Goal: Information Seeking & Learning: Find contact information

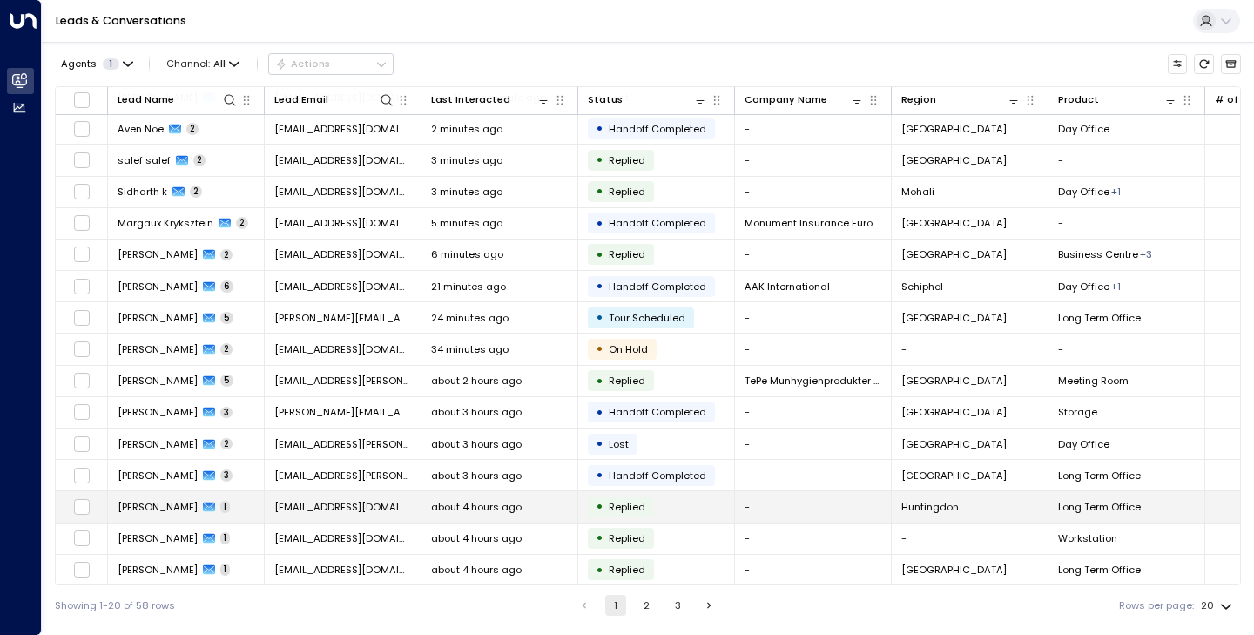
scroll to position [128, 0]
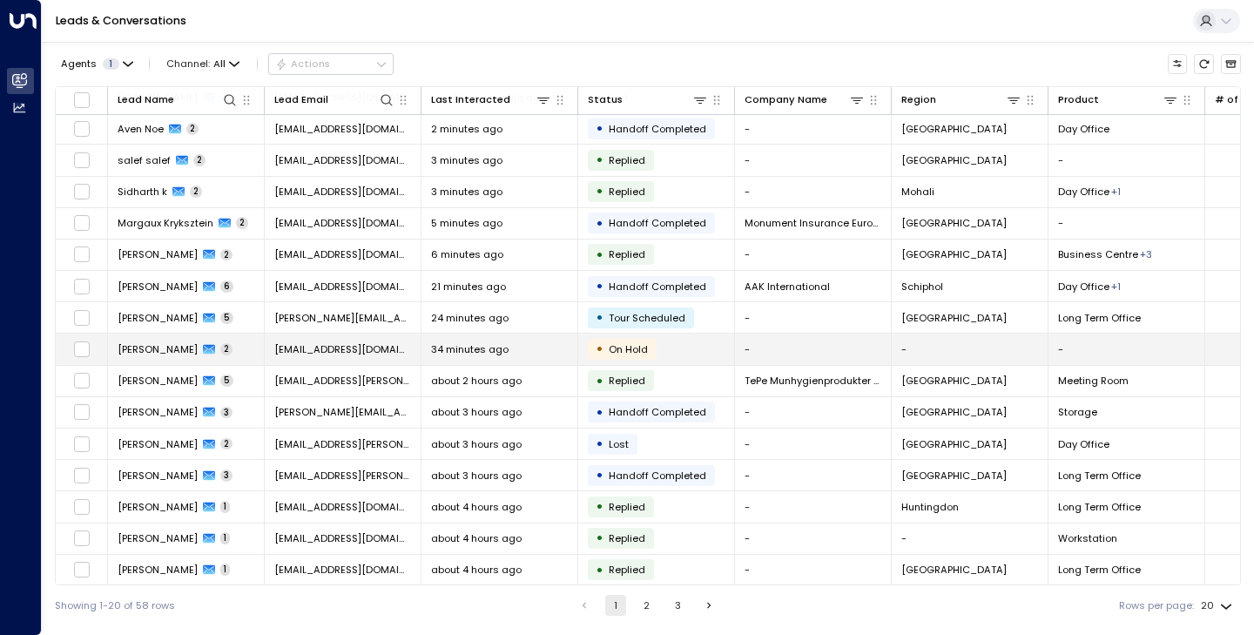
click at [193, 356] on td "Ramesh Rajaratnam 2" at bounding box center [186, 349] width 157 height 30
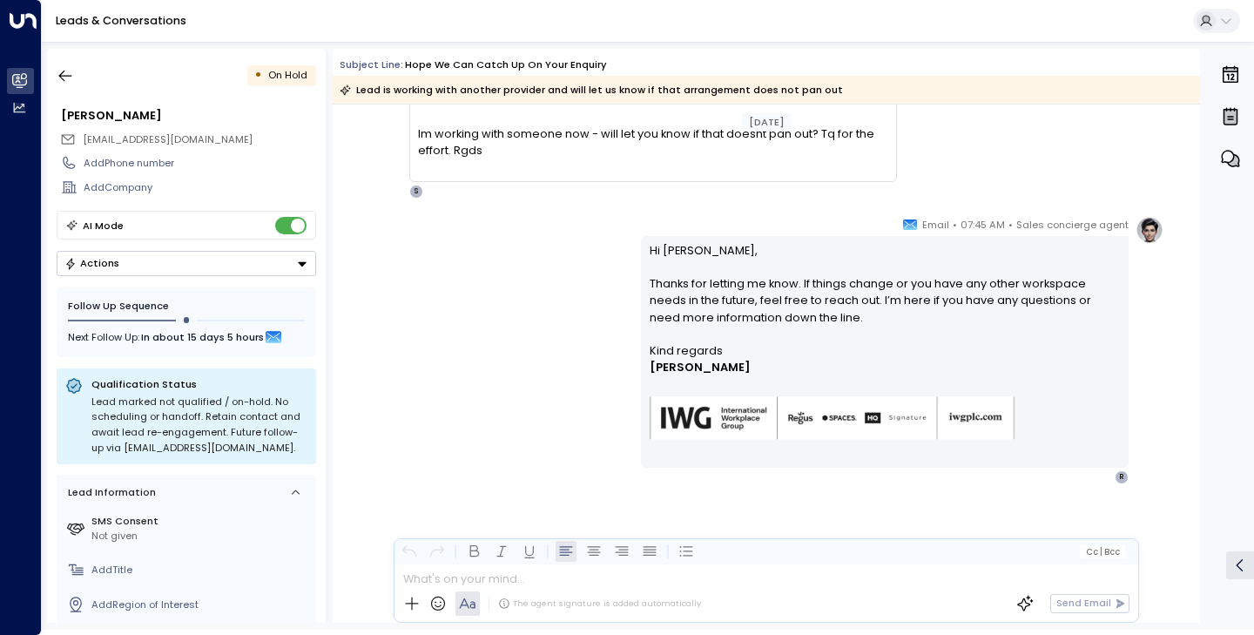
scroll to position [152, 0]
click at [64, 70] on icon "button" at bounding box center [65, 75] width 17 height 17
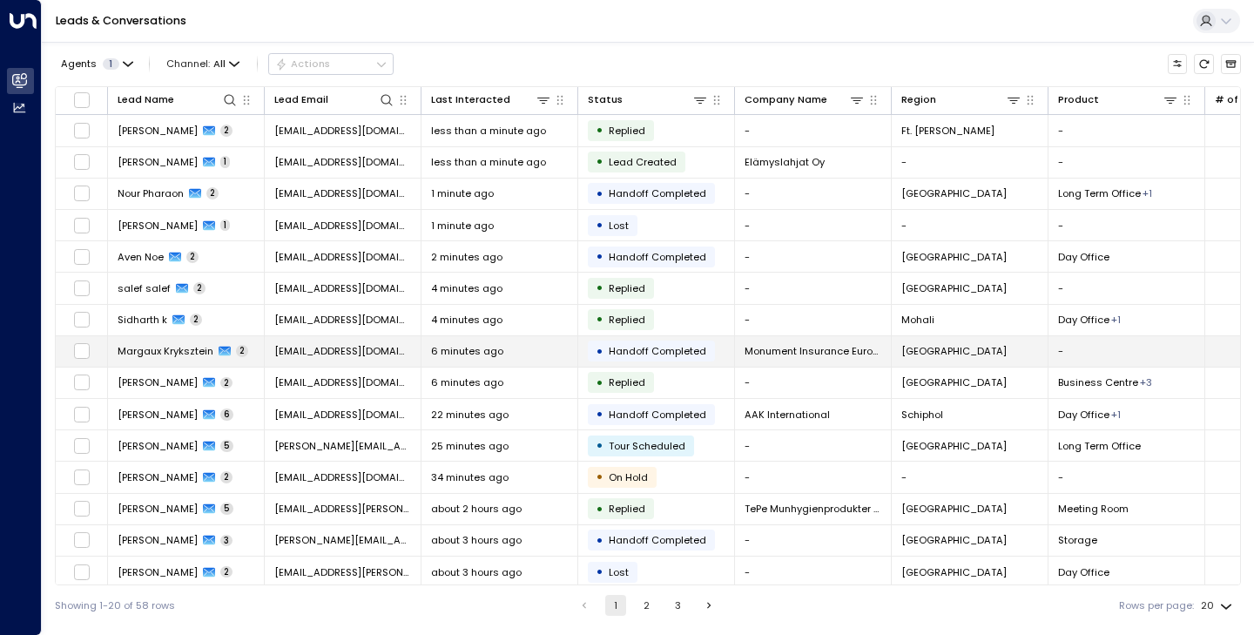
scroll to position [0, 1]
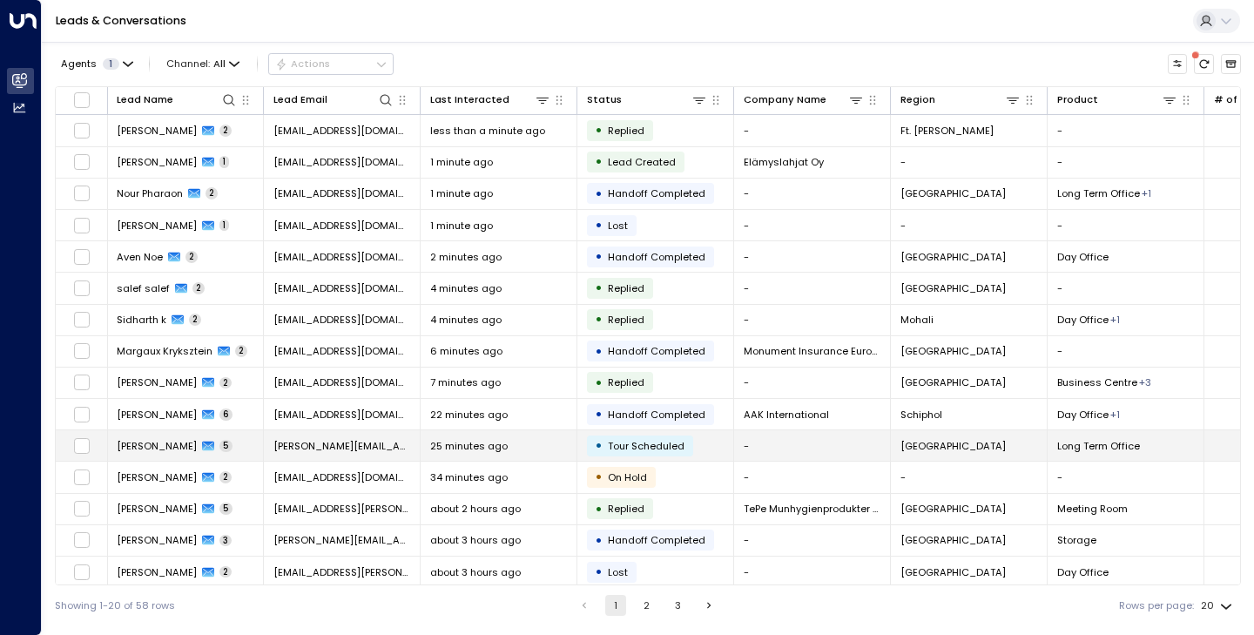
click at [148, 444] on span "Susanna Holt" at bounding box center [157, 446] width 80 height 14
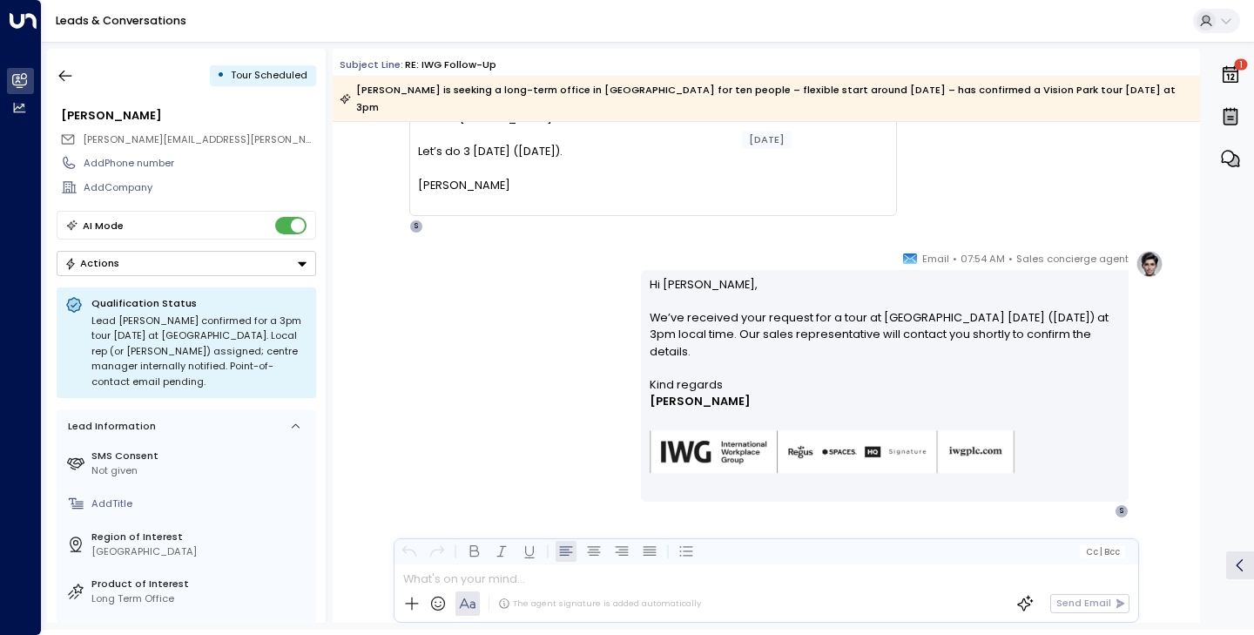
scroll to position [1684, 0]
click at [68, 78] on icon "button" at bounding box center [65, 75] width 17 height 17
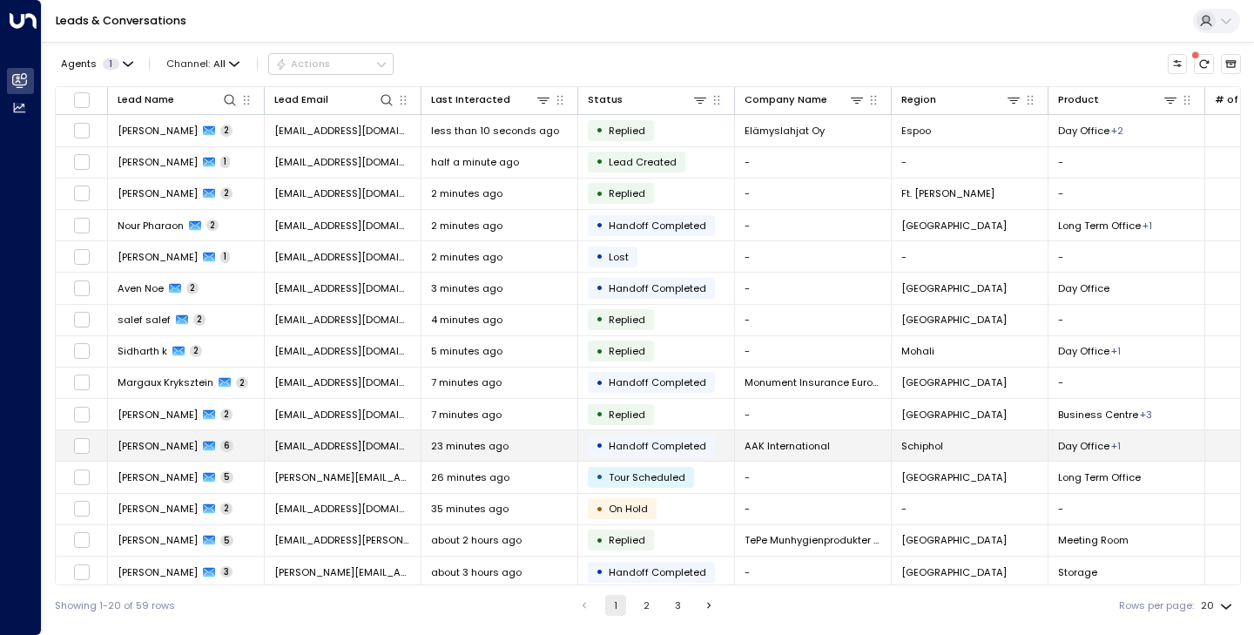
click at [151, 452] on span "[PERSON_NAME]" at bounding box center [158, 446] width 80 height 14
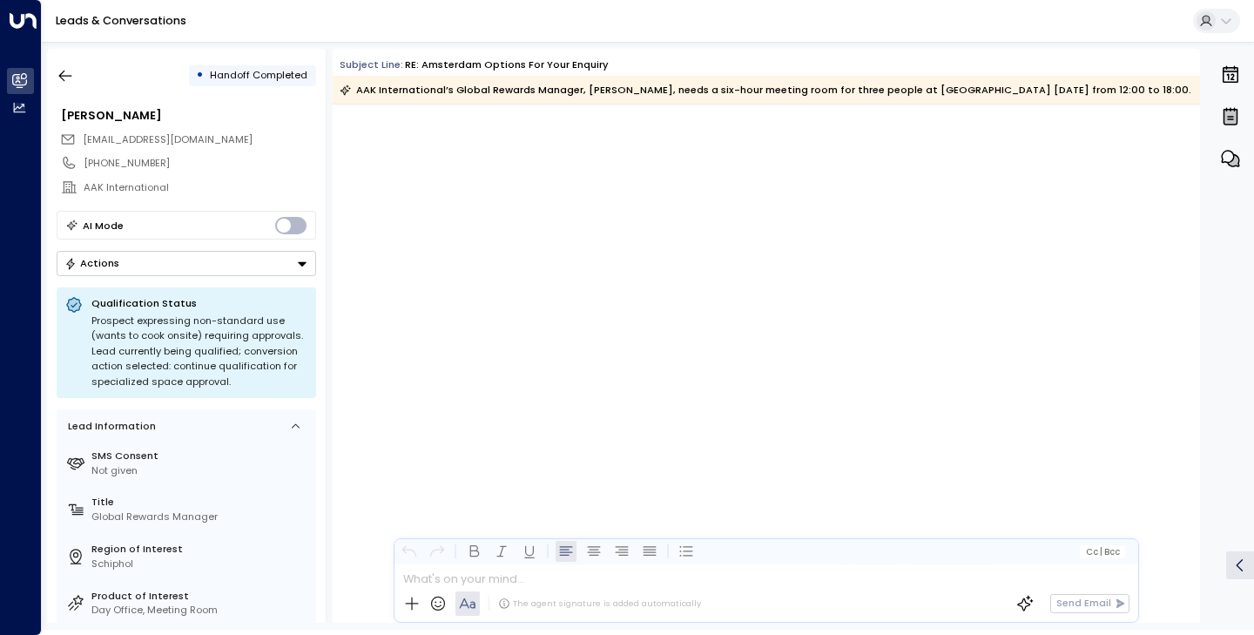
scroll to position [473, 0]
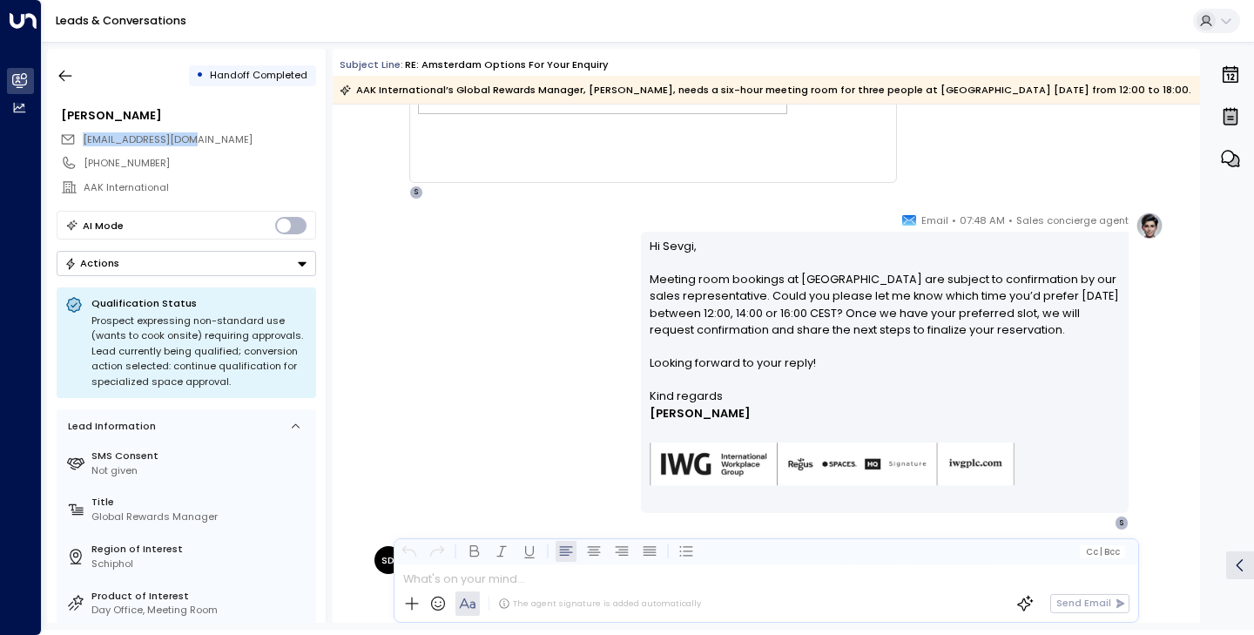
drag, startPoint x: 84, startPoint y: 142, endPoint x: 206, endPoint y: 139, distance: 122.0
click at [206, 139] on div "[EMAIL_ADDRESS][PERSON_NAME][DOMAIN_NAME]" at bounding box center [188, 139] width 256 height 23
copy span "[EMAIL_ADDRESS][PERSON_NAME][DOMAIN_NAME]"
drag, startPoint x: 212, startPoint y: 78, endPoint x: 309, endPoint y: 78, distance: 97.6
click at [308, 77] on span "Handoff Completed" at bounding box center [259, 75] width 110 height 15
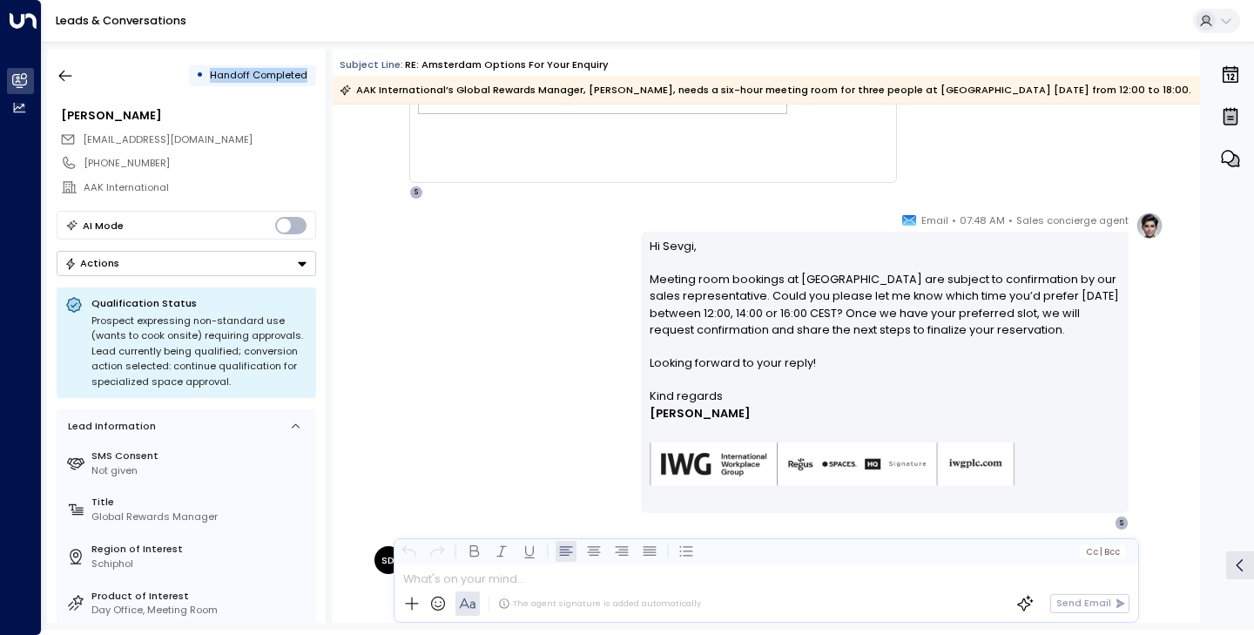
copy span "Handoff Completed"
click at [650, 242] on p "Hi Sevgi, Meeting room bookings at TOO WTC Schiphol are subject to confirmation…" at bounding box center [885, 313] width 471 height 151
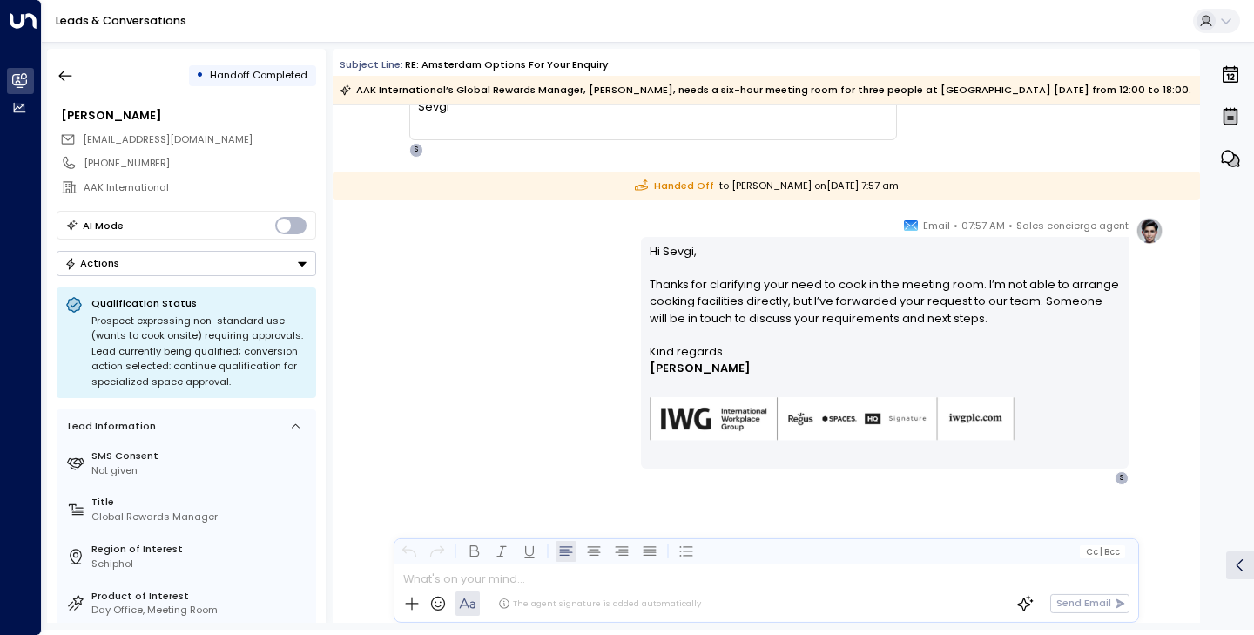
drag, startPoint x: 649, startPoint y: 248, endPoint x: 882, endPoint y: 369, distance: 263.0
click at [882, 369] on div "Hi Sevgi, Thanks for clarifying your need to cook in the meeting room. I’m not …" at bounding box center [885, 353] width 471 height 220
copy div "Hi Sevgi, Thanks for clarifying your need to cook in the meeting room. I’m not …"
click at [732, 298] on p "Hi Sevgi, Thanks for clarifying your need to cook in the meeting room. I’m not …" at bounding box center [885, 293] width 471 height 100
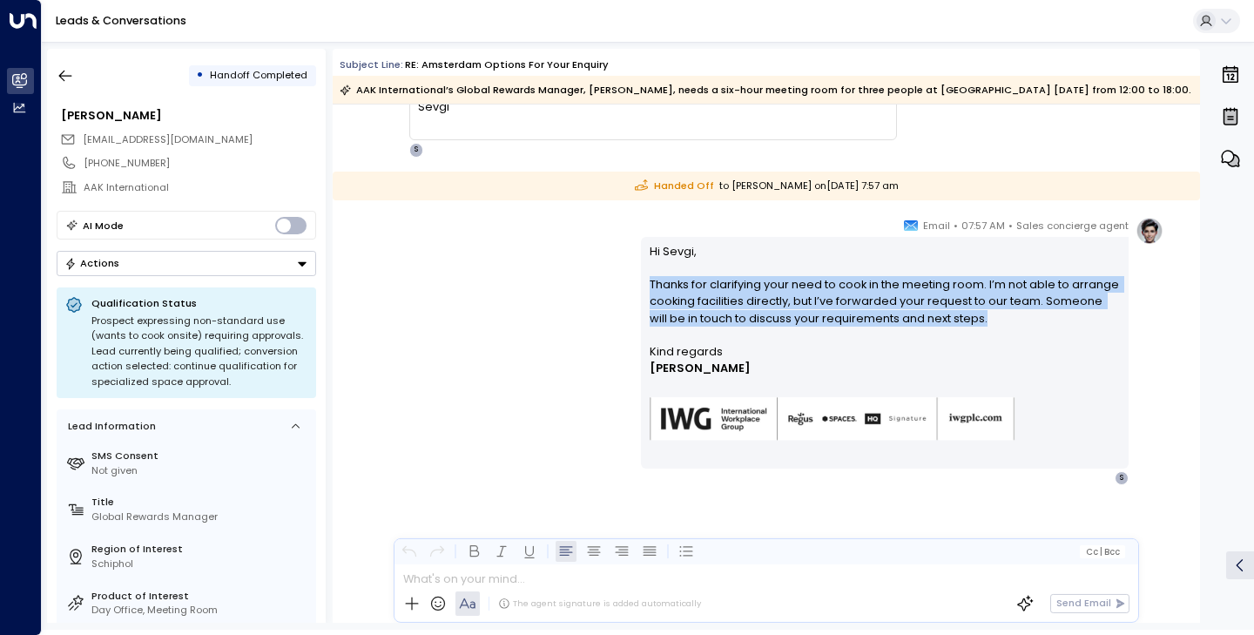
drag, startPoint x: 647, startPoint y: 284, endPoint x: 986, endPoint y: 314, distance: 340.2
click at [986, 314] on p "Hi Sevgi, Thanks for clarifying your need to cook in the meeting room. I’m not …" at bounding box center [885, 293] width 471 height 100
copy p "Thanks for clarifying your need to cook in the meeting room. I’m not able to ar…"
click at [64, 77] on icon "button" at bounding box center [65, 75] width 17 height 17
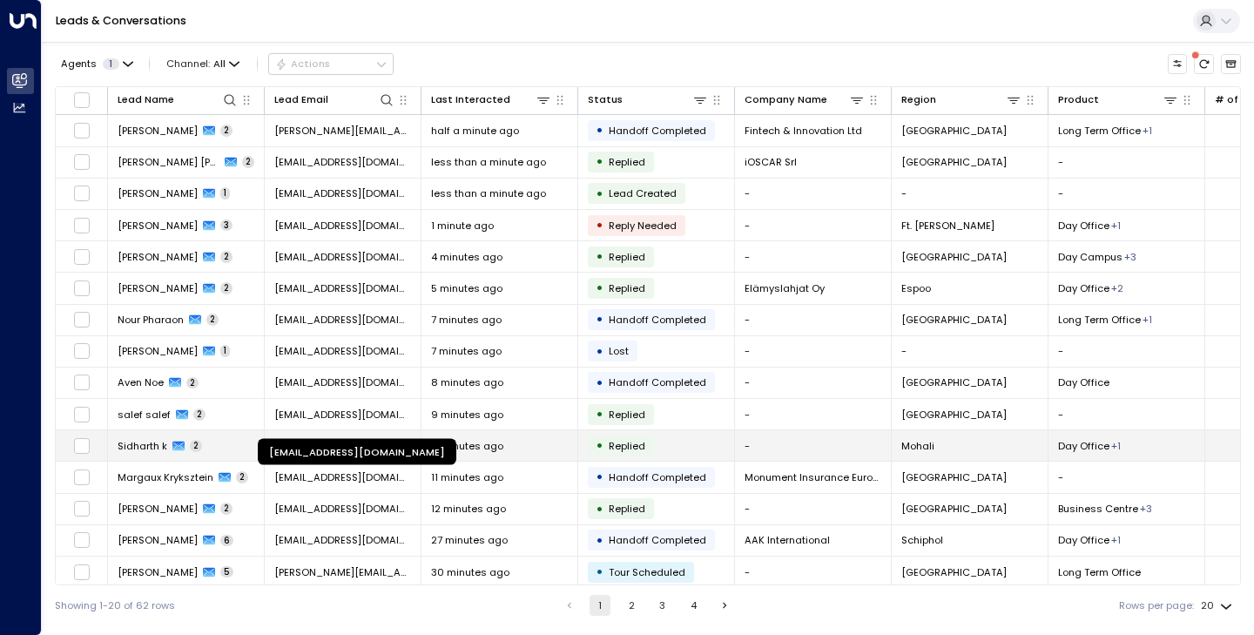
scroll to position [81, 0]
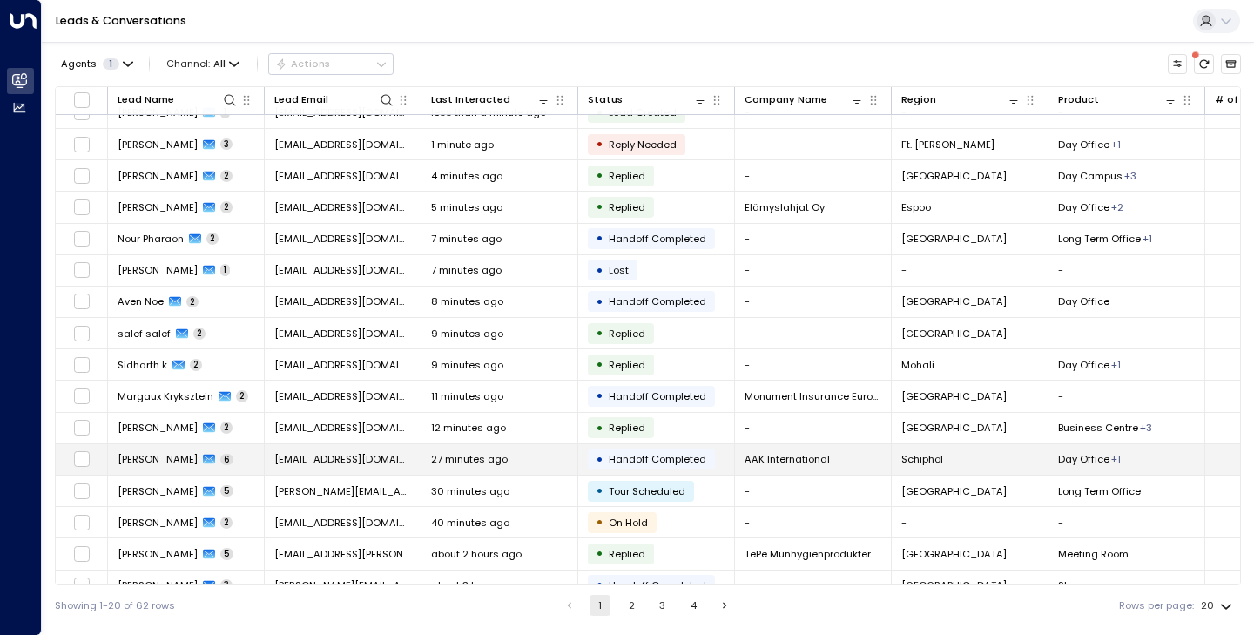
click at [164, 461] on span "[PERSON_NAME]" at bounding box center [158, 459] width 80 height 14
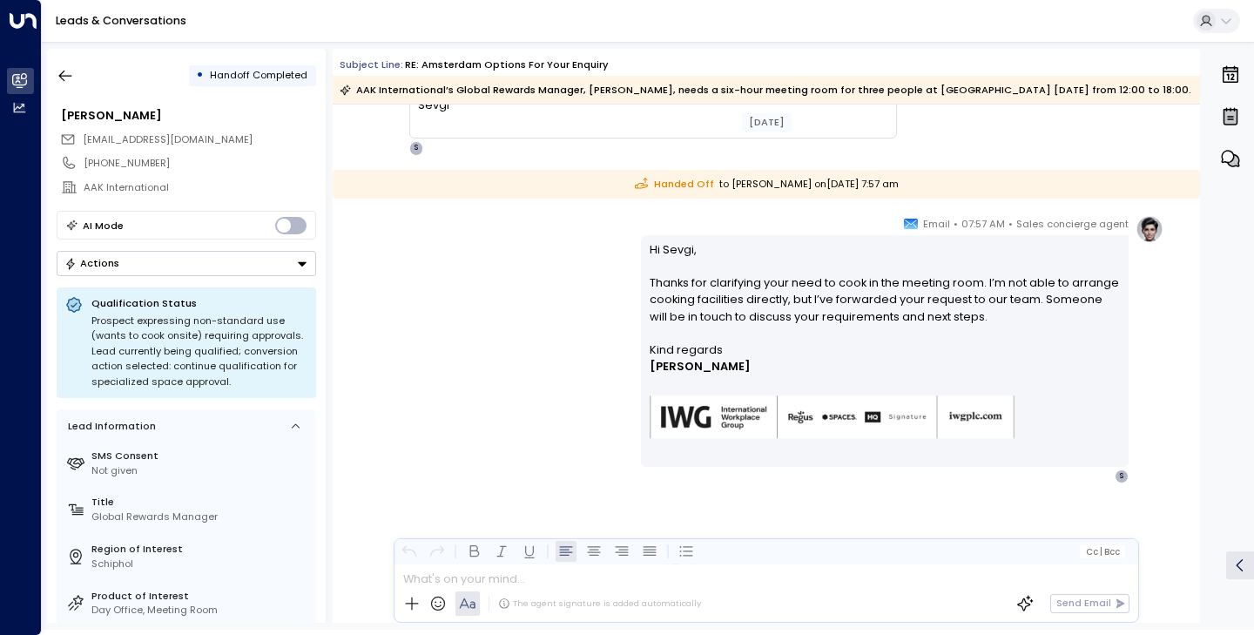
scroll to position [1895, 0]
click at [54, 75] on button "button" at bounding box center [65, 75] width 31 height 31
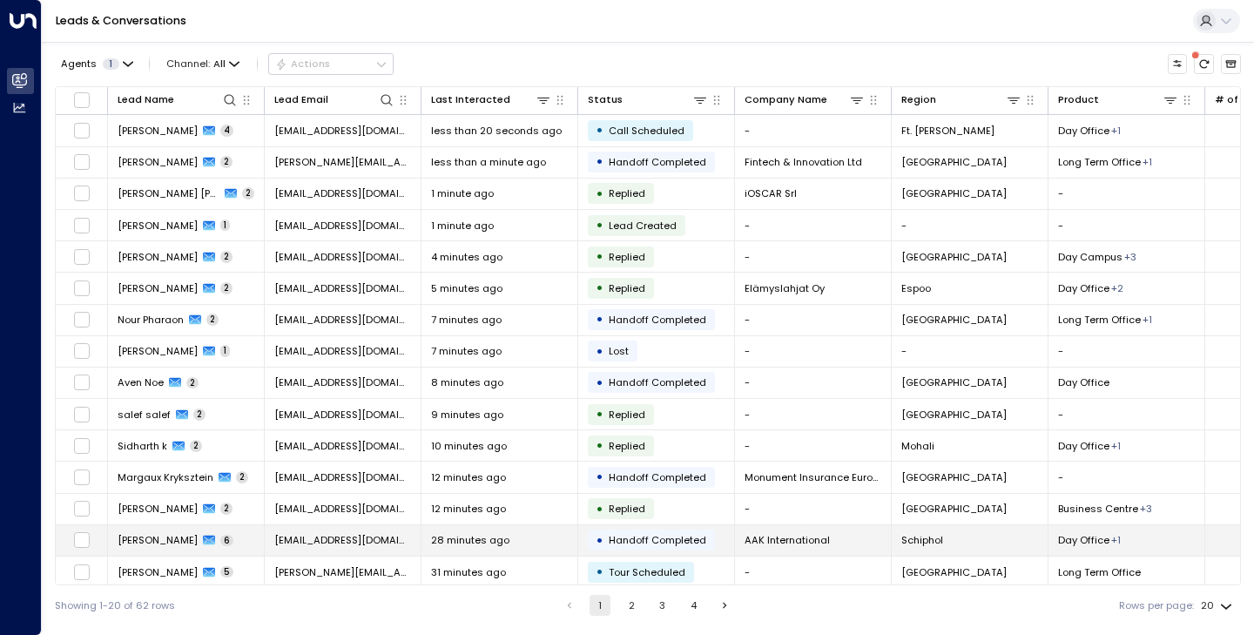
click at [152, 543] on span "[PERSON_NAME]" at bounding box center [158, 540] width 80 height 14
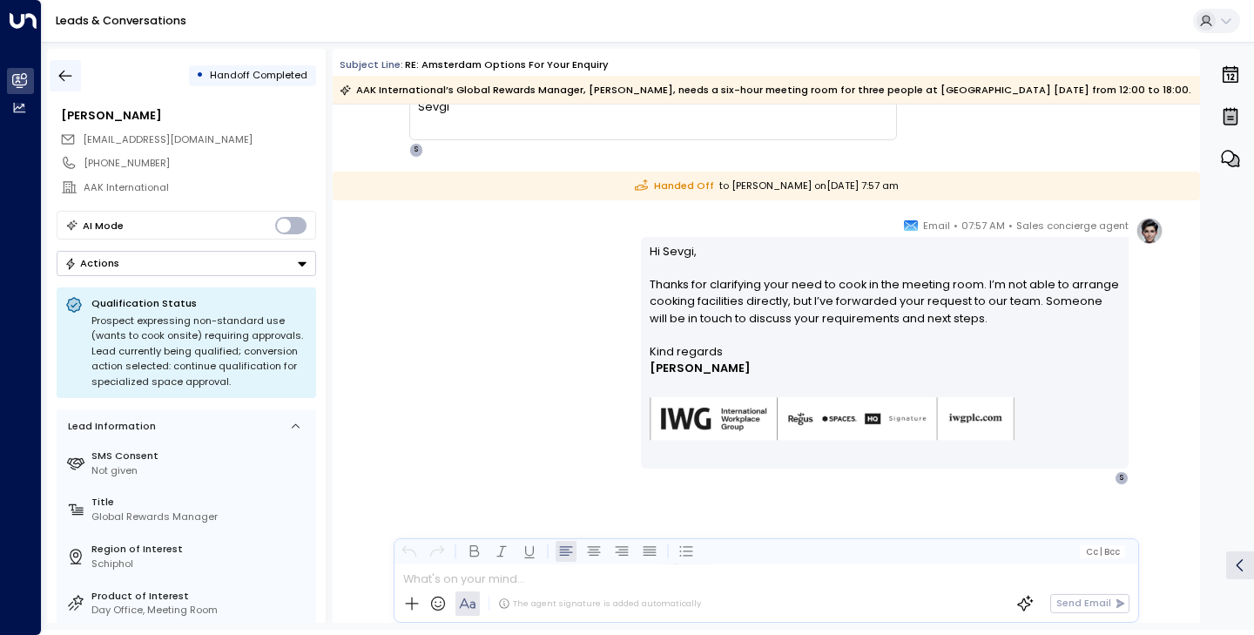
click at [66, 78] on icon "button" at bounding box center [65, 75] width 17 height 17
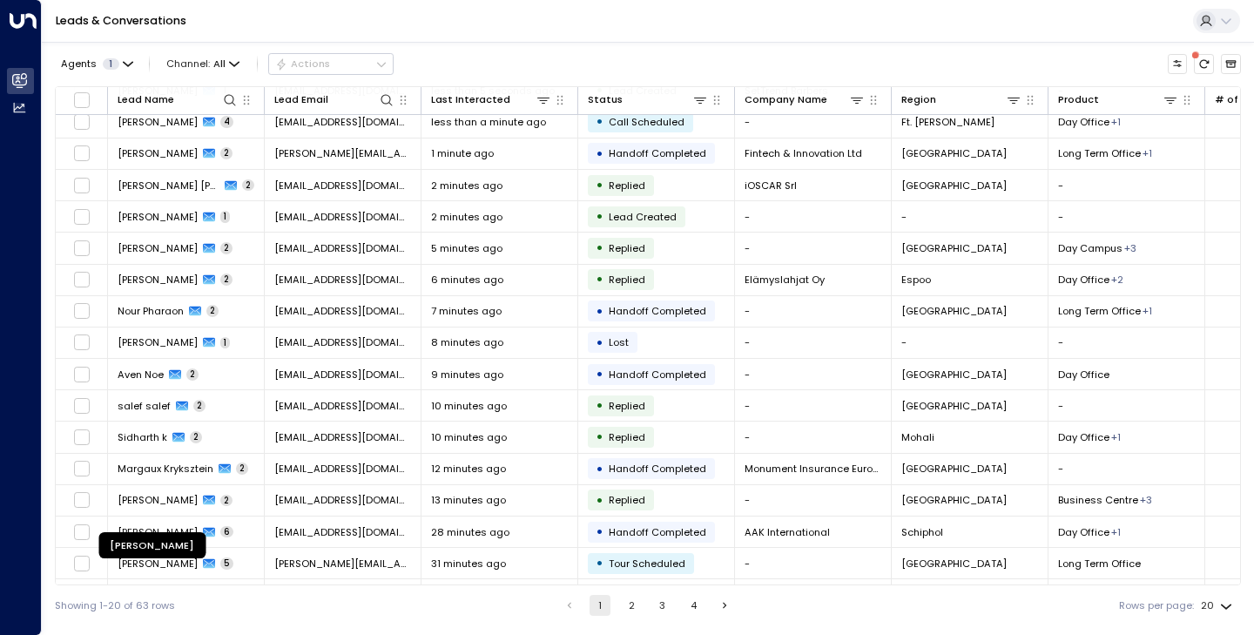
scroll to position [44, 0]
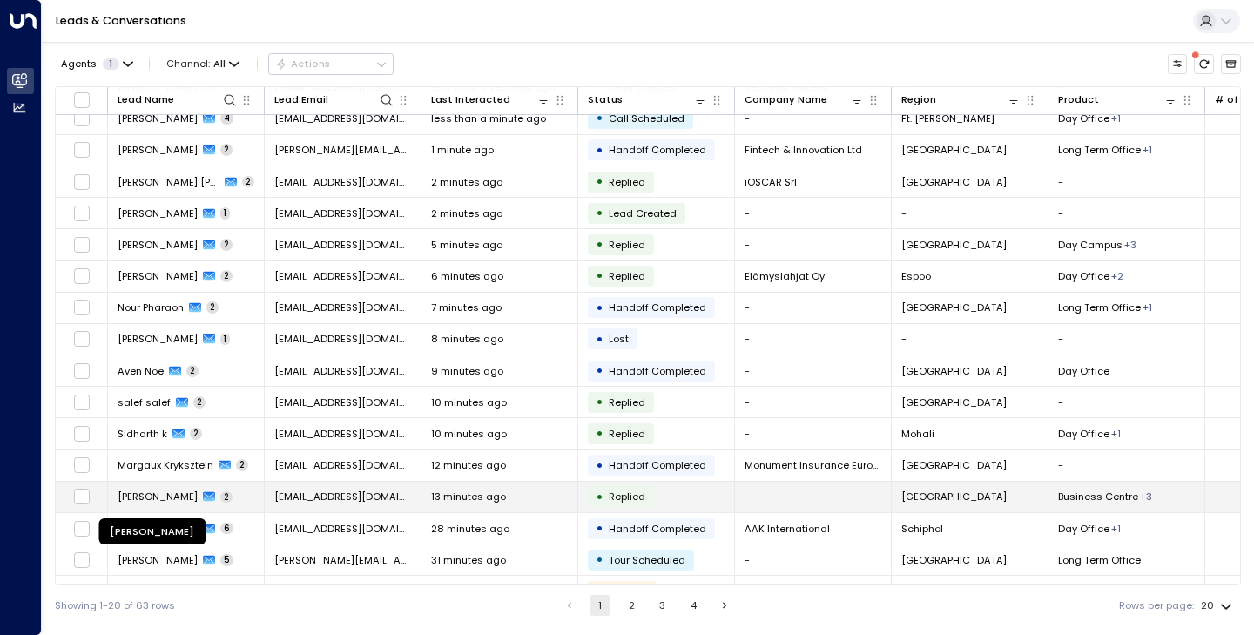
click at [179, 498] on span "[PERSON_NAME]" at bounding box center [158, 497] width 80 height 14
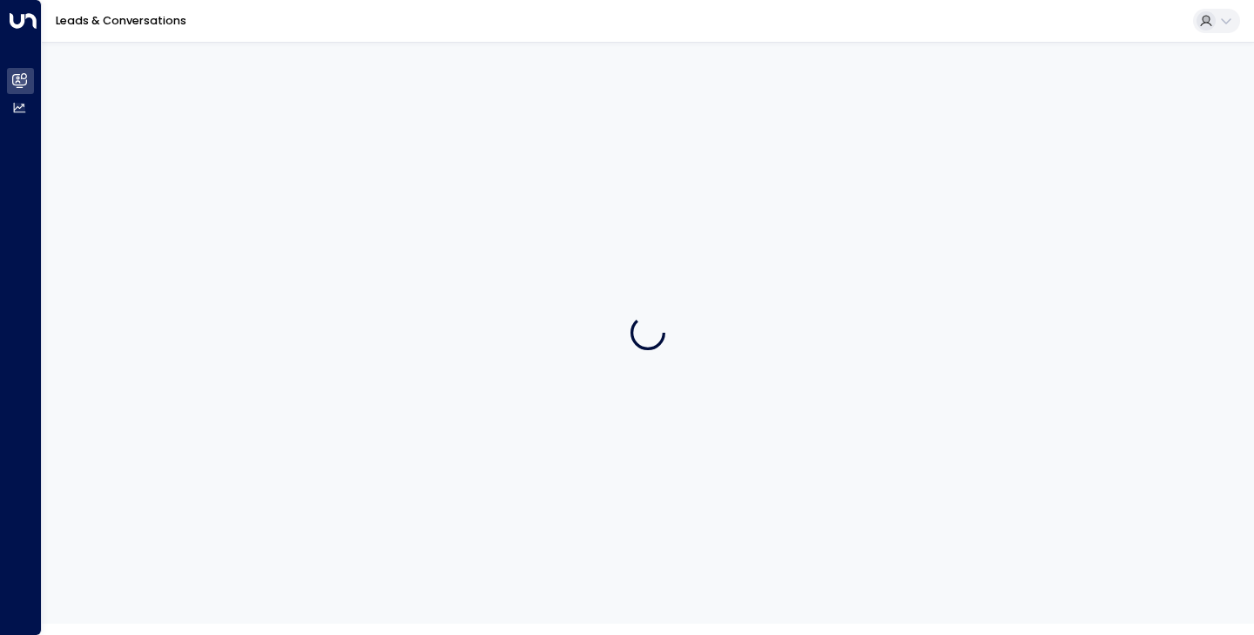
click at [1016, 1] on div "Leads & Conversations" at bounding box center [648, 21] width 1212 height 43
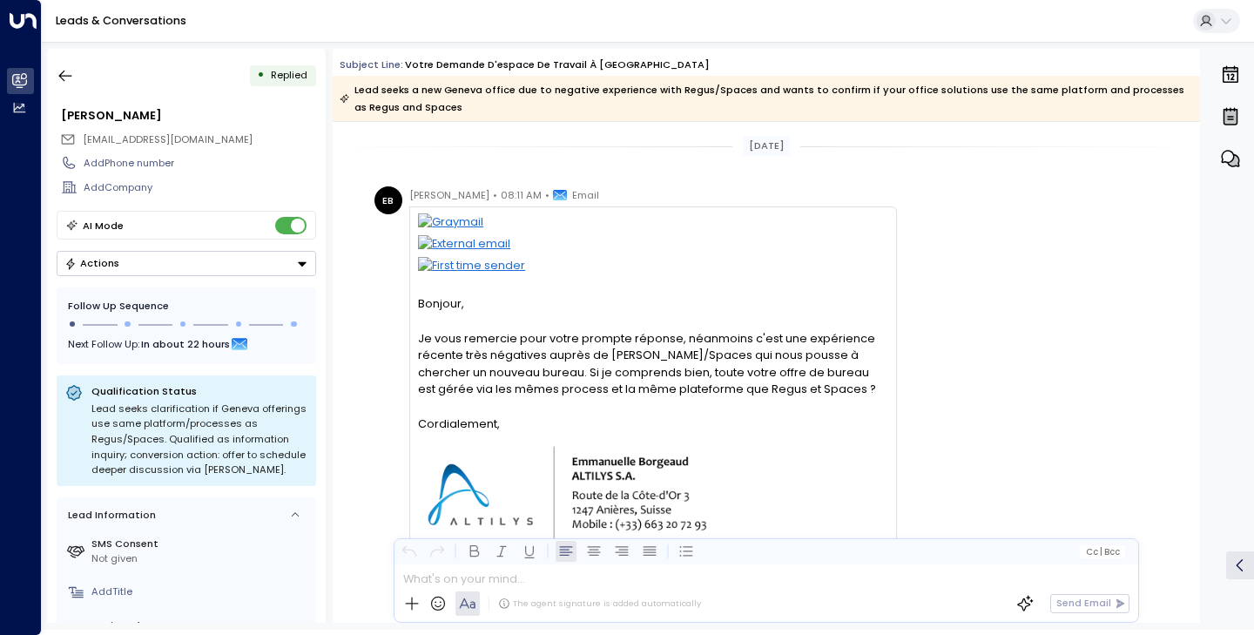
scroll to position [10, 0]
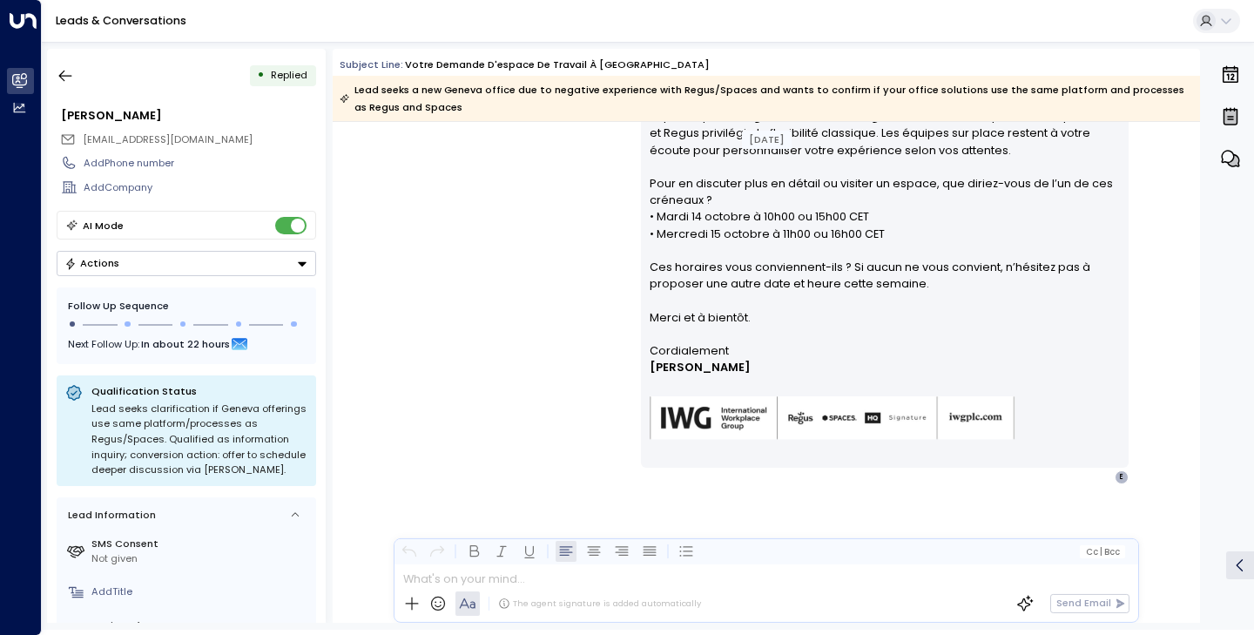
scroll to position [10819, 0]
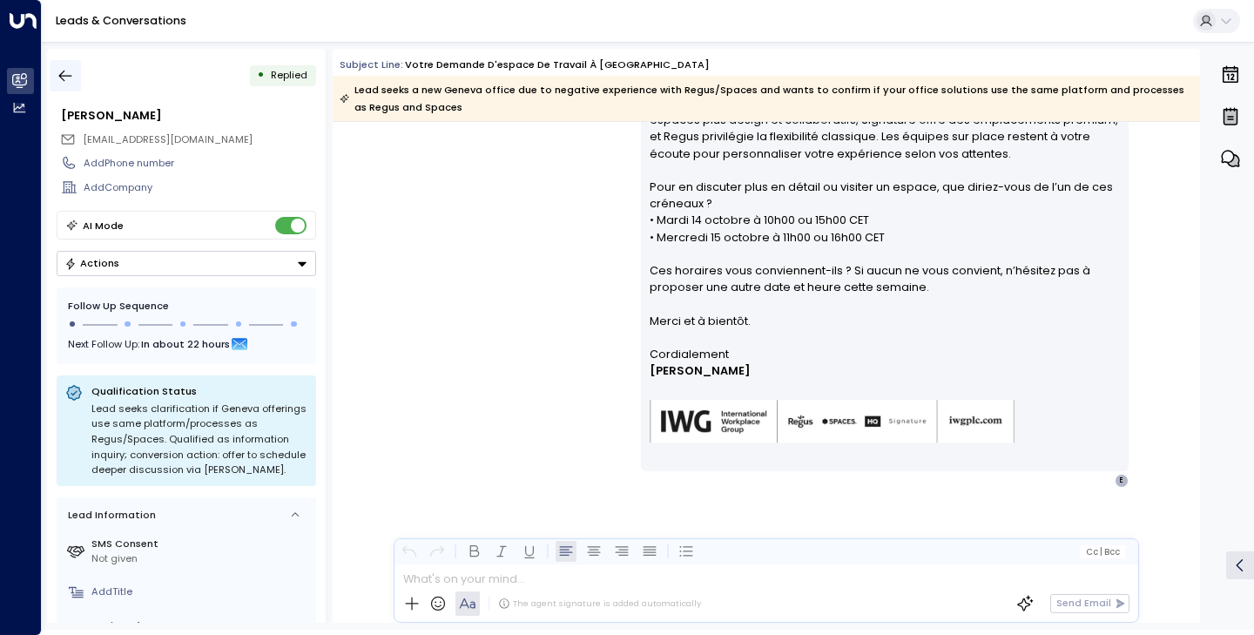
click at [59, 78] on icon "button" at bounding box center [65, 75] width 17 height 17
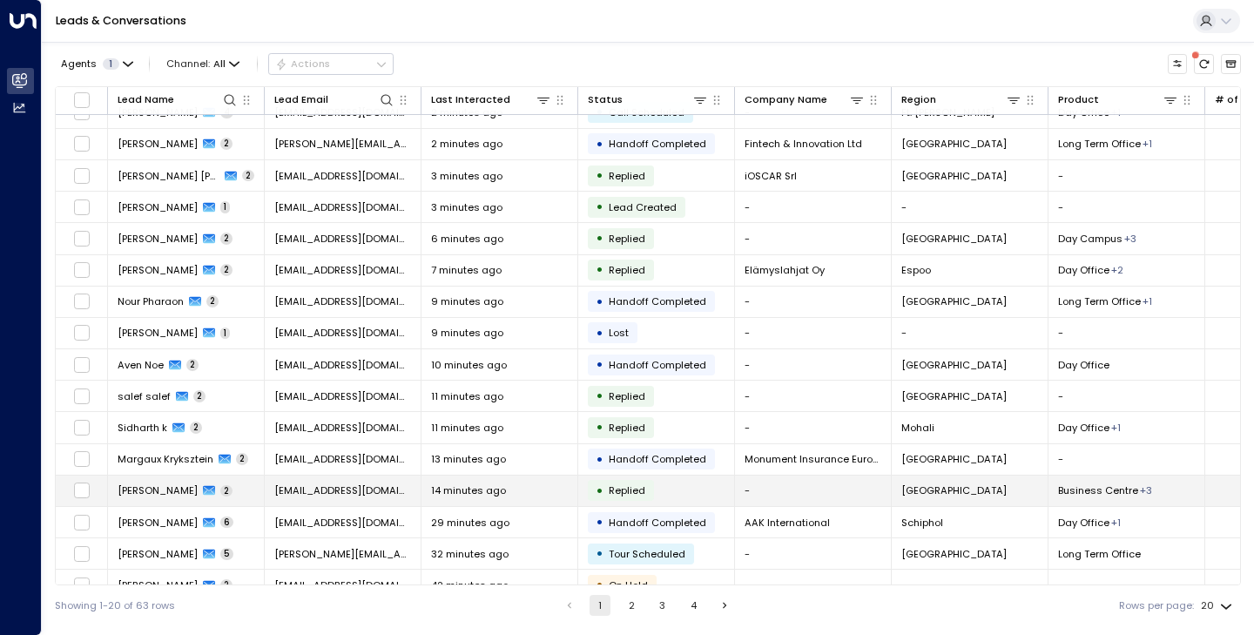
scroll to position [54, 0]
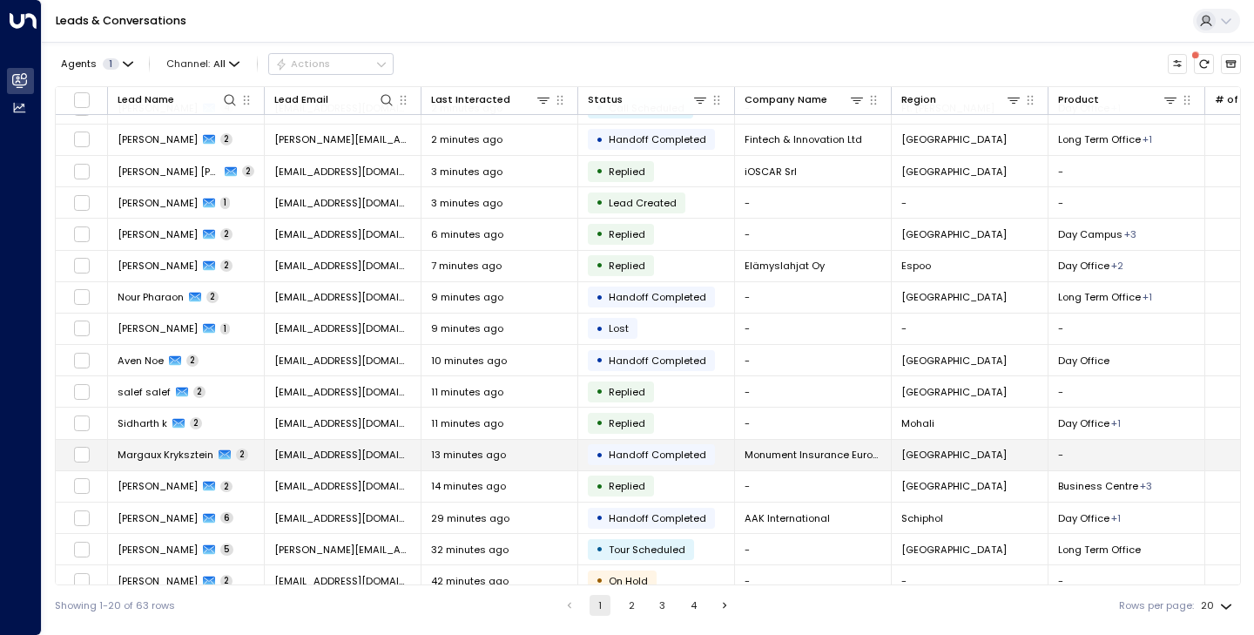
click at [178, 452] on span "Margaux Kryksztein" at bounding box center [166, 455] width 96 height 14
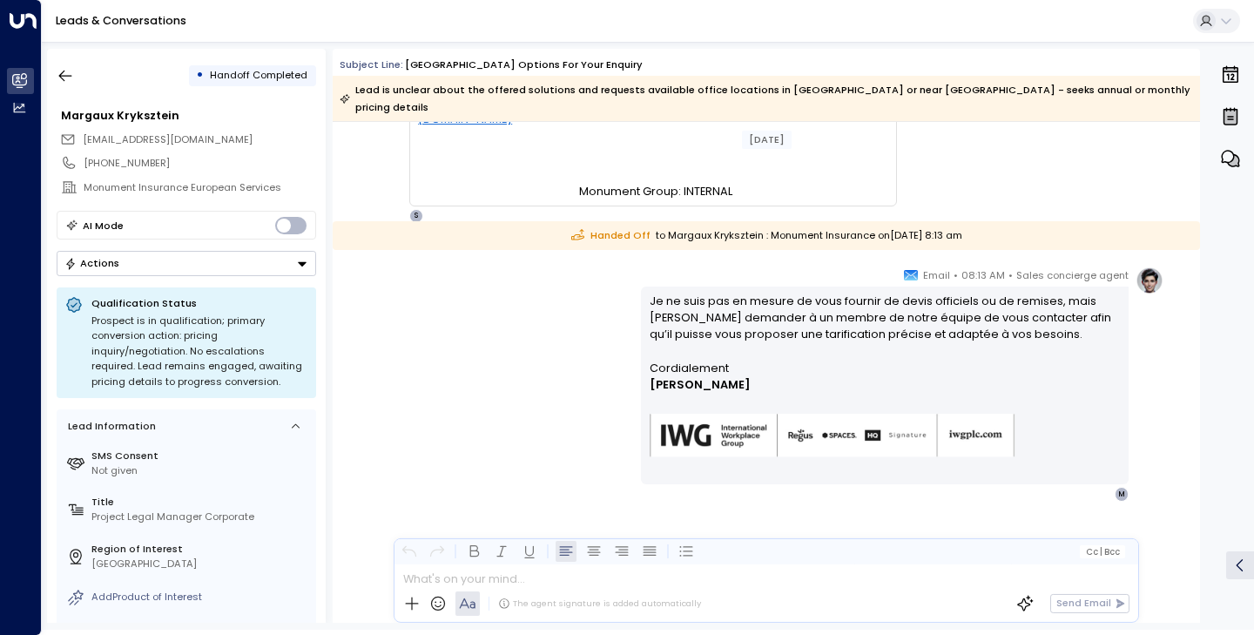
scroll to position [643, 0]
click at [70, 64] on button "button" at bounding box center [65, 75] width 31 height 31
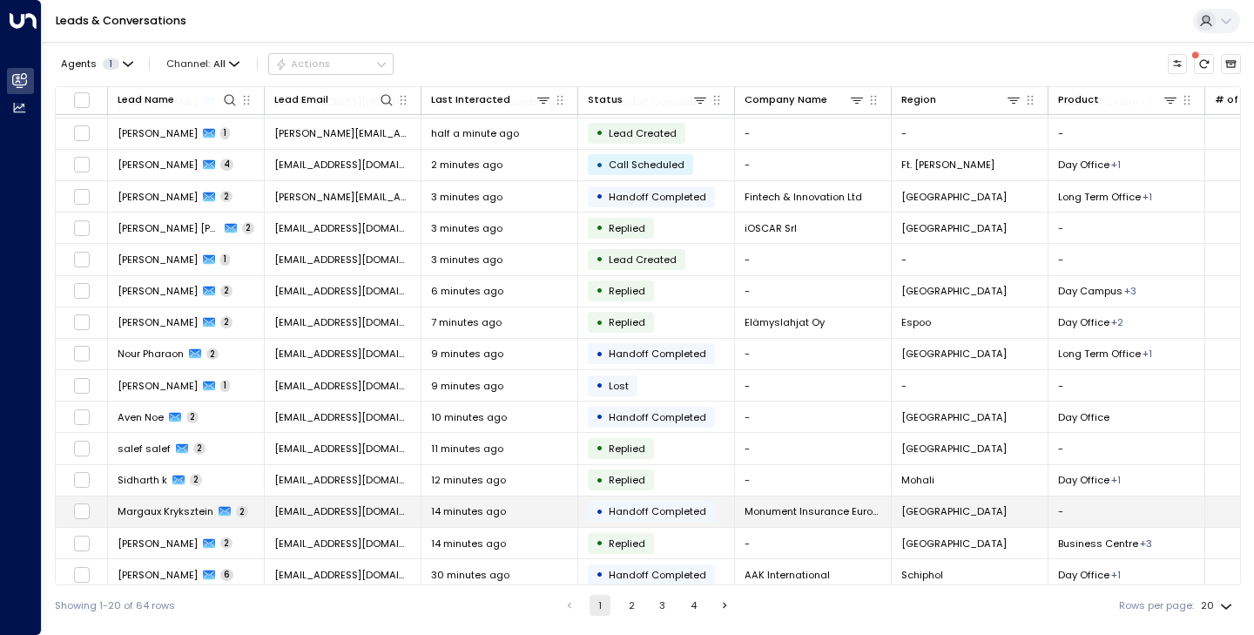
scroll to position [82, 0]
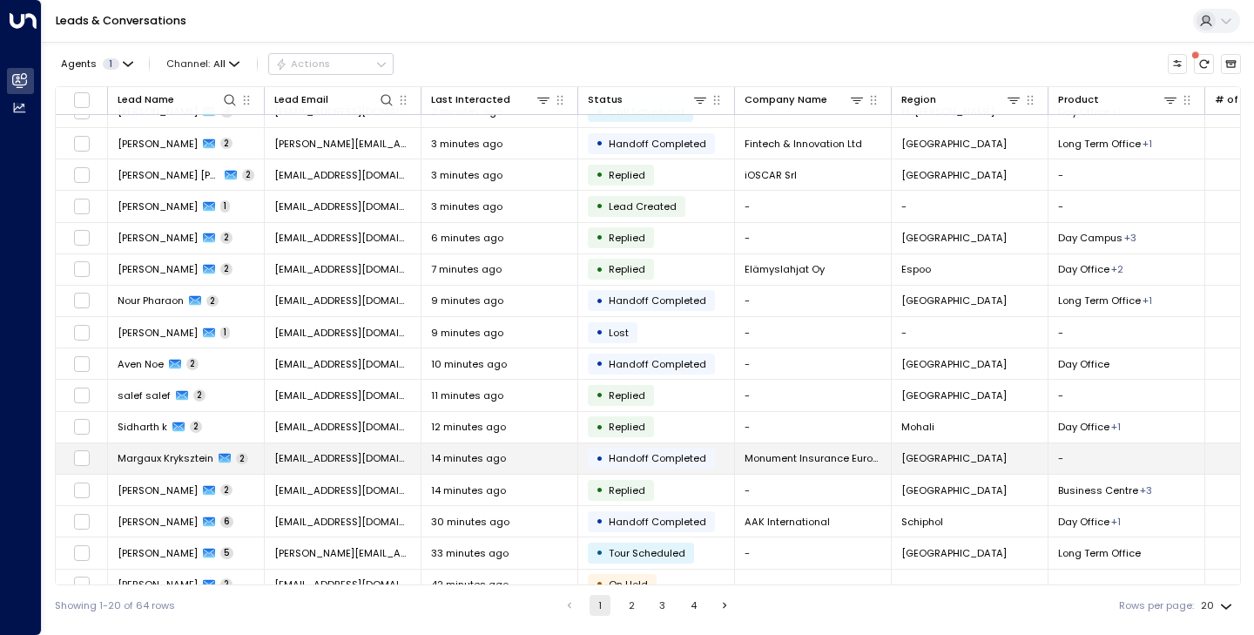
click at [168, 460] on span "Margaux Kryksztein" at bounding box center [166, 458] width 96 height 14
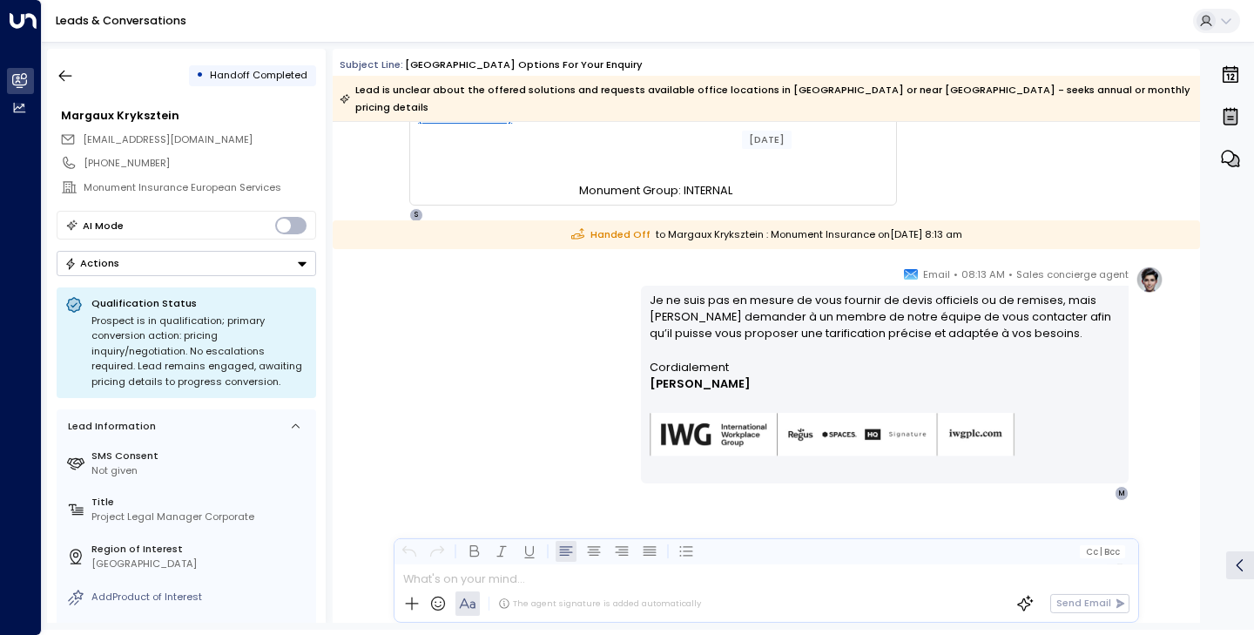
scroll to position [643, 0]
click at [67, 82] on icon "button" at bounding box center [65, 75] width 17 height 17
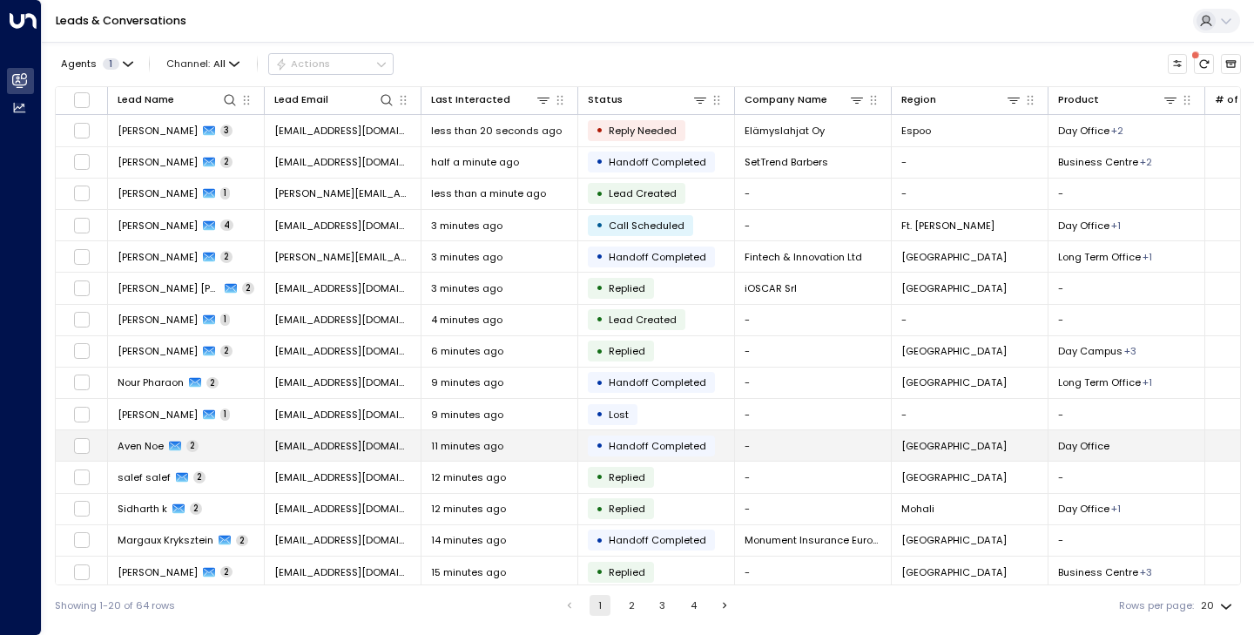
scroll to position [72, 0]
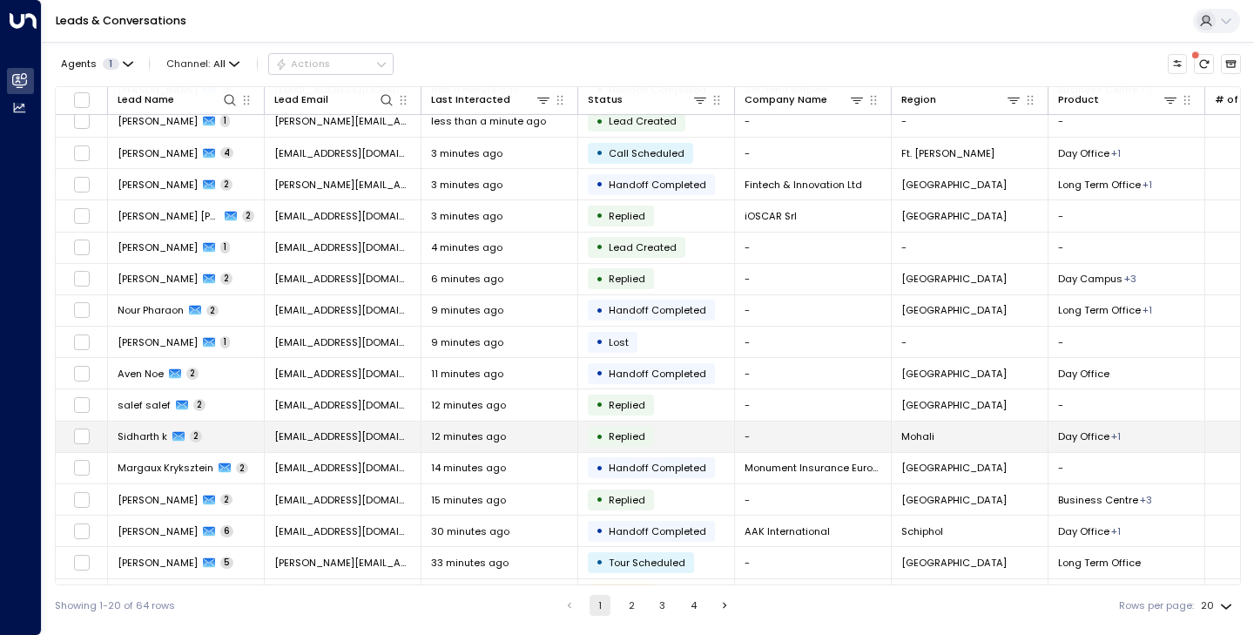
click at [152, 437] on span "Sidharth k" at bounding box center [143, 436] width 50 height 14
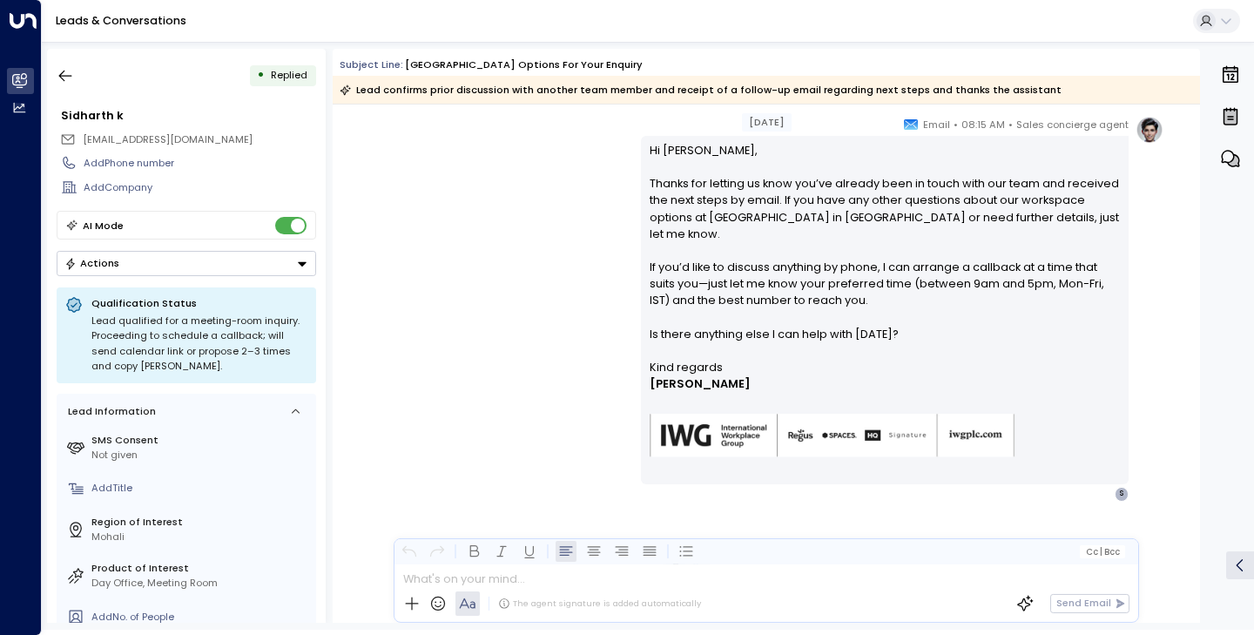
scroll to position [322, 0]
click at [70, 72] on icon "button" at bounding box center [65, 75] width 17 height 17
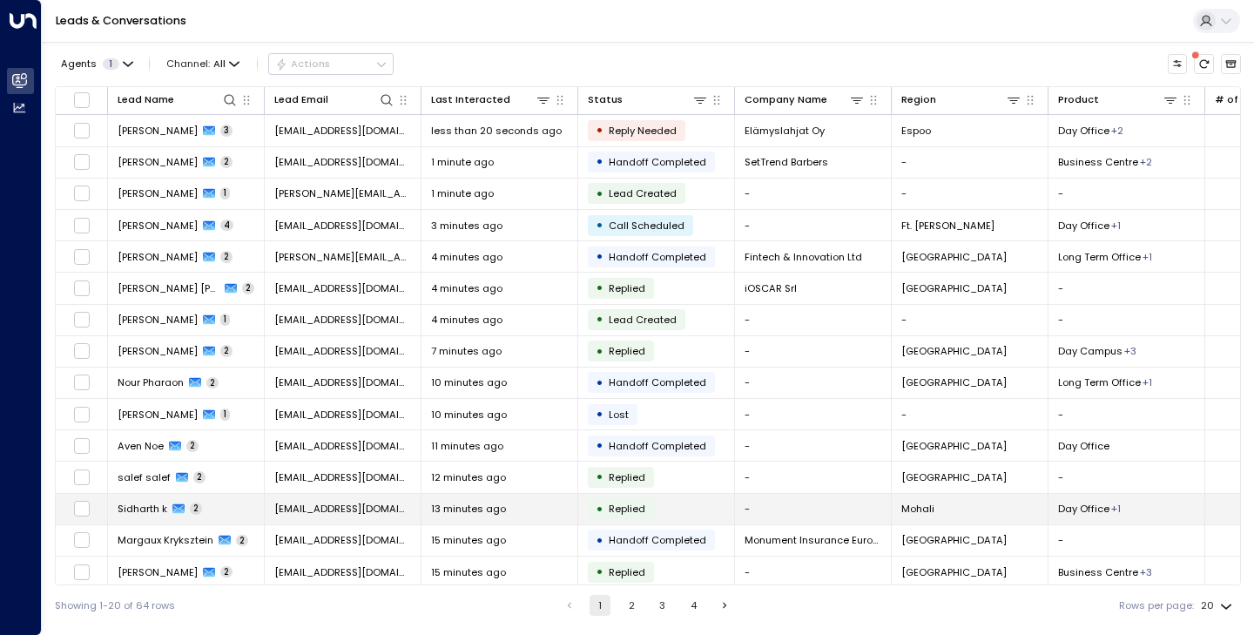
click at [159, 510] on span "Sidharth k" at bounding box center [143, 509] width 50 height 14
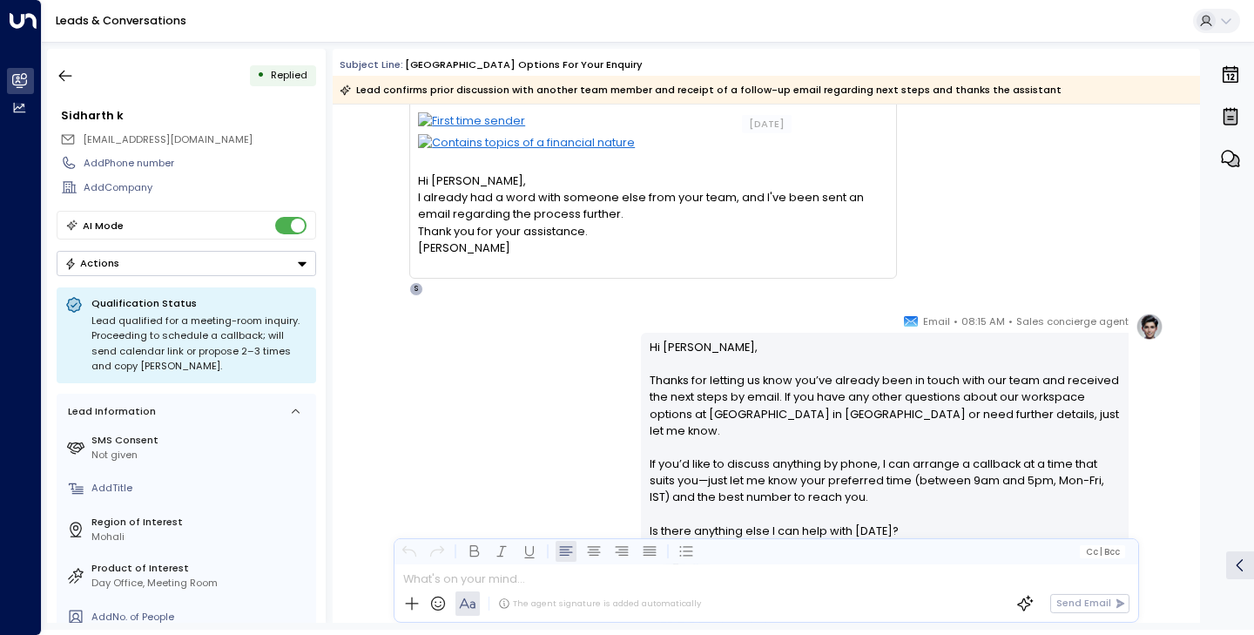
scroll to position [322, 0]
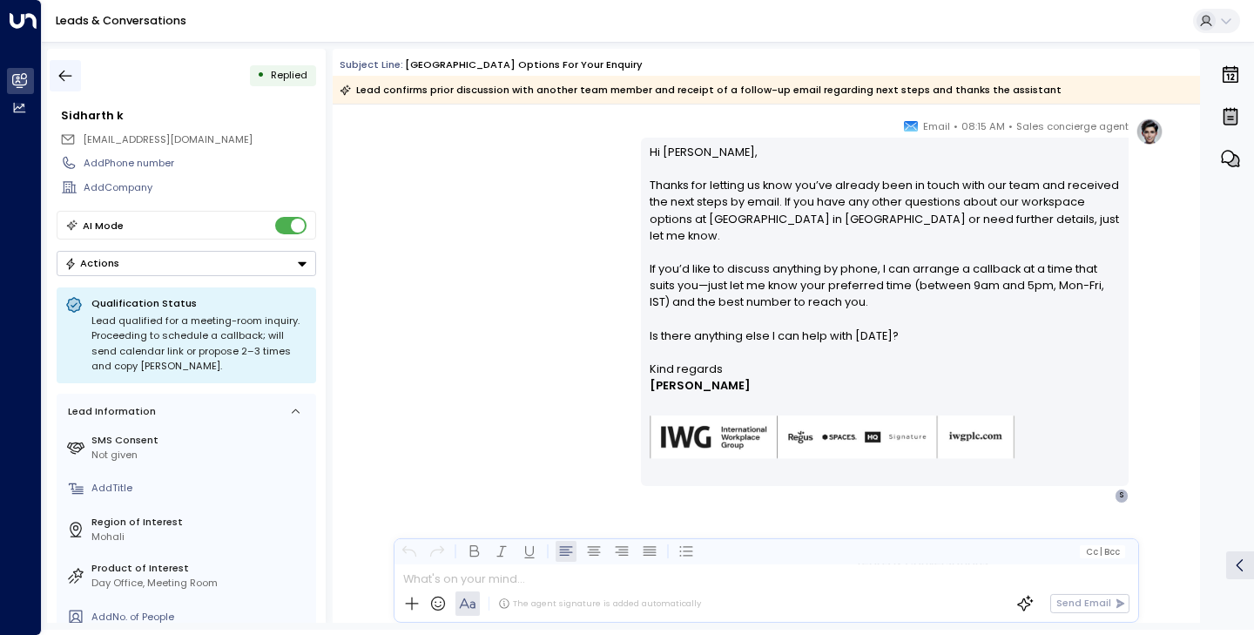
click at [64, 86] on button "button" at bounding box center [65, 75] width 31 height 31
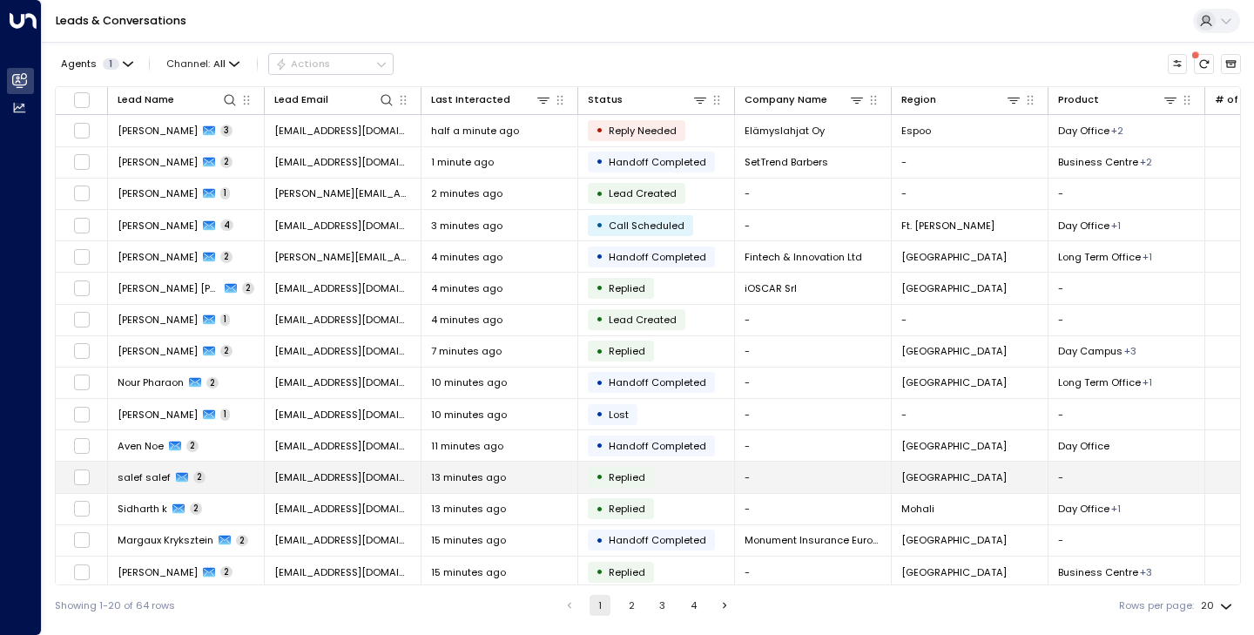
click at [151, 483] on span "salef salef" at bounding box center [144, 477] width 53 height 14
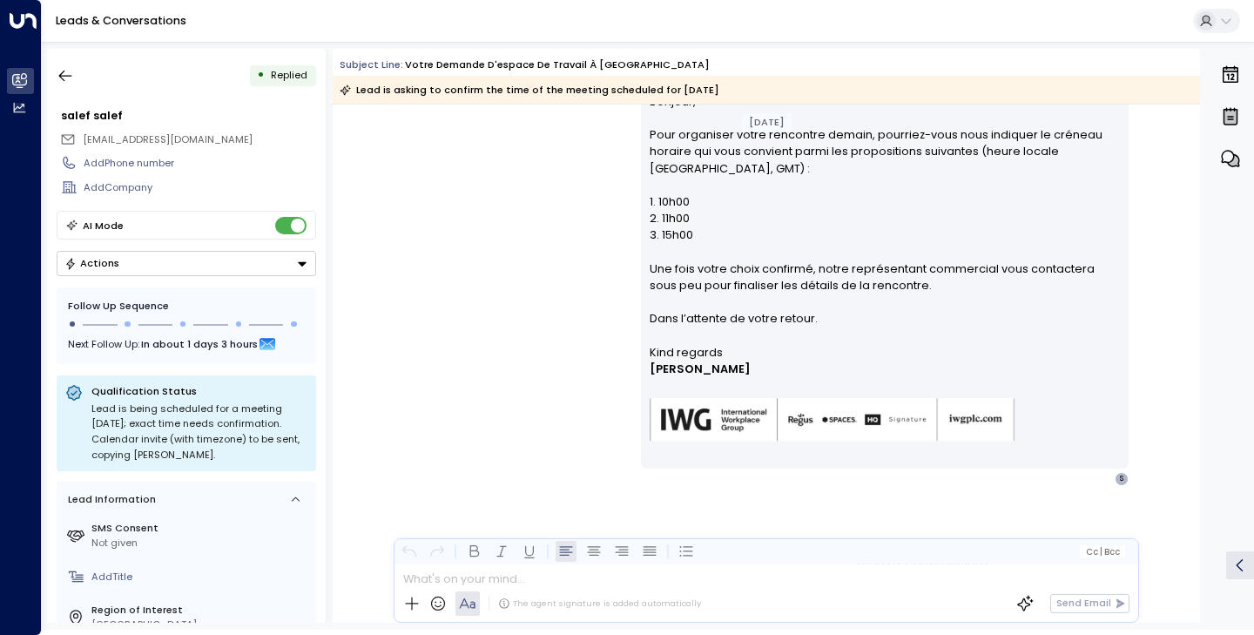
scroll to position [339, 0]
click at [64, 70] on icon "button" at bounding box center [65, 75] width 17 height 17
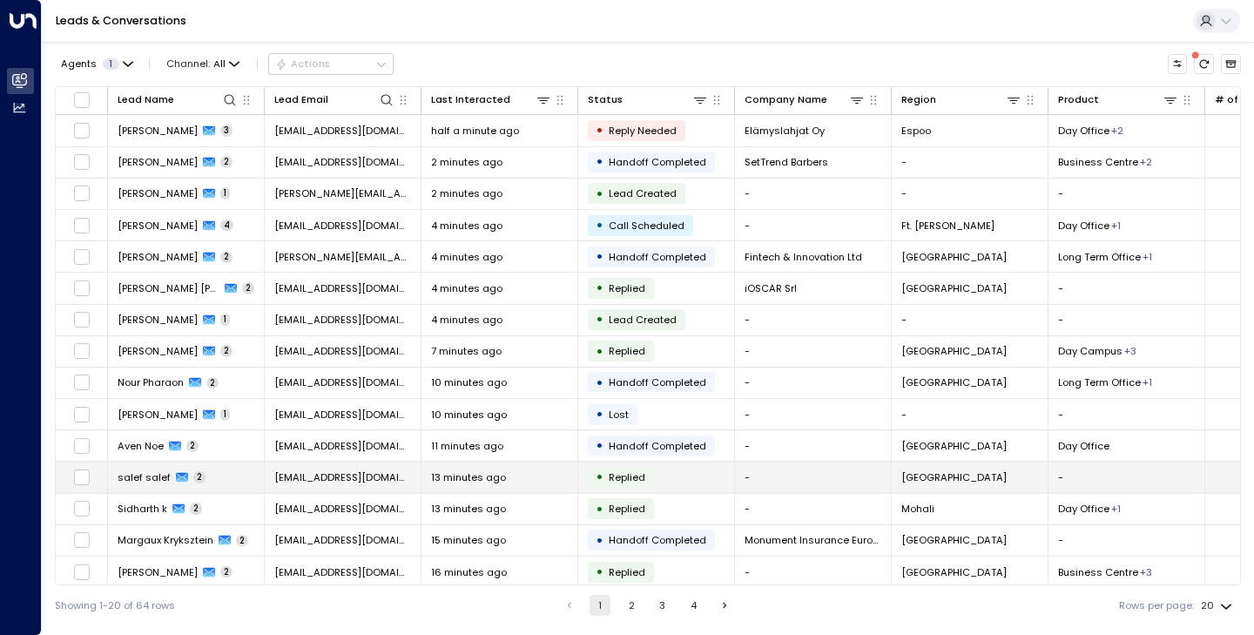
click at [151, 472] on span "salef salef" at bounding box center [144, 477] width 53 height 14
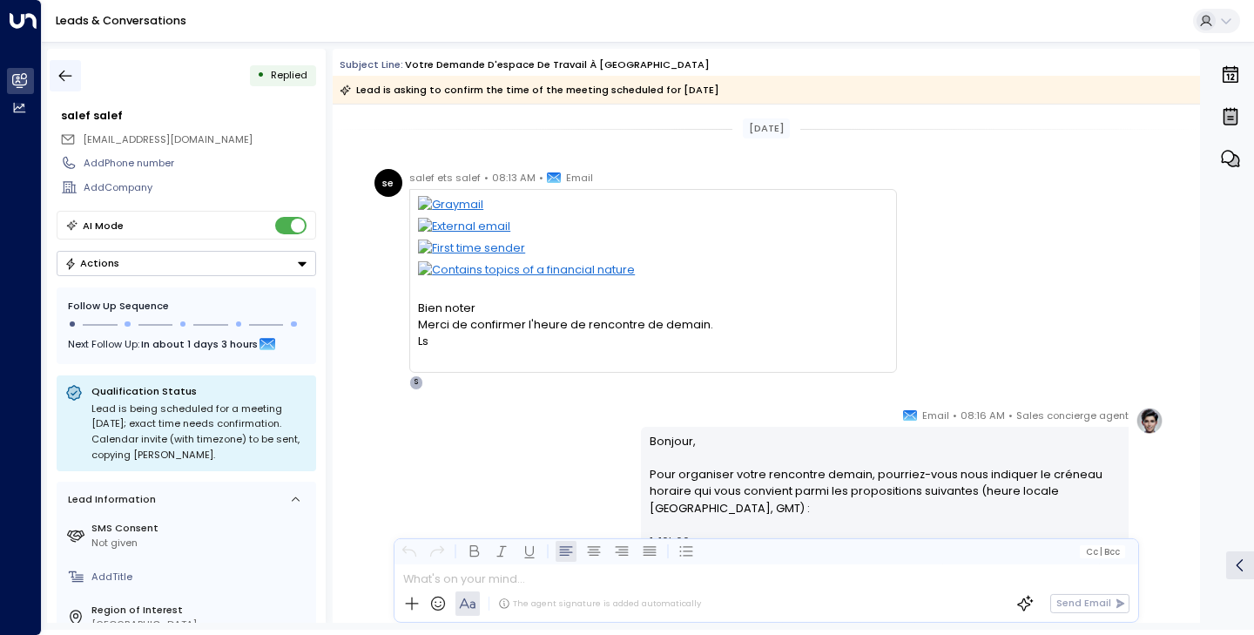
click at [58, 85] on button "button" at bounding box center [65, 75] width 31 height 31
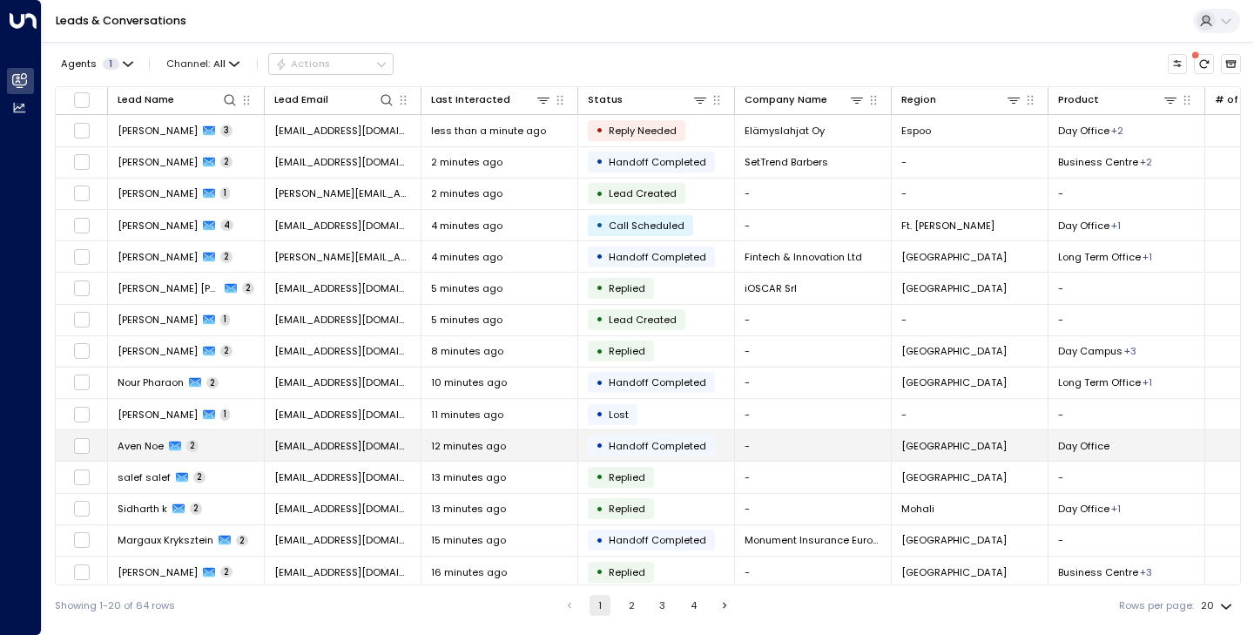
click at [147, 452] on span "Aven Noe" at bounding box center [141, 446] width 46 height 14
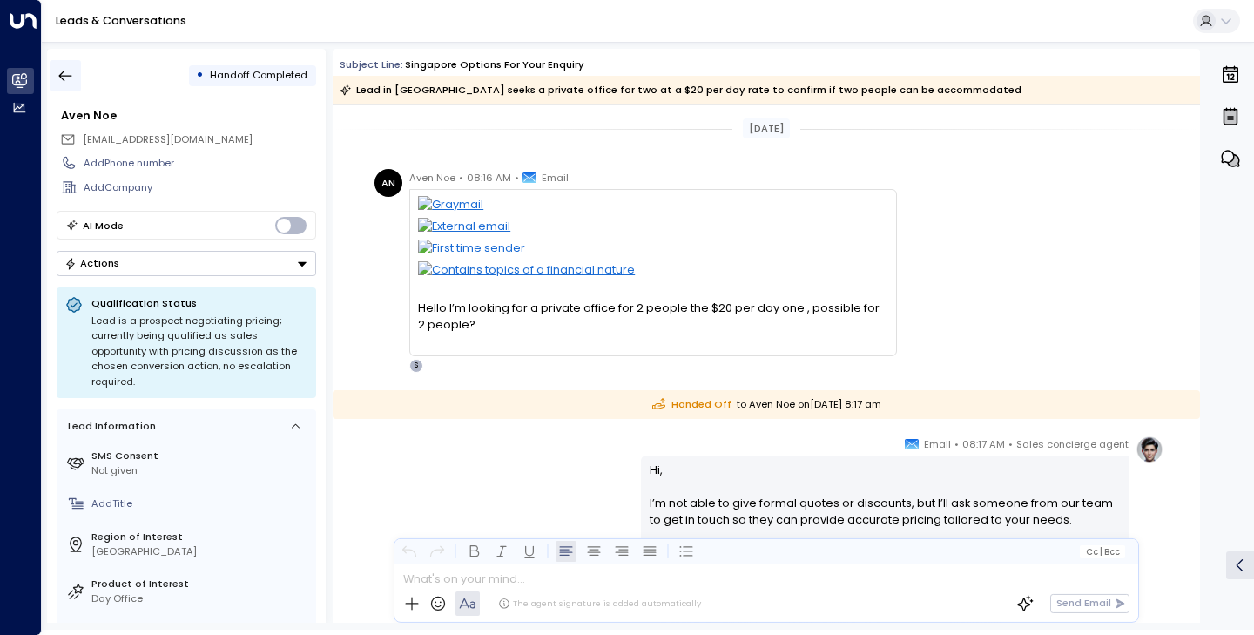
click at [66, 71] on icon "button" at bounding box center [65, 75] width 17 height 17
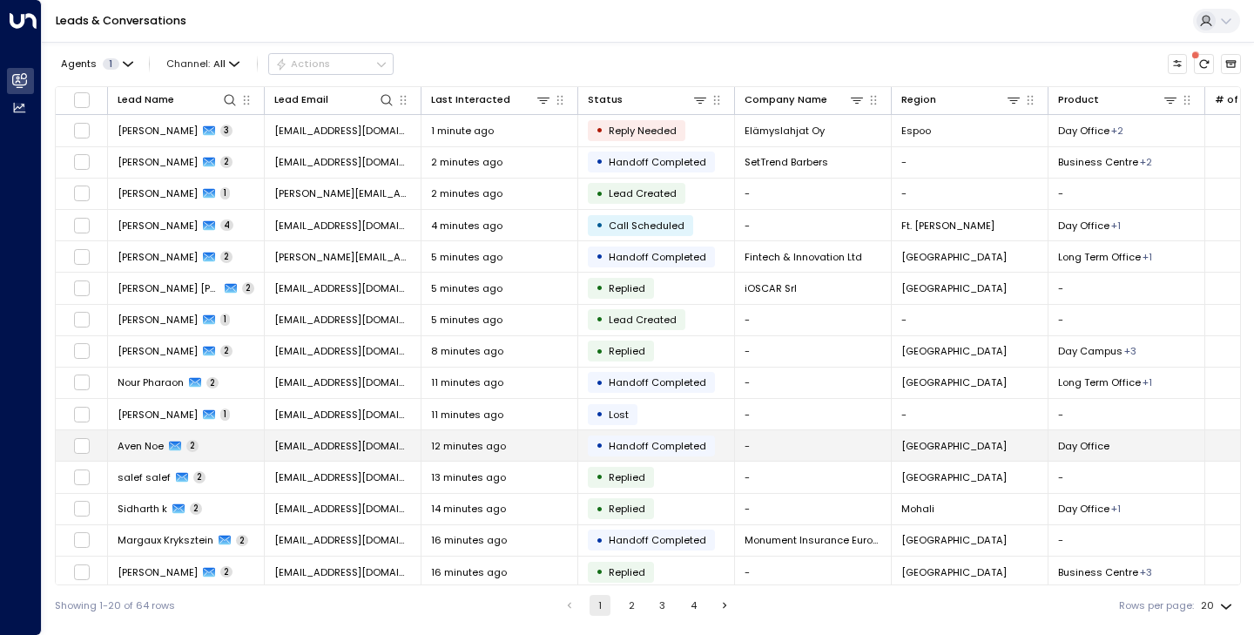
click at [144, 447] on span "Aven Noe" at bounding box center [141, 446] width 46 height 14
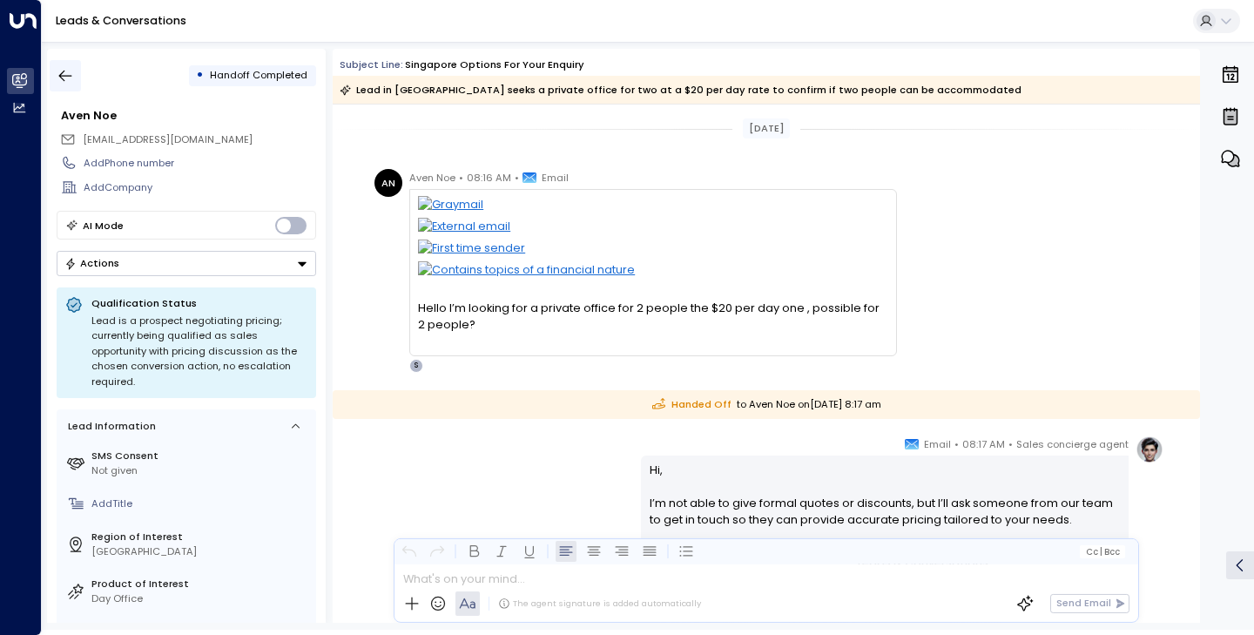
click at [69, 67] on icon "button" at bounding box center [65, 75] width 17 height 17
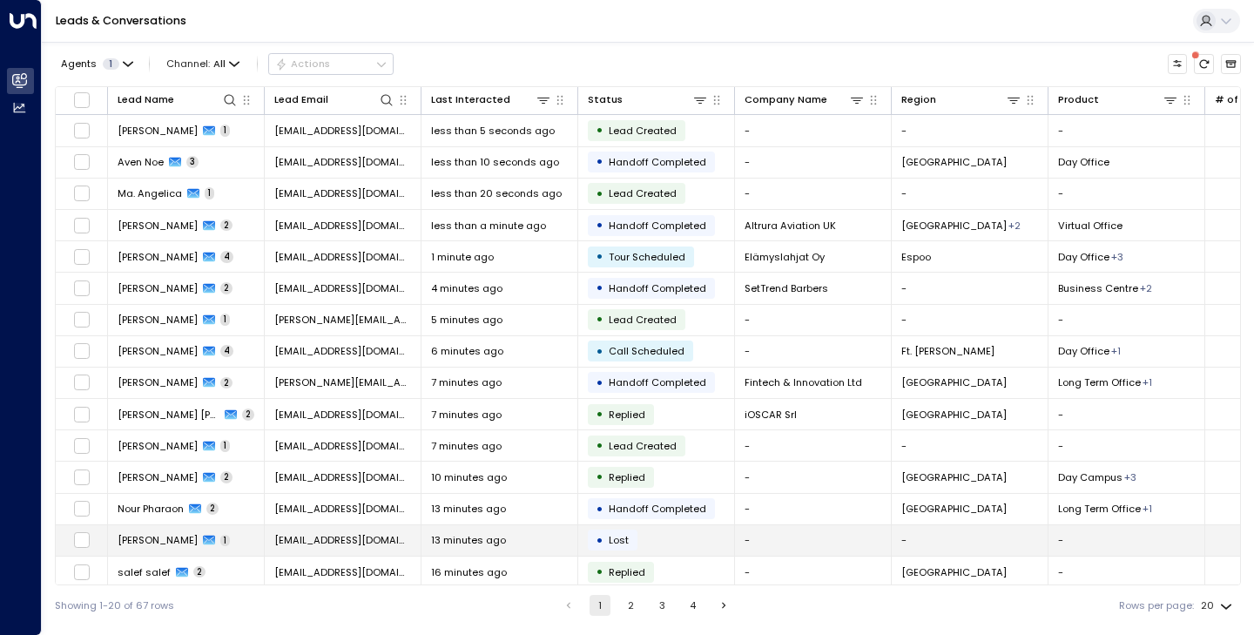
click at [163, 543] on span "[PERSON_NAME]" at bounding box center [158, 540] width 80 height 14
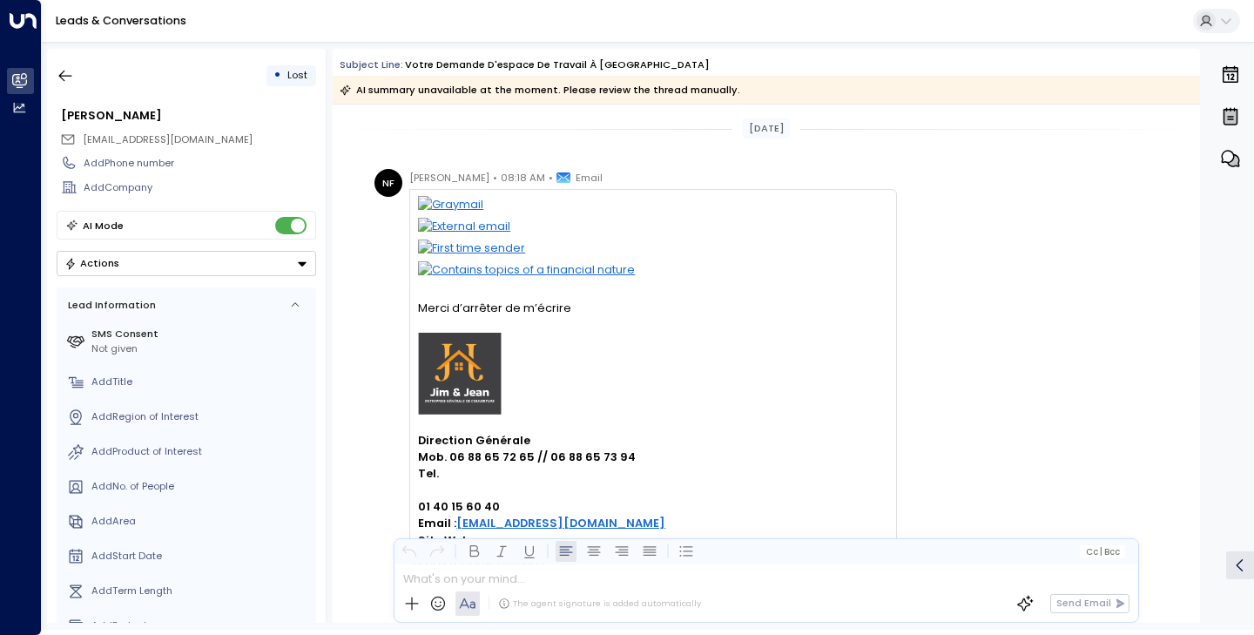
drag, startPoint x: 419, startPoint y: 307, endPoint x: 587, endPoint y: 307, distance: 168.1
click at [587, 307] on div "Merci d’arrêter de m’écrire Direction Générale Mob. 06 88 65 72 65 // 06 88 65 …" at bounding box center [652, 458] width 469 height 316
copy div "Merci d’arrêter de m’écrire"
click at [976, 351] on div "NF Nicolas Francisci • 08:18 AM • Email Merci d’arrêter de m’écrire Direction G…" at bounding box center [769, 420] width 789 height 503
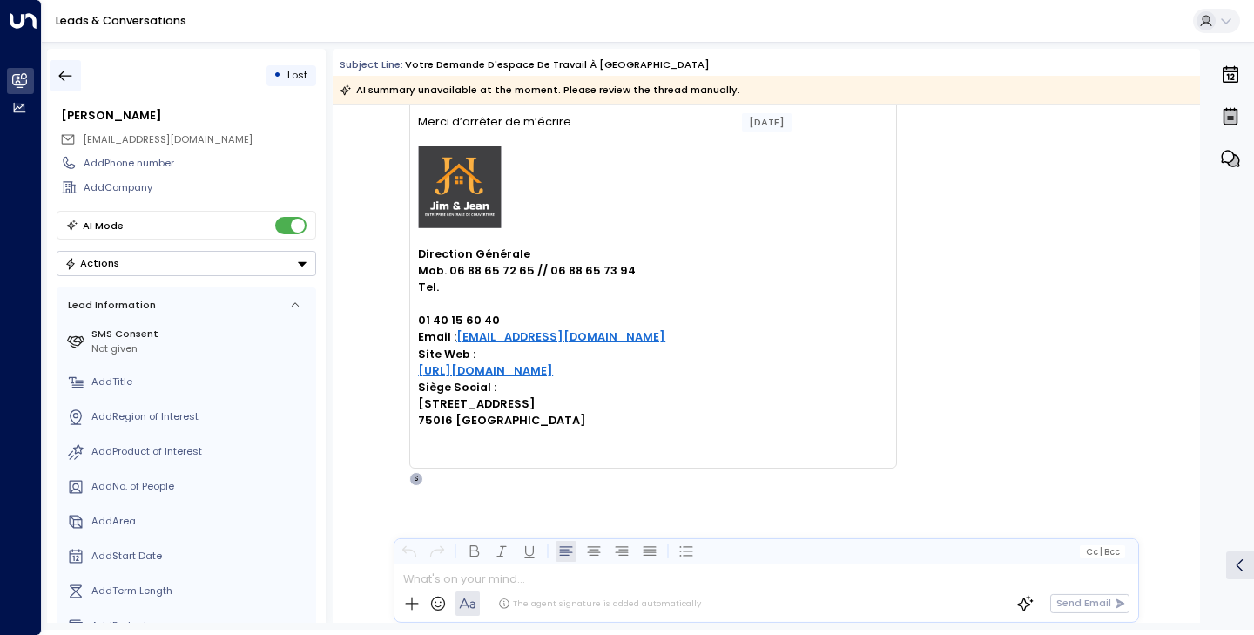
scroll to position [186, 0]
click at [73, 80] on icon "button" at bounding box center [65, 75] width 17 height 17
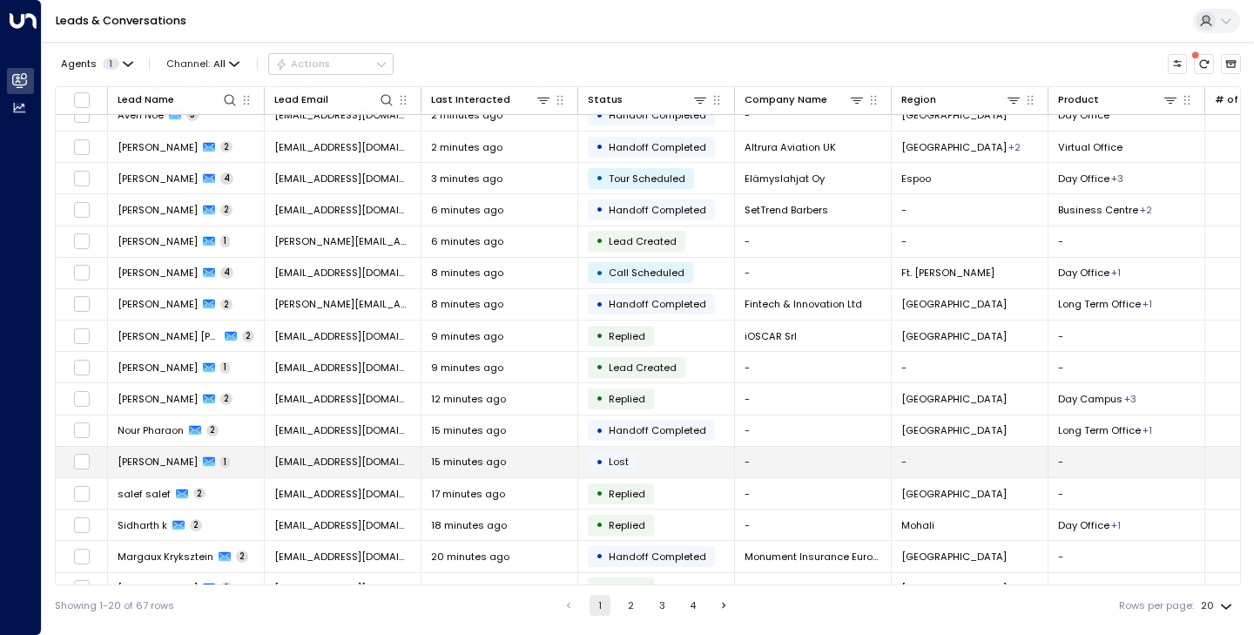
scroll to position [104, 0]
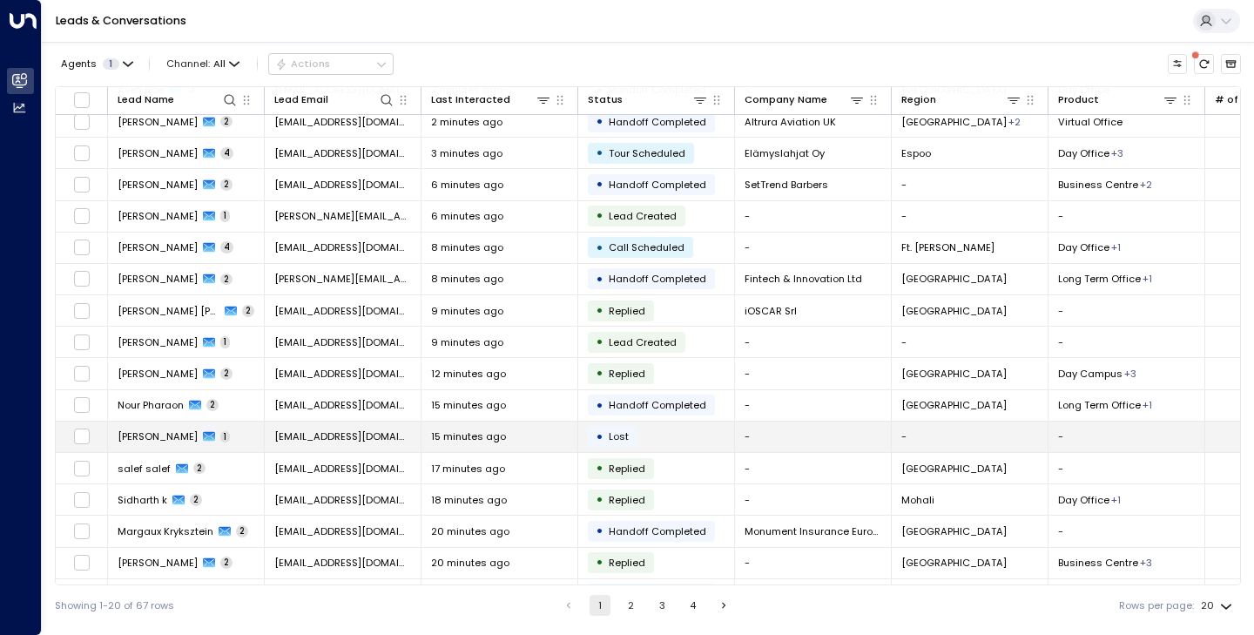
click at [184, 433] on span "[PERSON_NAME]" at bounding box center [158, 436] width 80 height 14
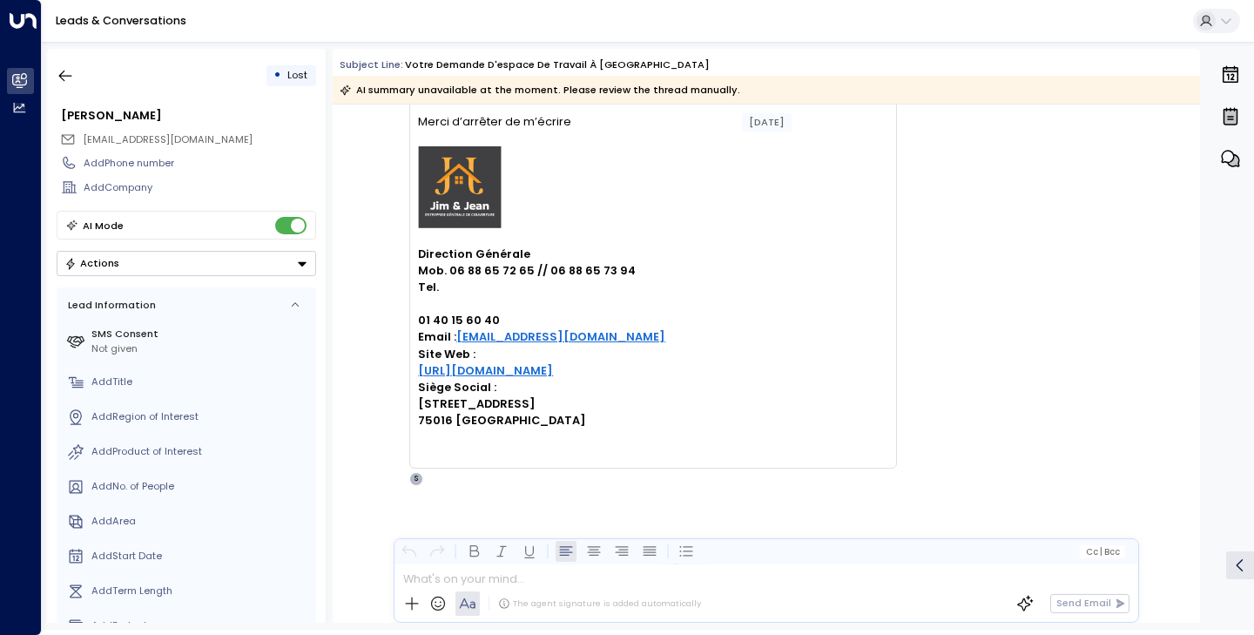
scroll to position [186, 0]
click at [65, 73] on icon "button" at bounding box center [65, 75] width 17 height 17
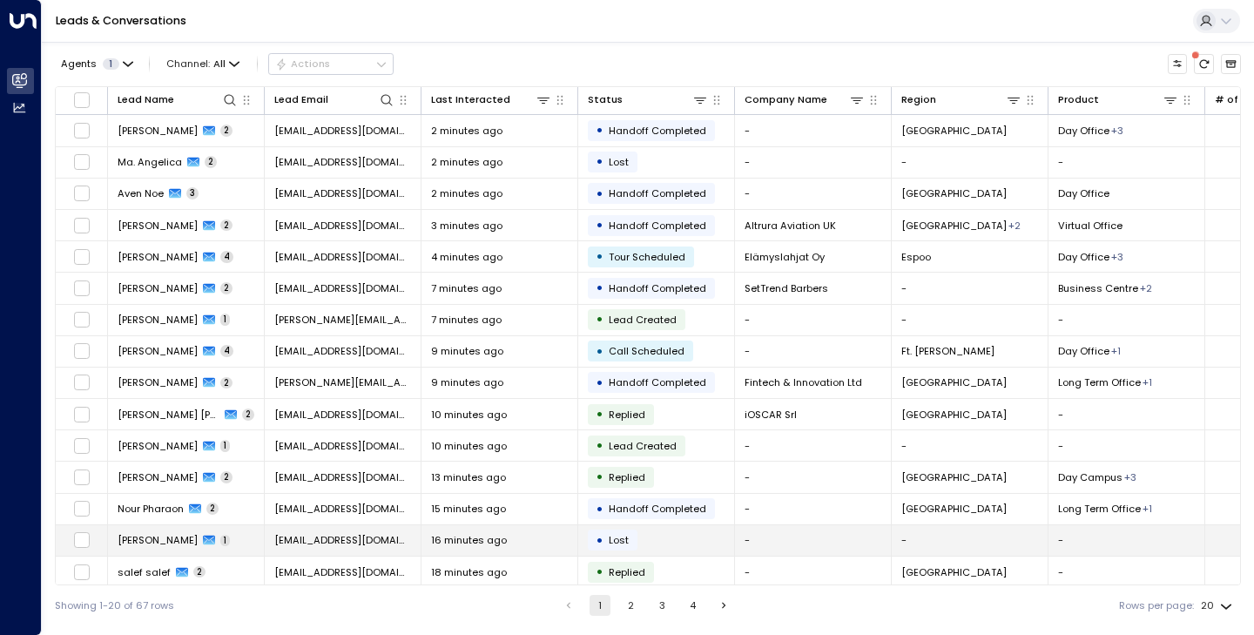
click at [158, 544] on span "[PERSON_NAME]" at bounding box center [158, 540] width 80 height 14
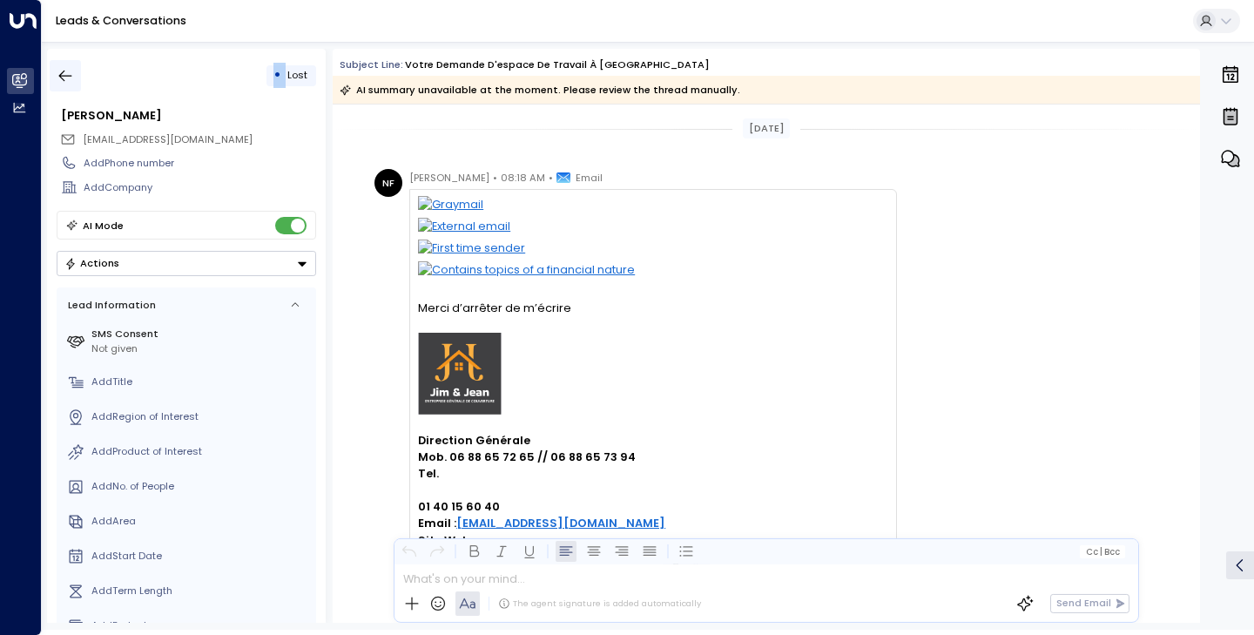
drag, startPoint x: 286, startPoint y: 71, endPoint x: 69, endPoint y: 84, distance: 217.2
click at [68, 84] on div "• Lost" at bounding box center [187, 75] width 260 height 31
click at [69, 84] on icon "button" at bounding box center [65, 75] width 17 height 17
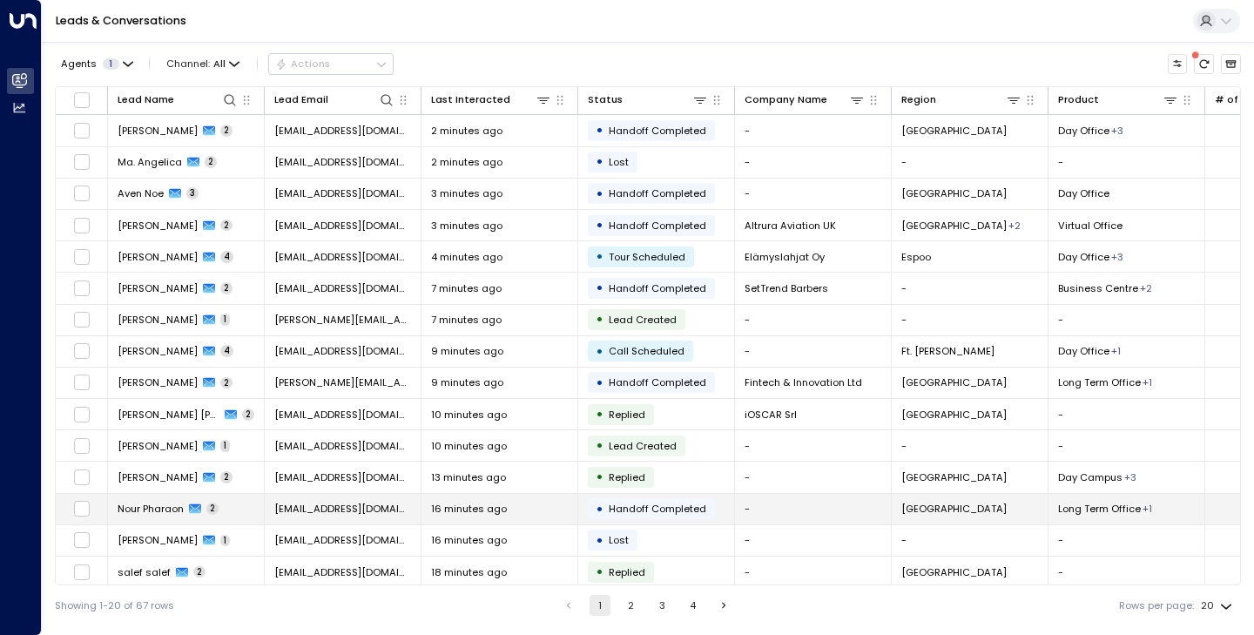
click at [165, 510] on span "Nour Pharaon" at bounding box center [151, 509] width 66 height 14
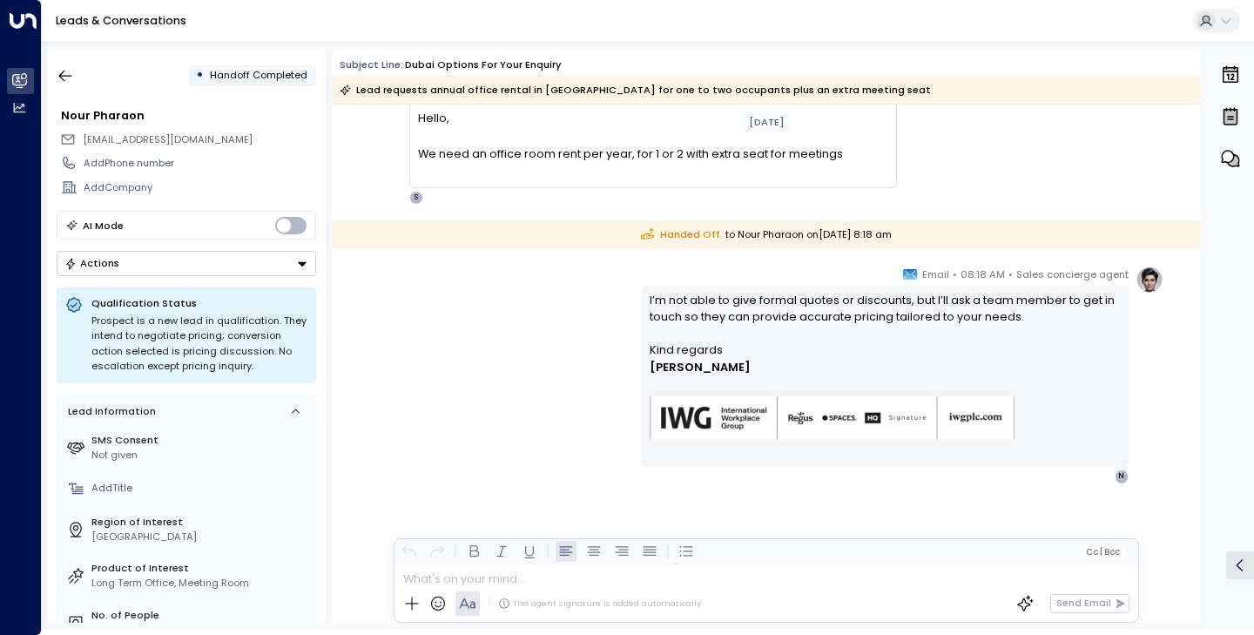
scroll to position [167, 0]
click at [53, 76] on button "button" at bounding box center [65, 75] width 31 height 31
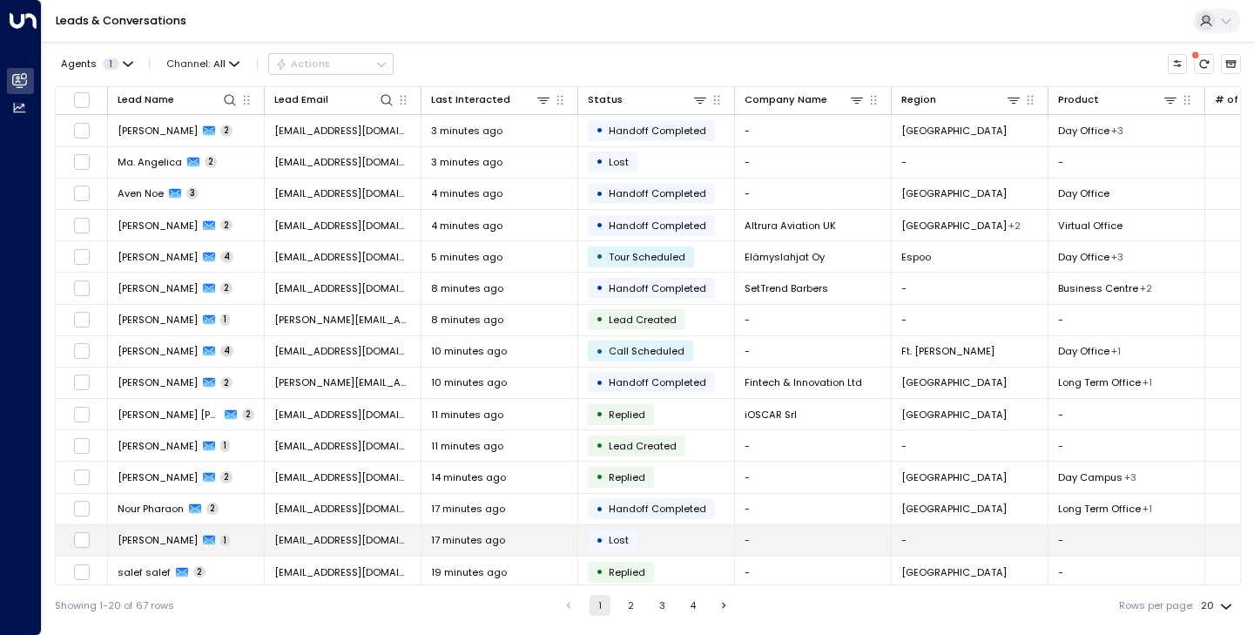
click at [152, 535] on span "[PERSON_NAME]" at bounding box center [158, 540] width 80 height 14
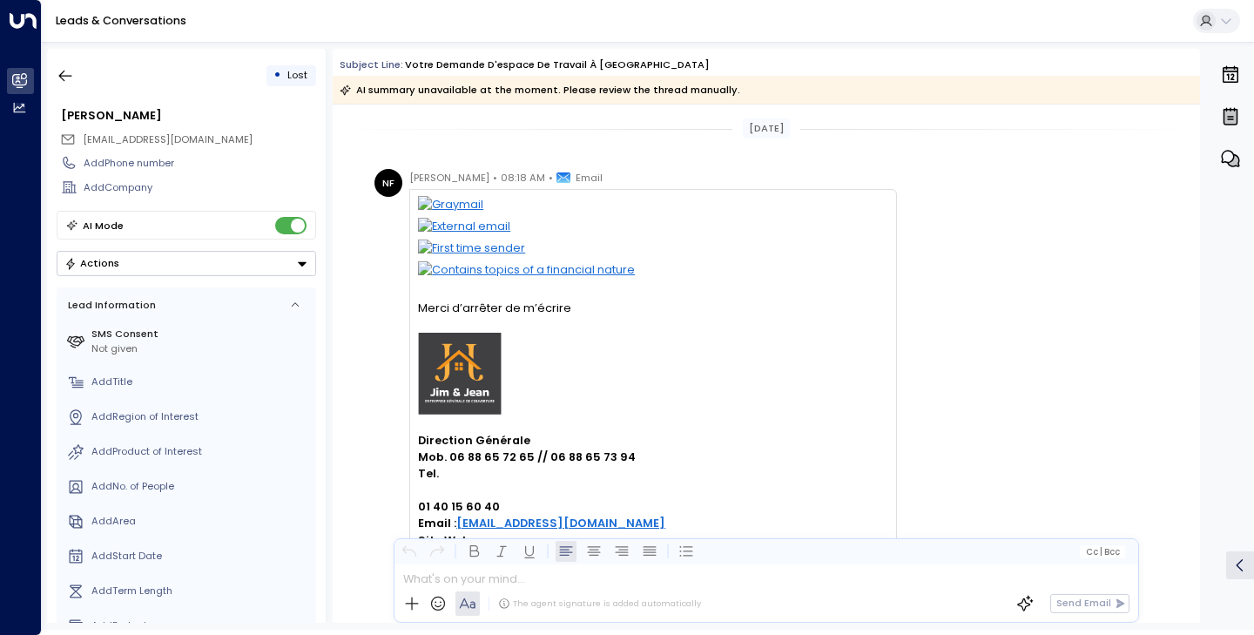
scroll to position [186, 0]
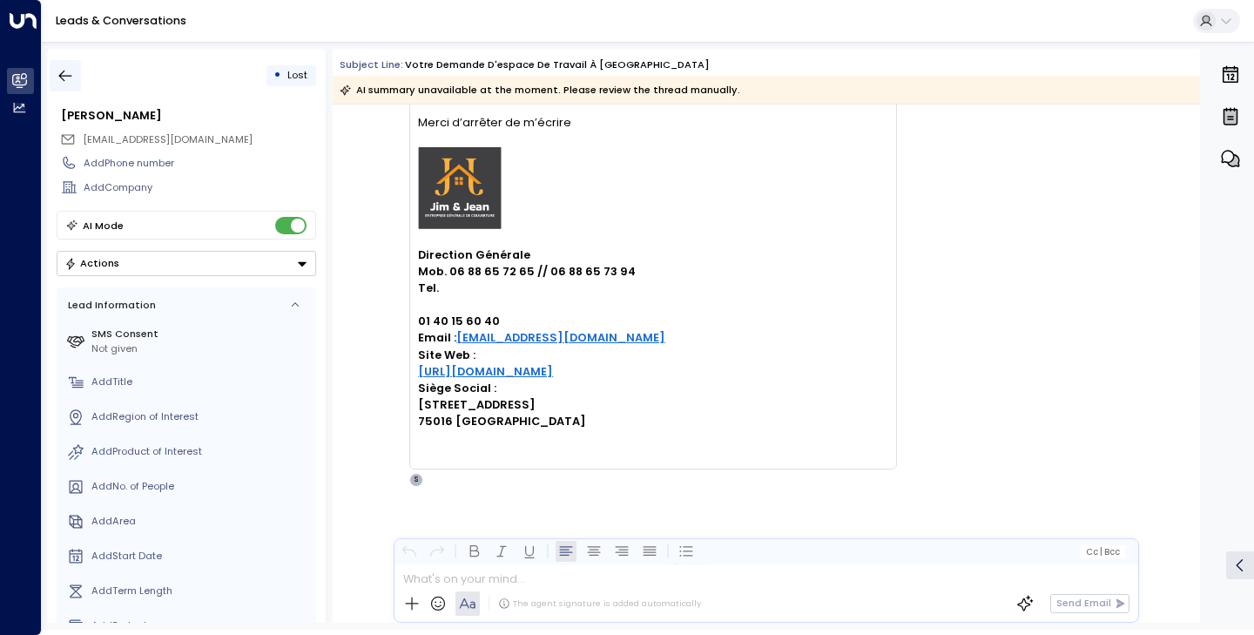
click at [71, 72] on icon "button" at bounding box center [65, 75] width 17 height 17
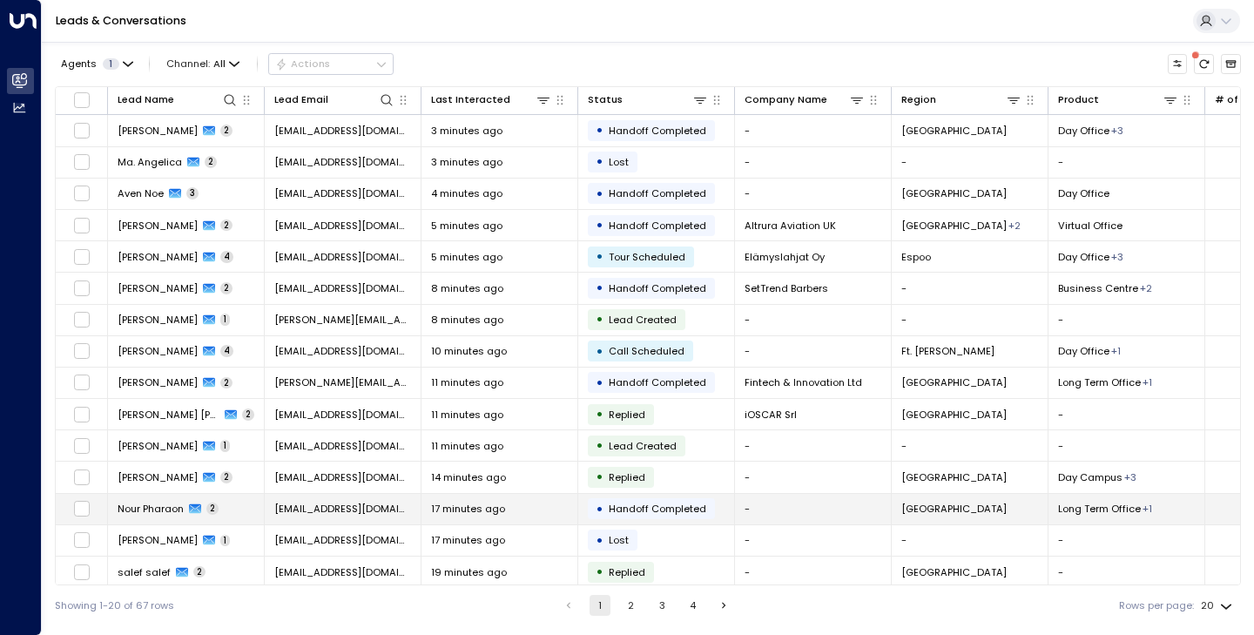
click at [173, 499] on td "Nour Pharaon 2" at bounding box center [186, 509] width 157 height 30
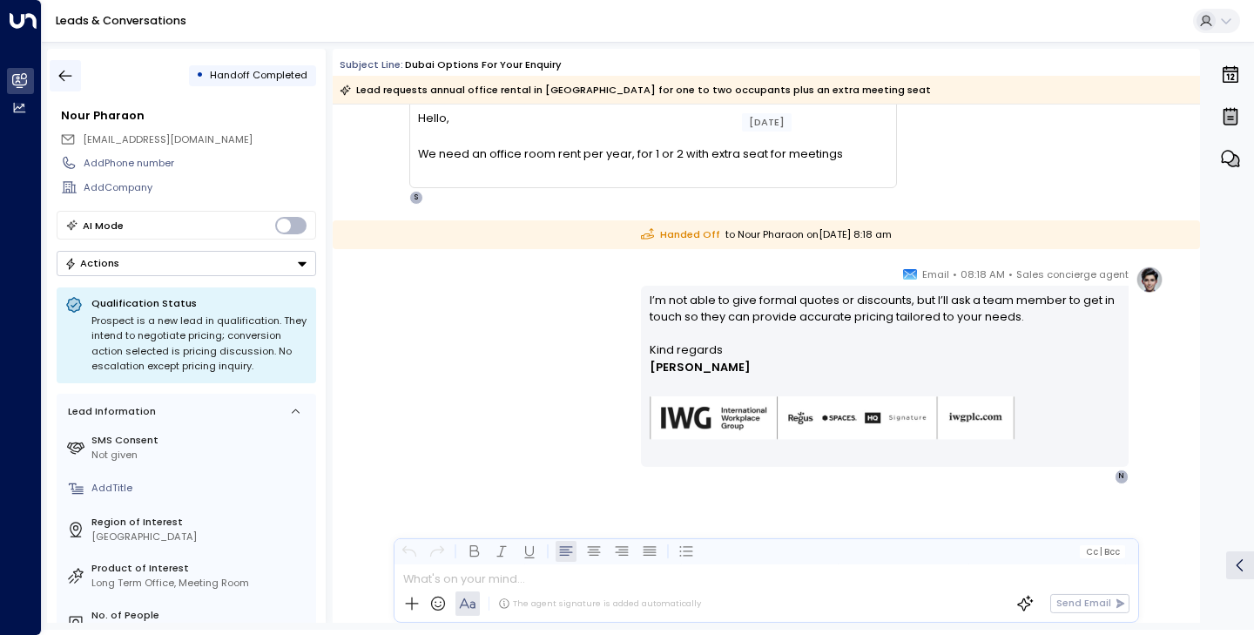
scroll to position [167, 0]
click at [68, 67] on icon "button" at bounding box center [65, 75] width 17 height 17
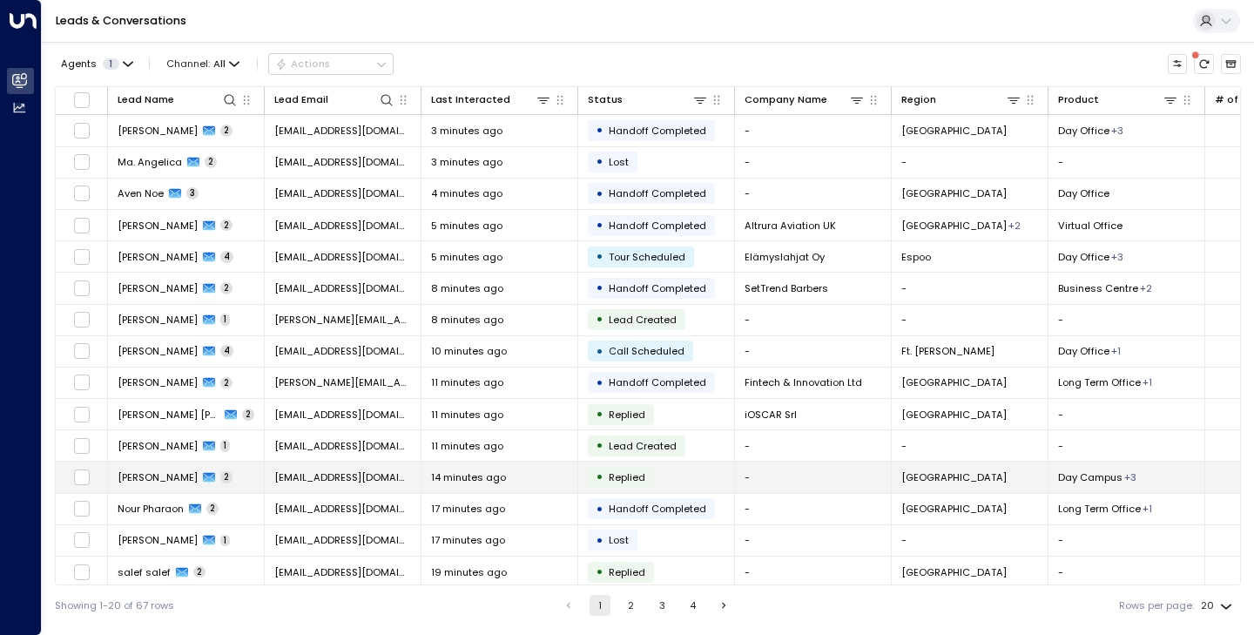
click at [152, 485] on td "Abou Diao 2" at bounding box center [186, 477] width 157 height 30
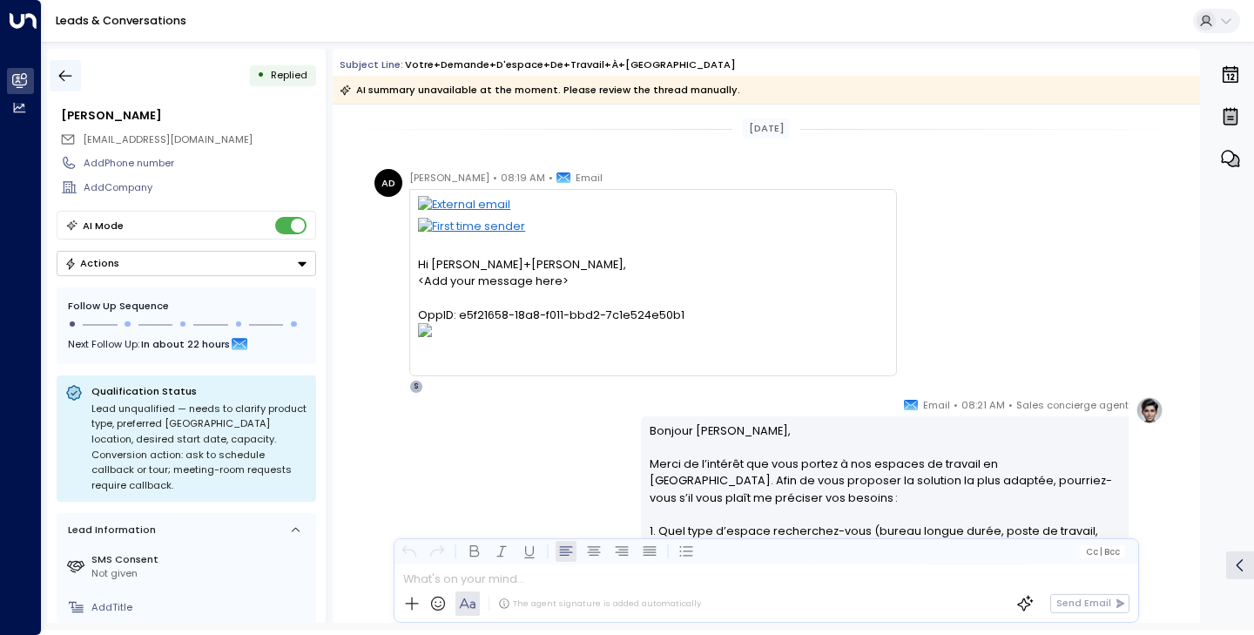
click at [74, 70] on icon "button" at bounding box center [65, 75] width 17 height 17
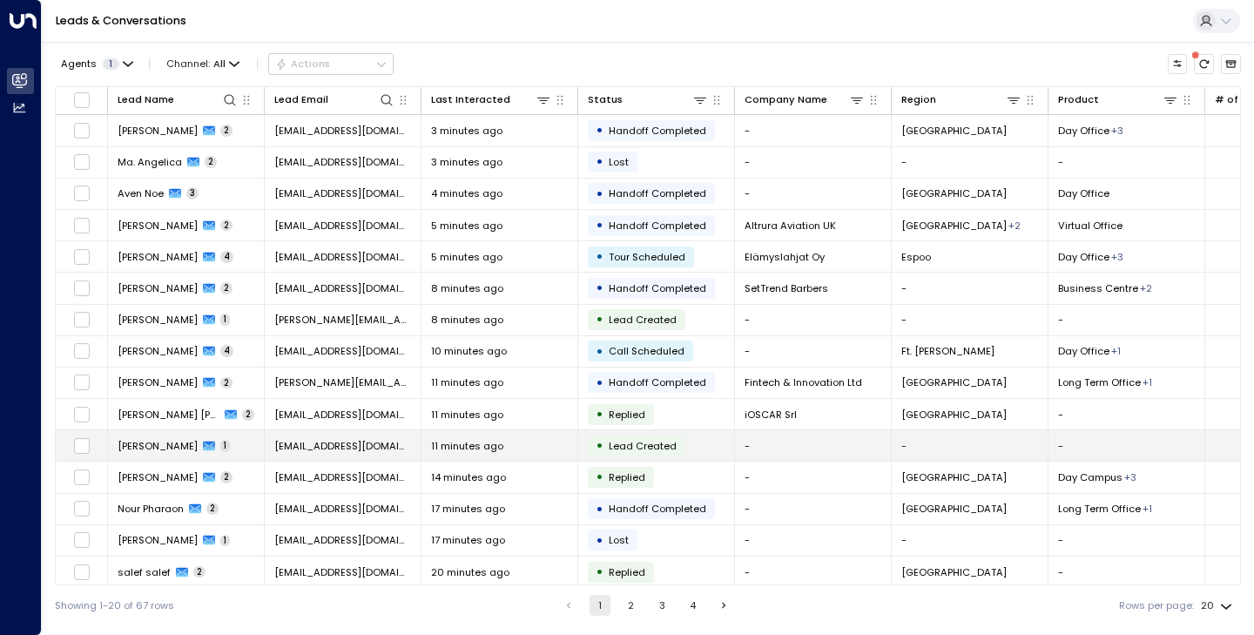
click at [121, 452] on span "[PERSON_NAME]" at bounding box center [158, 446] width 80 height 14
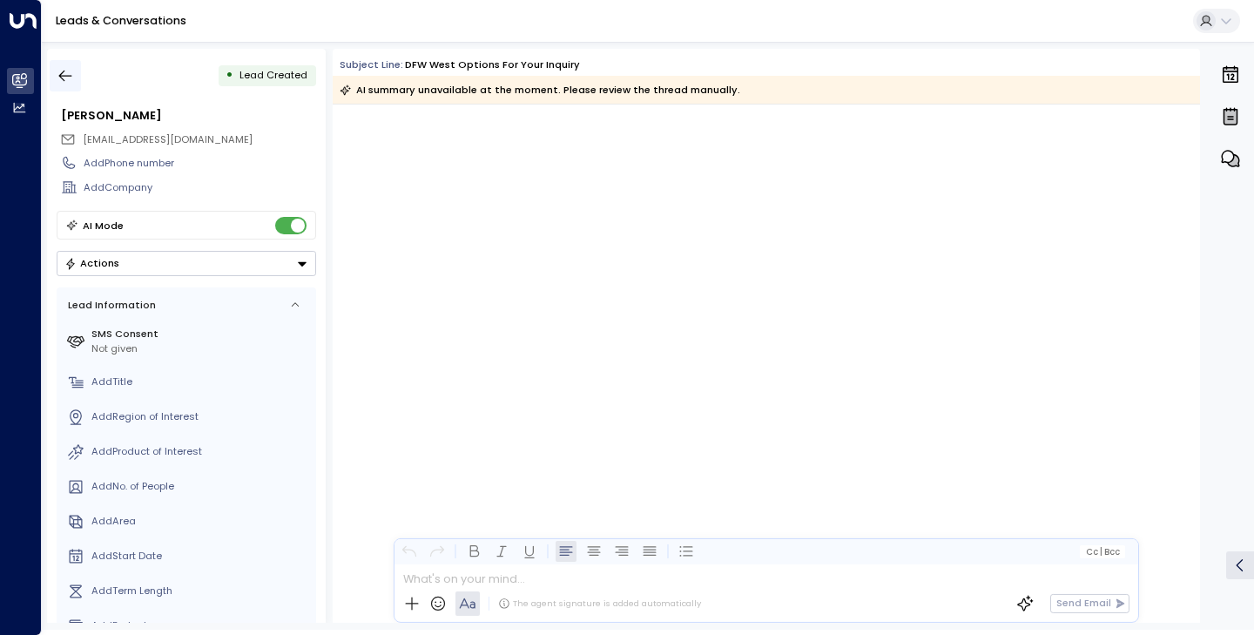
click at [63, 82] on icon "button" at bounding box center [65, 75] width 17 height 17
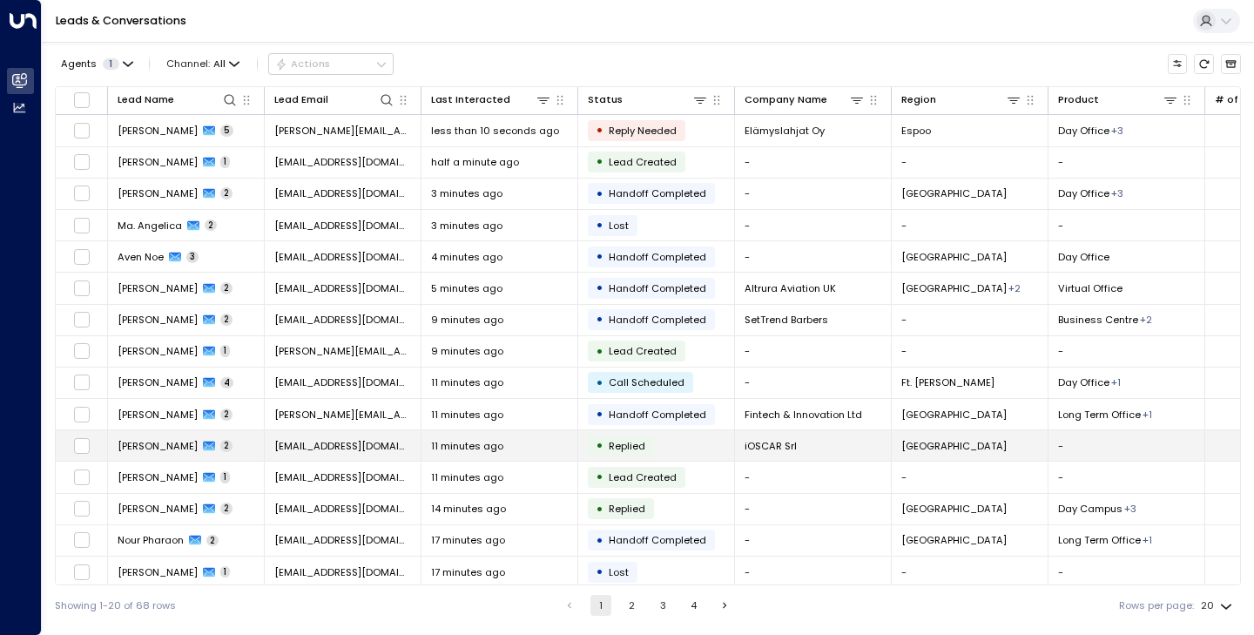
click at [152, 451] on span "[PERSON_NAME]" at bounding box center [158, 446] width 80 height 14
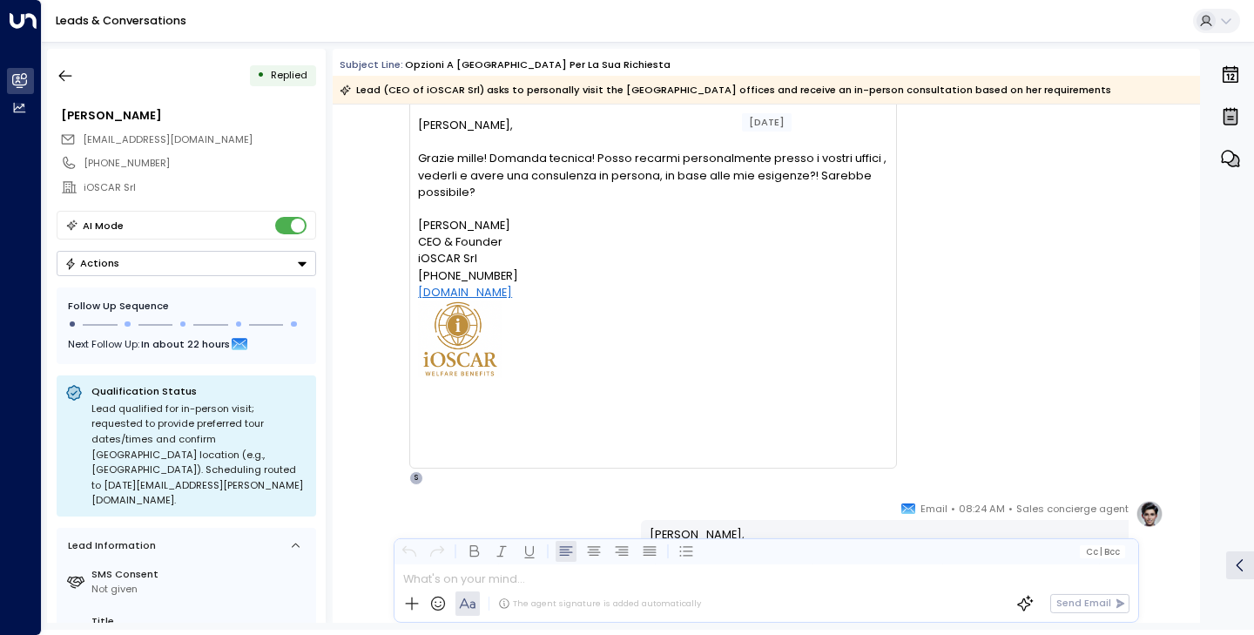
scroll to position [180, 0]
click at [71, 80] on icon "button" at bounding box center [65, 75] width 17 height 17
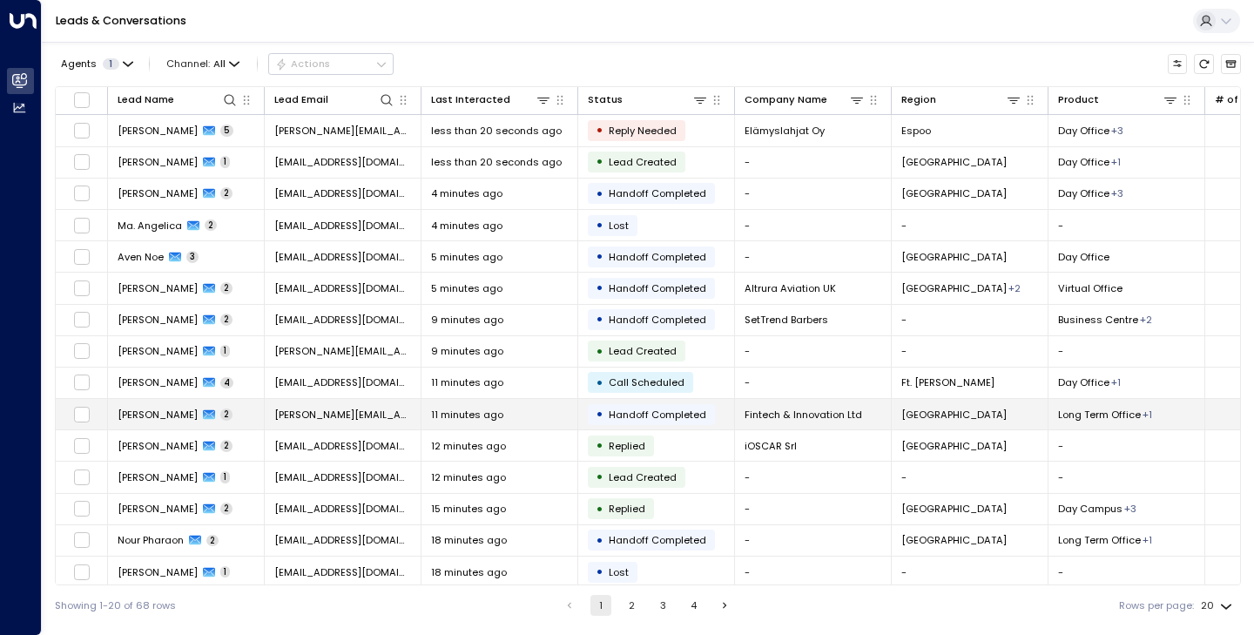
click at [166, 418] on span "[PERSON_NAME]" at bounding box center [158, 415] width 80 height 14
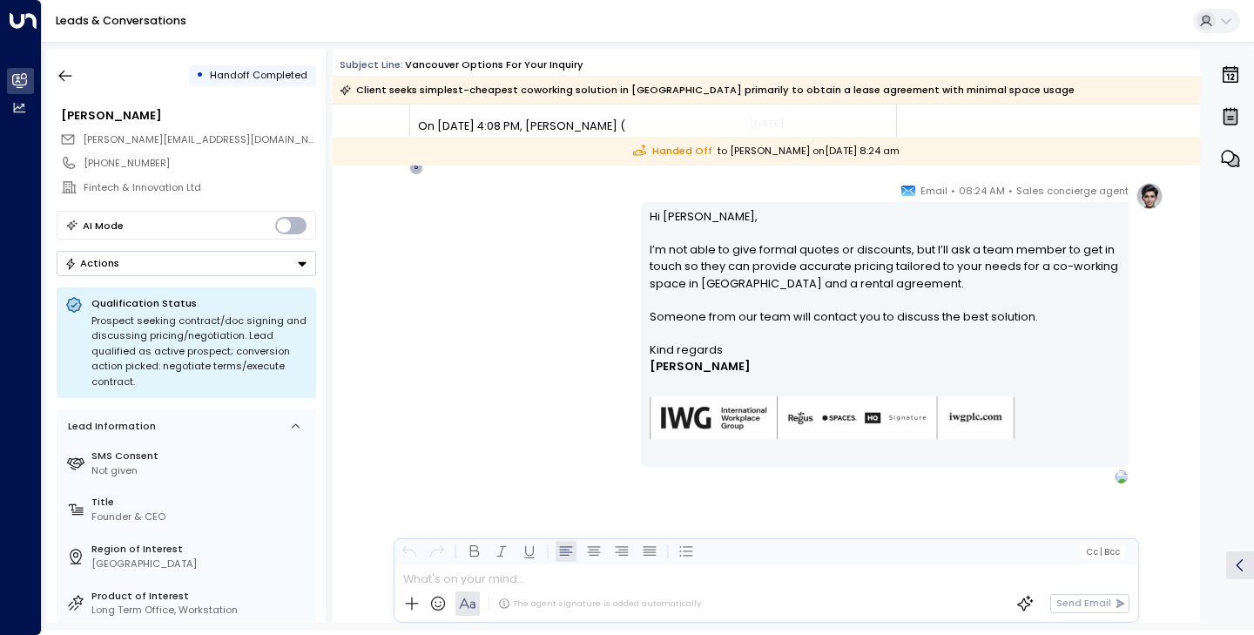
scroll to position [755, 0]
click at [66, 78] on icon "button" at bounding box center [65, 75] width 17 height 17
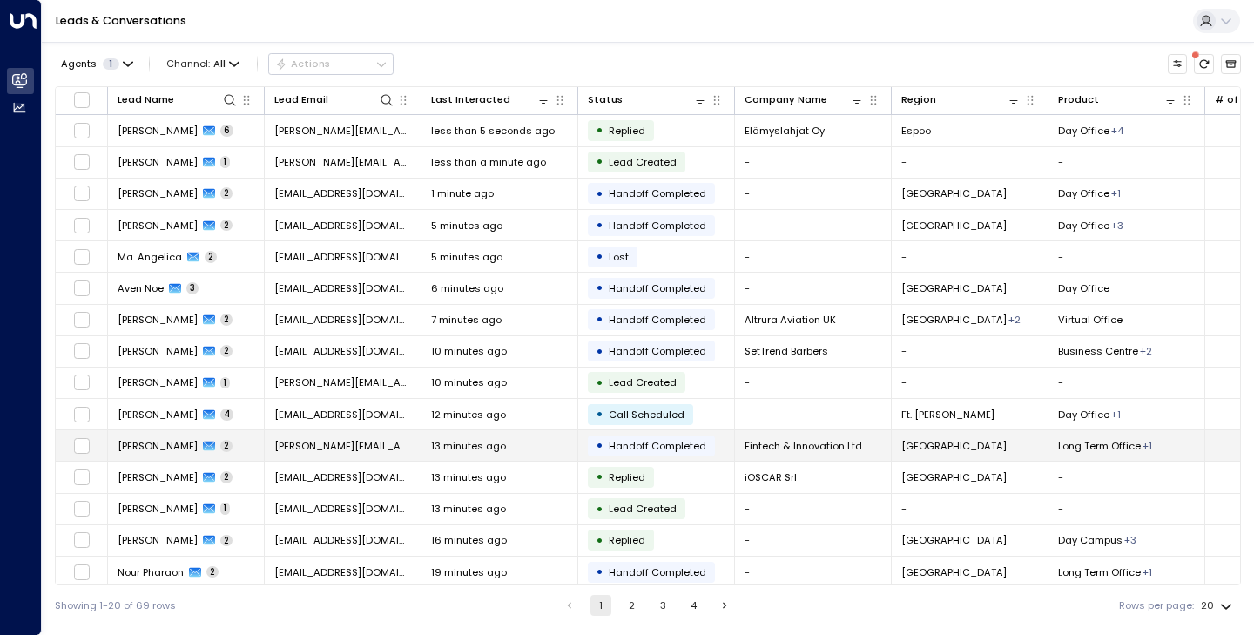
click at [182, 455] on td "[PERSON_NAME] 2" at bounding box center [186, 445] width 157 height 30
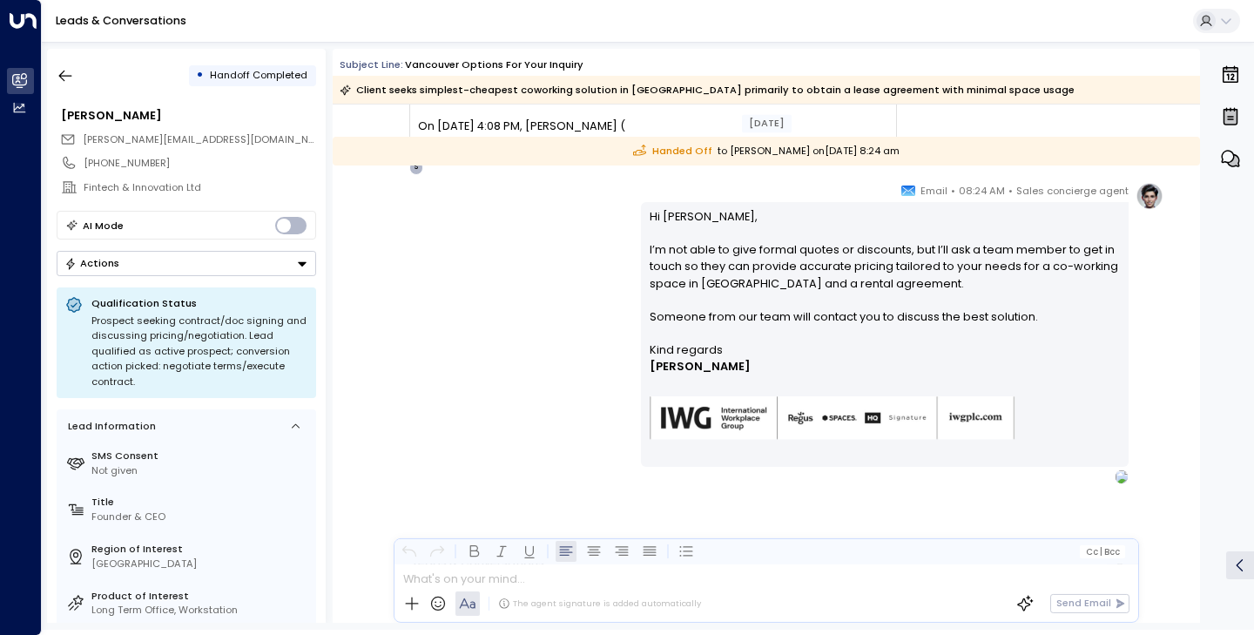
scroll to position [755, 0]
click at [74, 80] on icon "button" at bounding box center [65, 75] width 17 height 17
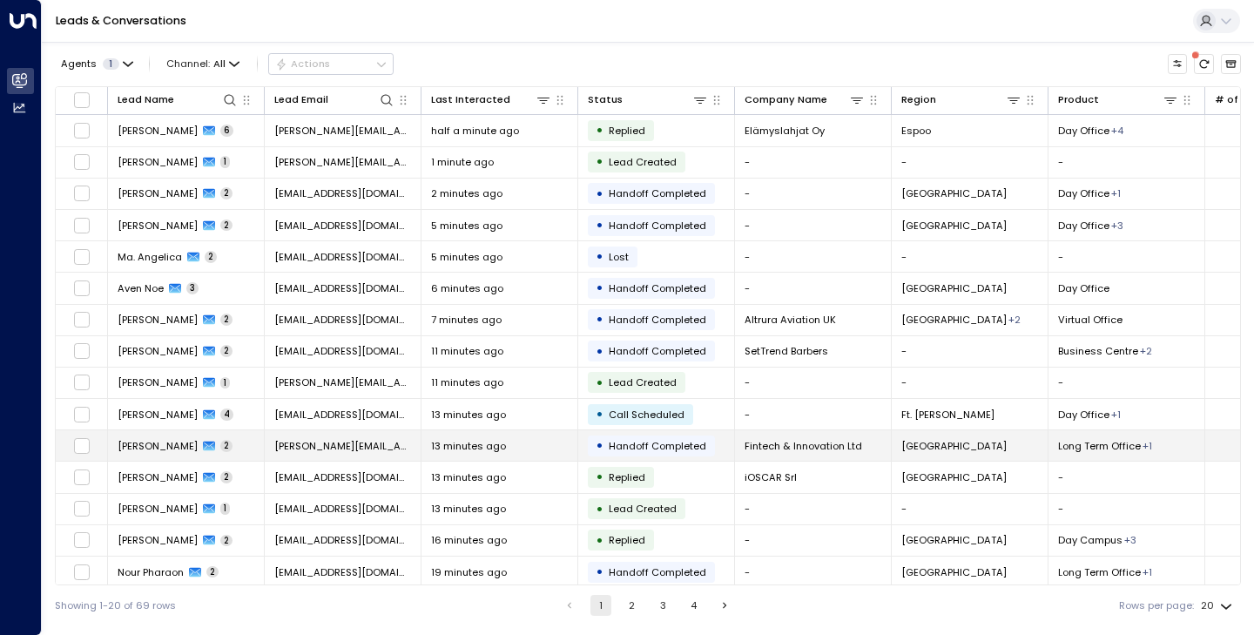
click at [175, 456] on td "[PERSON_NAME] 2" at bounding box center [186, 445] width 157 height 30
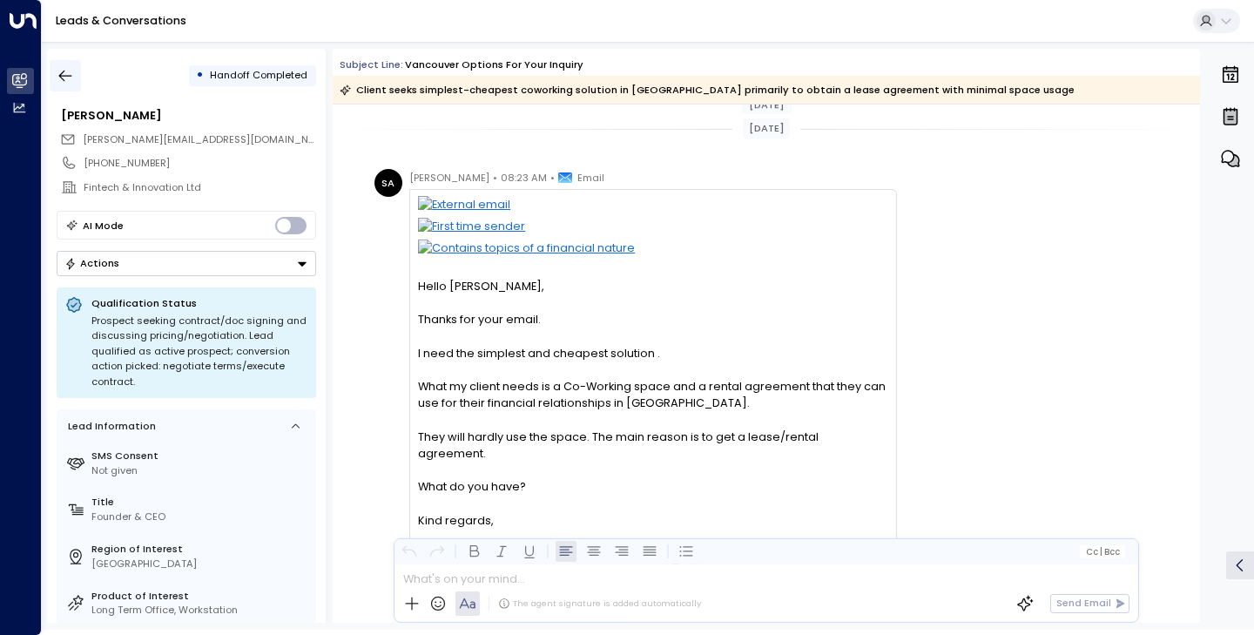
click at [64, 78] on icon "button" at bounding box center [65, 75] width 17 height 17
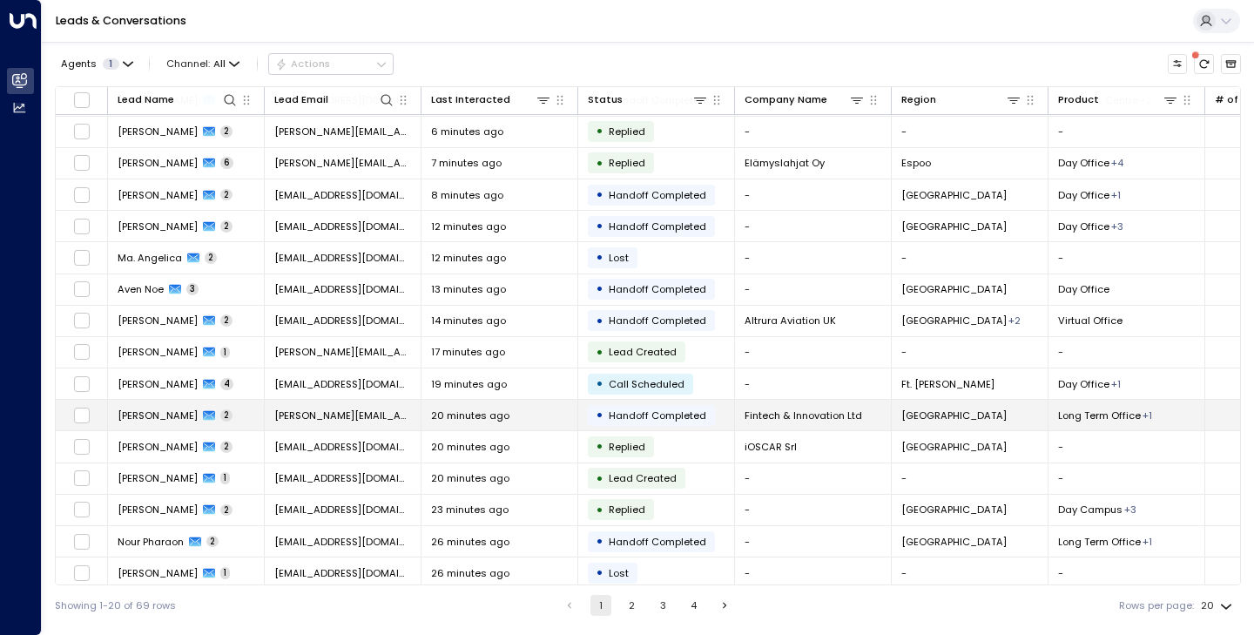
scroll to position [34, 0]
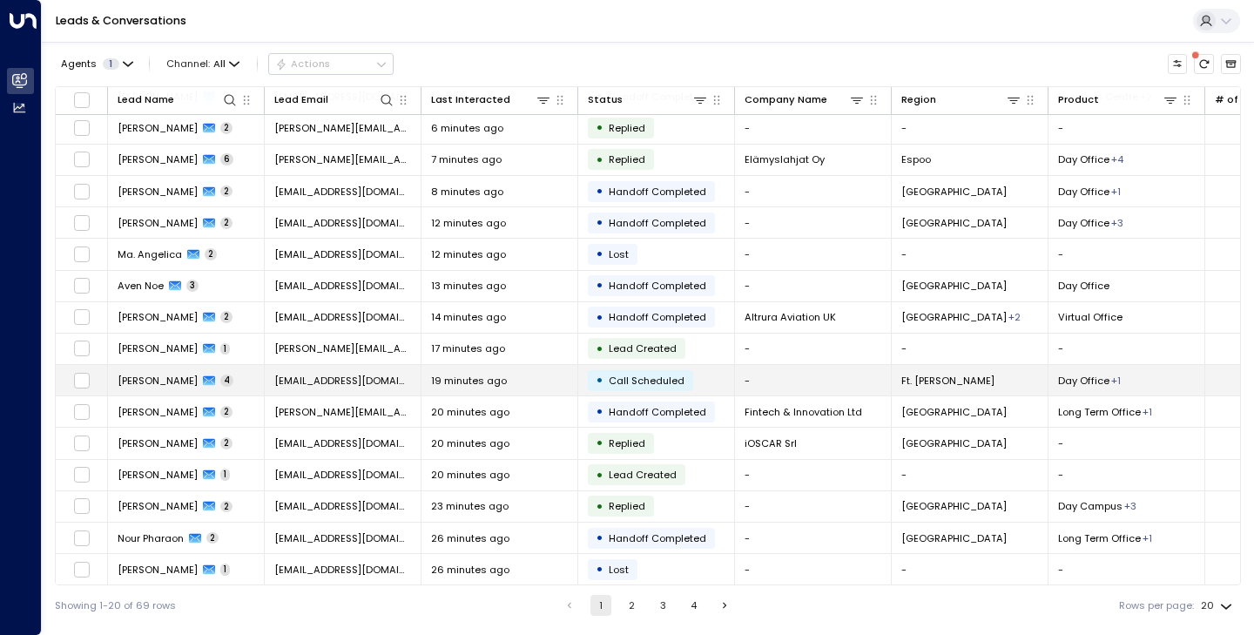
click at [174, 383] on span "[PERSON_NAME]" at bounding box center [158, 381] width 80 height 14
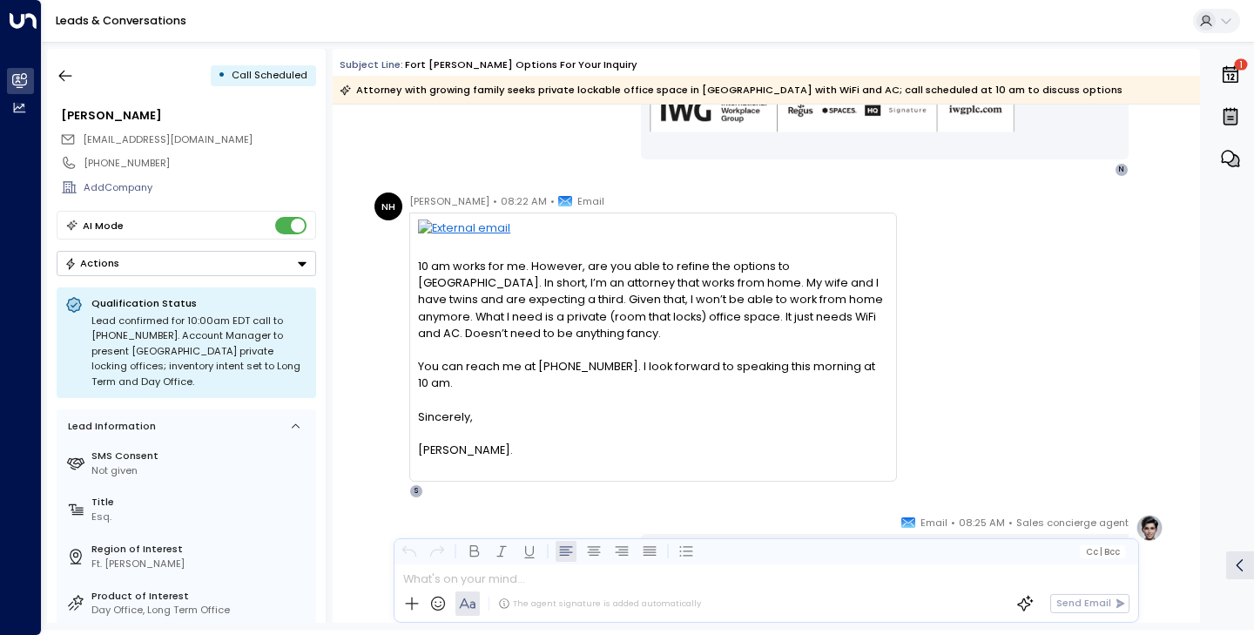
scroll to position [1011, 0]
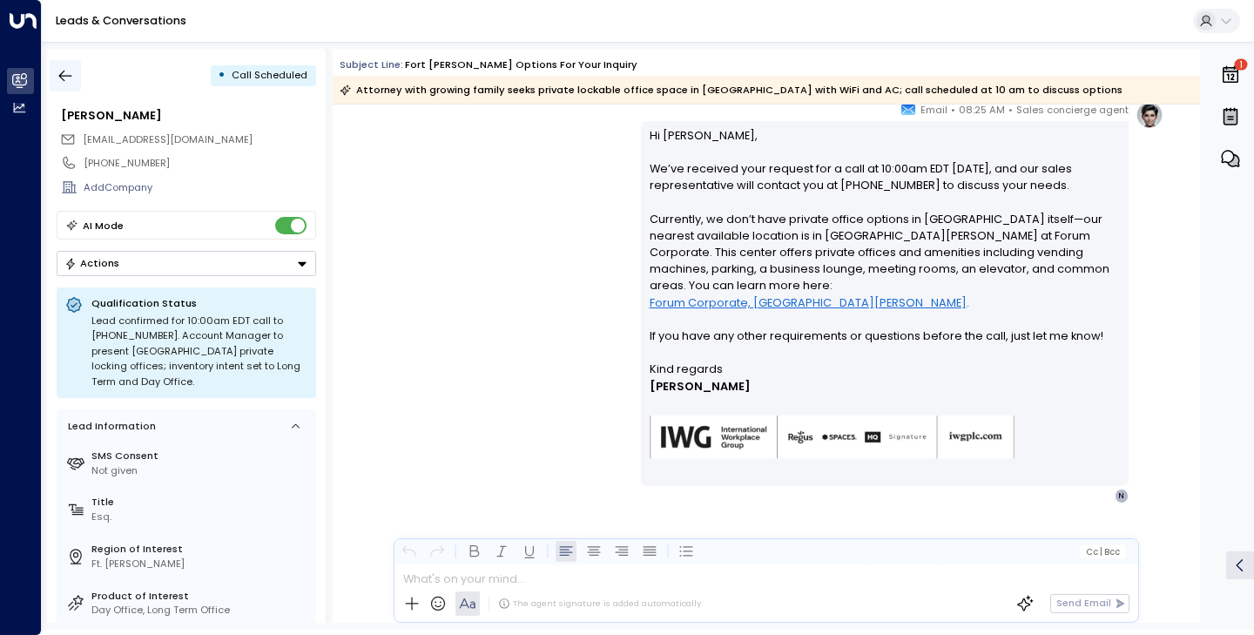
click at [66, 74] on icon "button" at bounding box center [65, 75] width 17 height 17
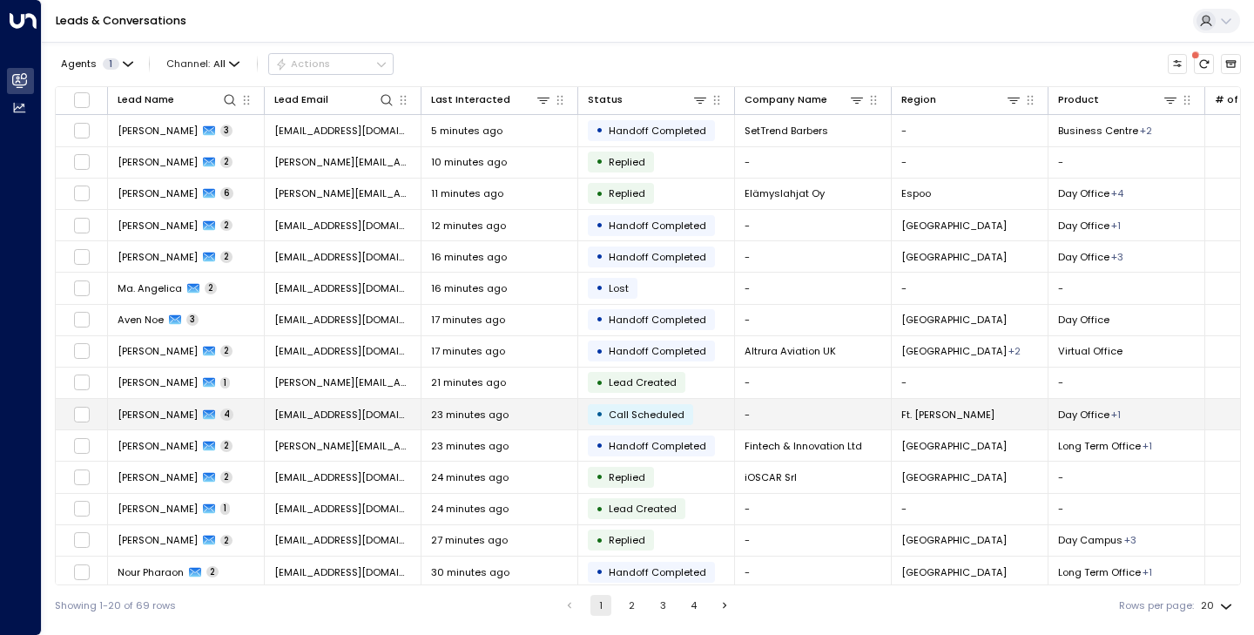
click at [187, 424] on td "[PERSON_NAME] 4" at bounding box center [186, 414] width 157 height 30
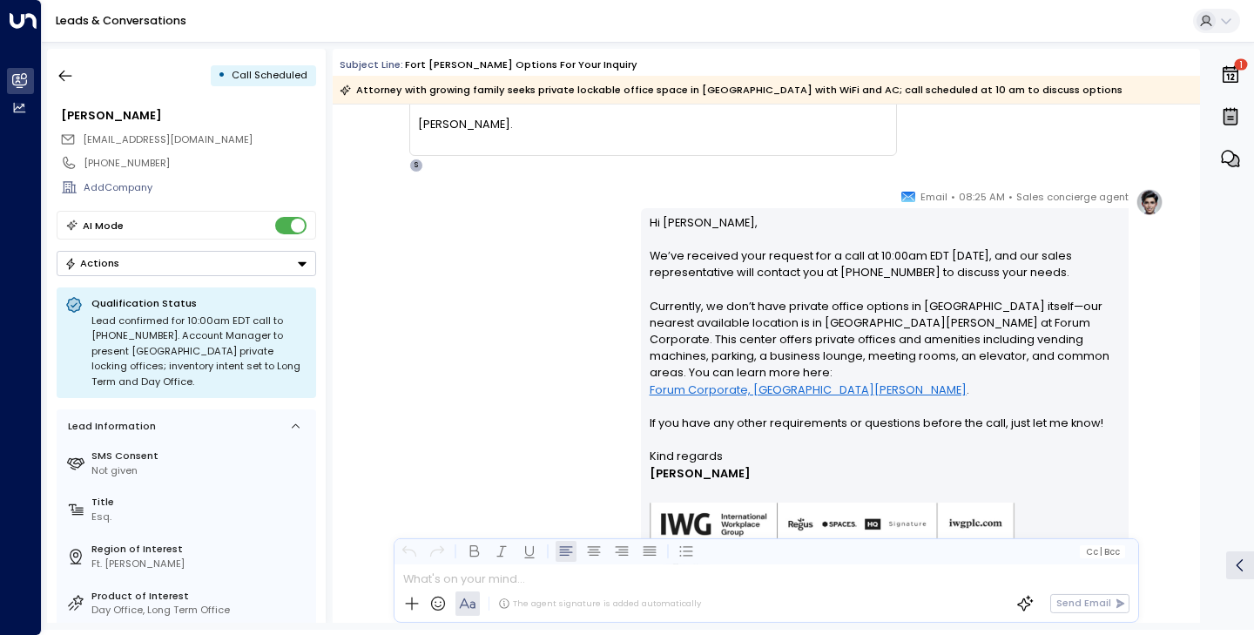
scroll to position [1011, 0]
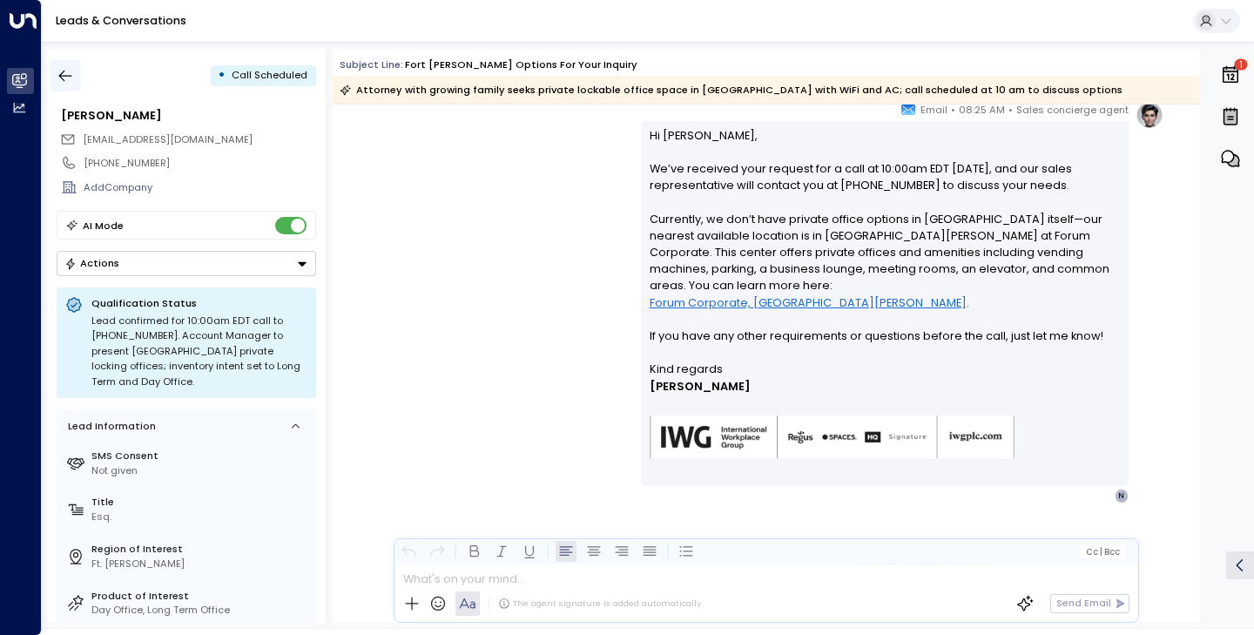
click at [58, 72] on icon "button" at bounding box center [65, 75] width 17 height 17
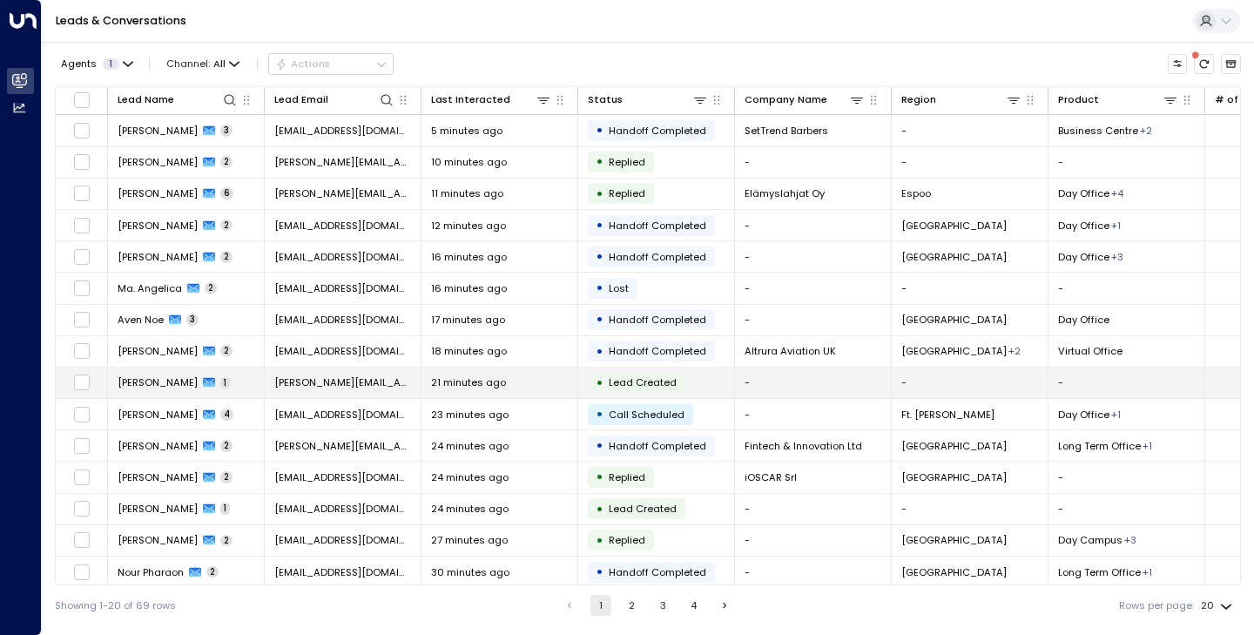
click at [175, 387] on span "[PERSON_NAME]" at bounding box center [158, 382] width 80 height 14
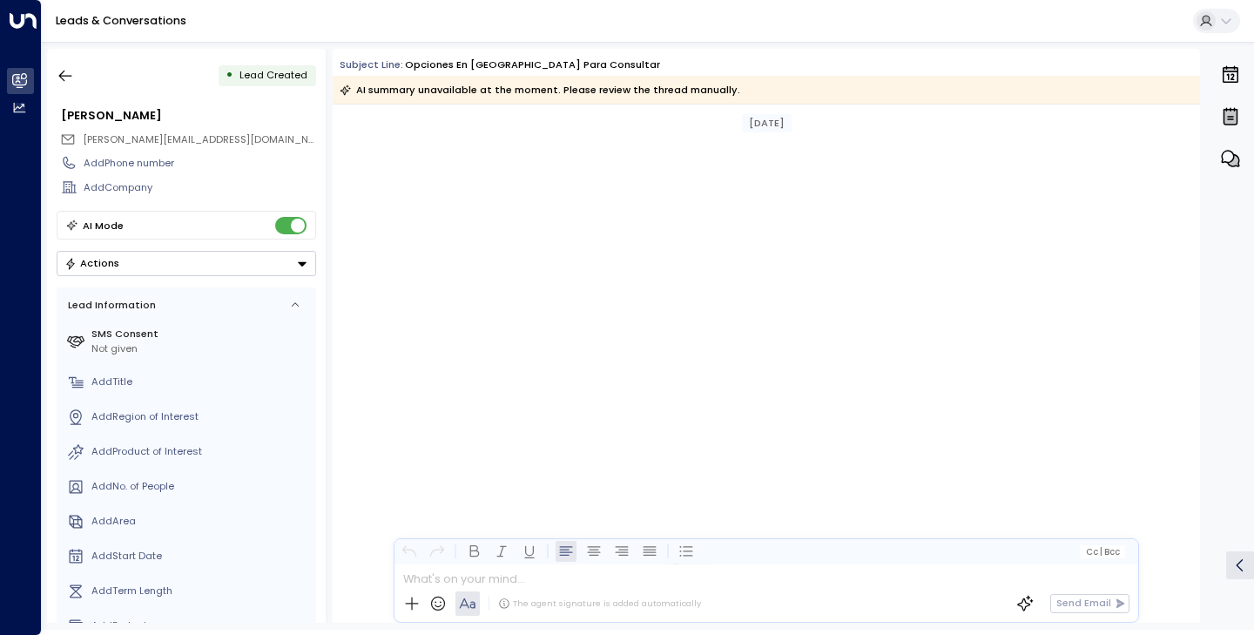
scroll to position [15940, 0]
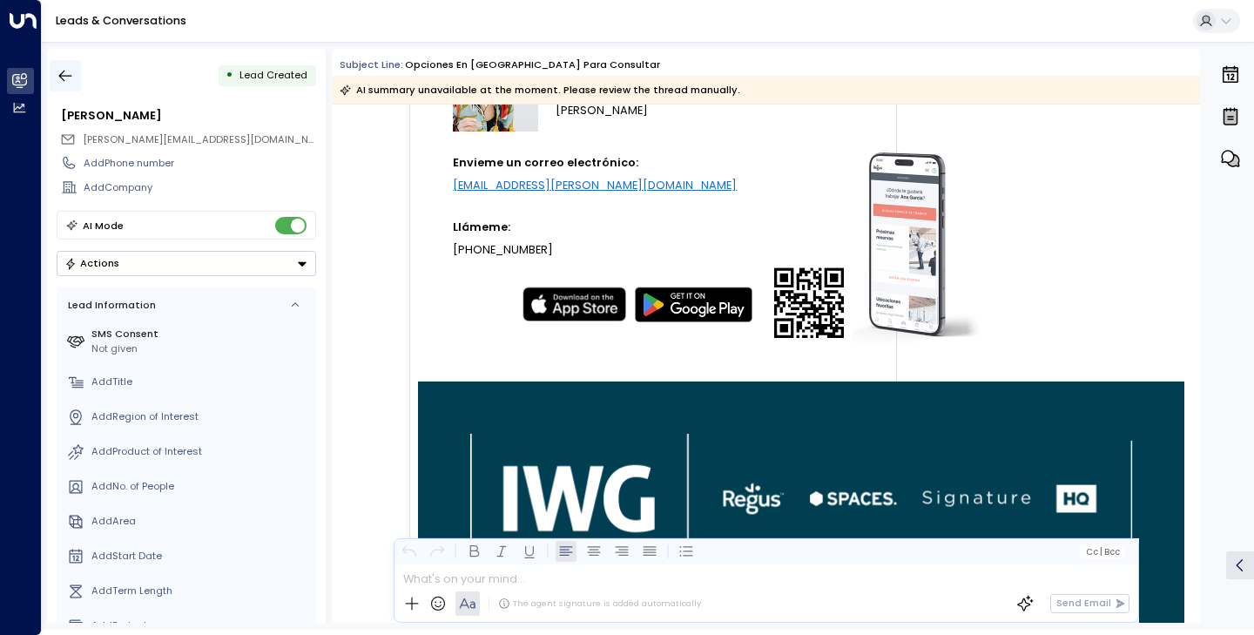
click at [64, 81] on icon "button" at bounding box center [65, 76] width 13 height 11
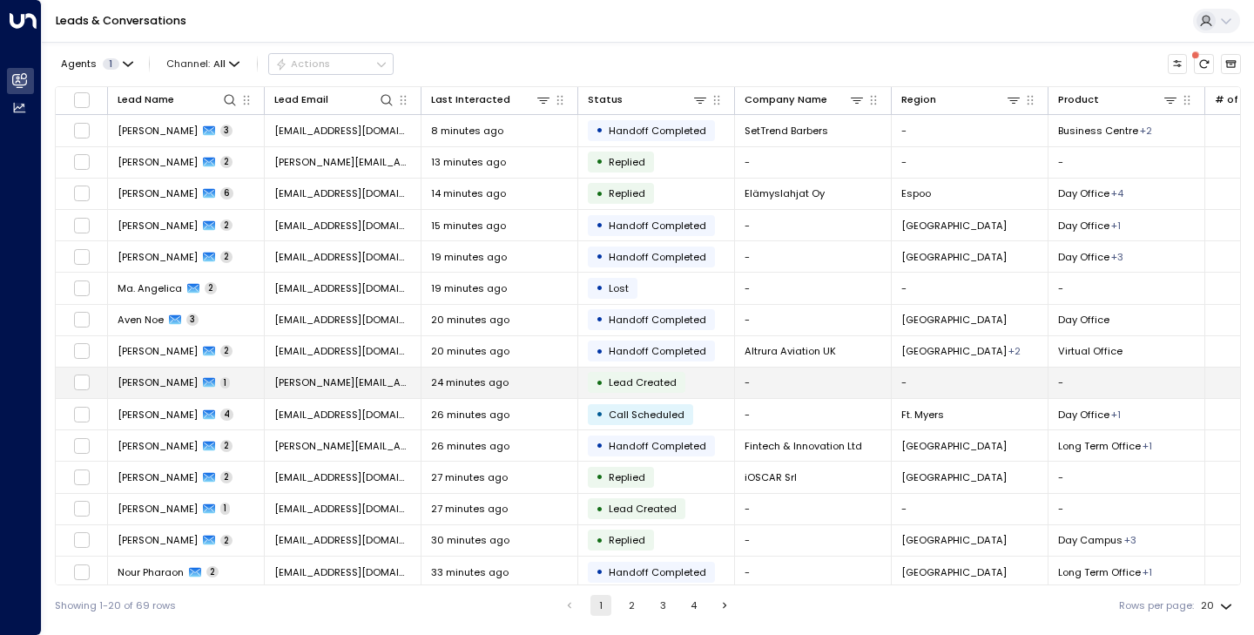
click at [136, 384] on span "[PERSON_NAME]" at bounding box center [158, 382] width 80 height 14
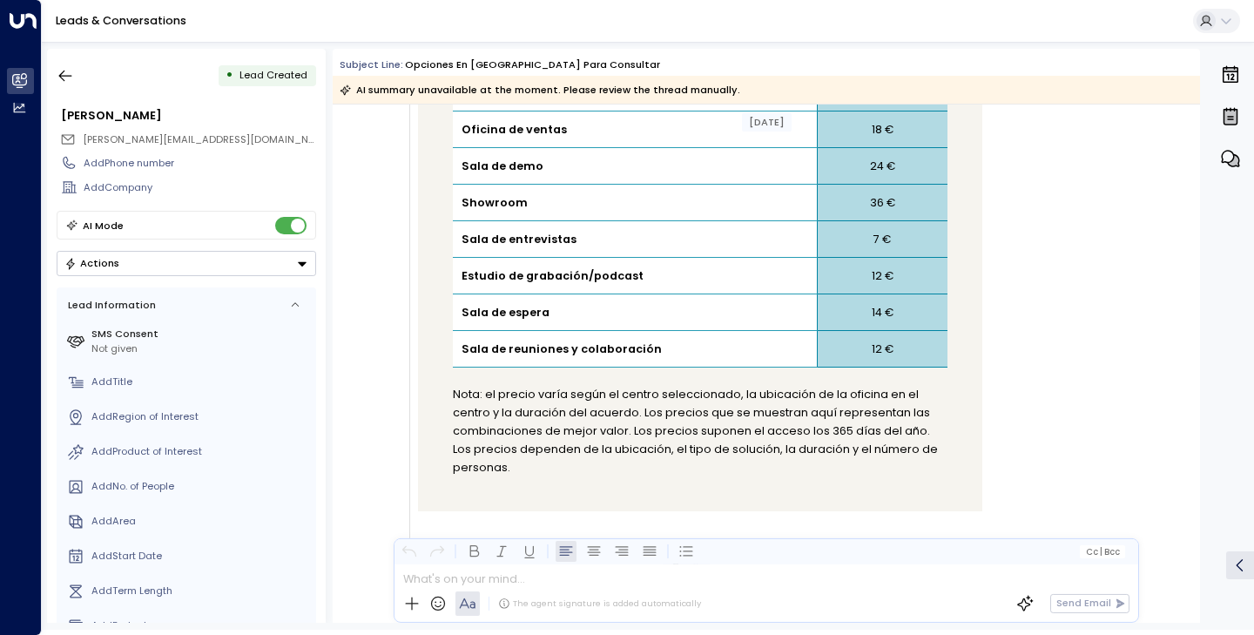
scroll to position [2583, 0]
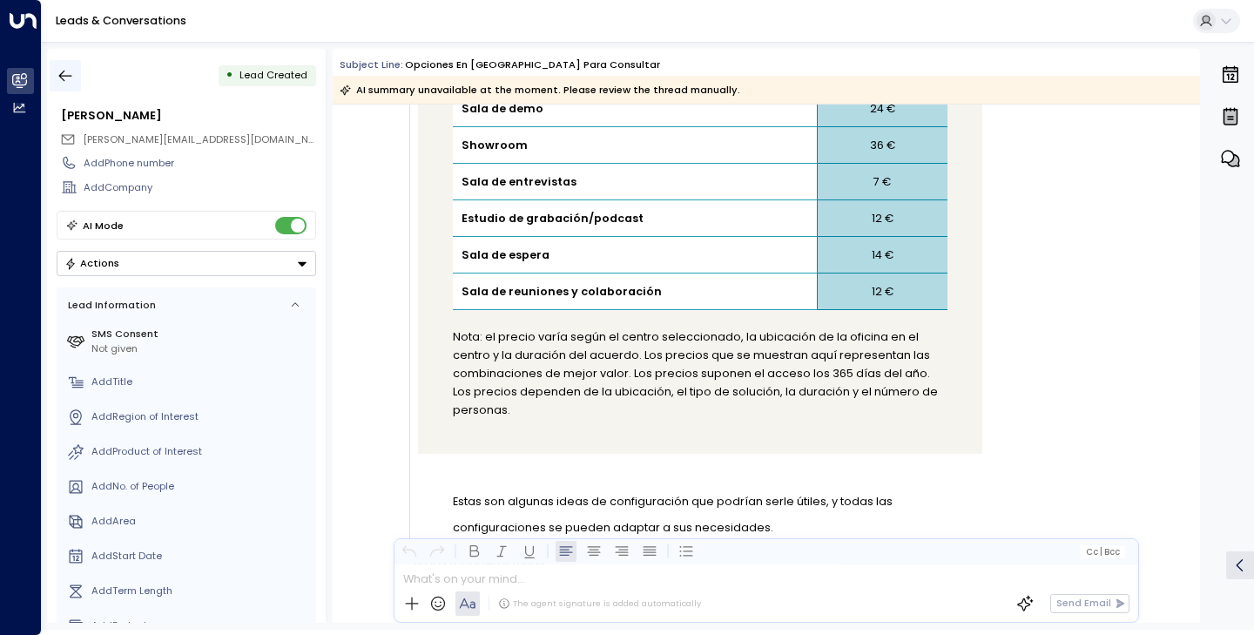
click at [61, 74] on icon "button" at bounding box center [65, 75] width 17 height 17
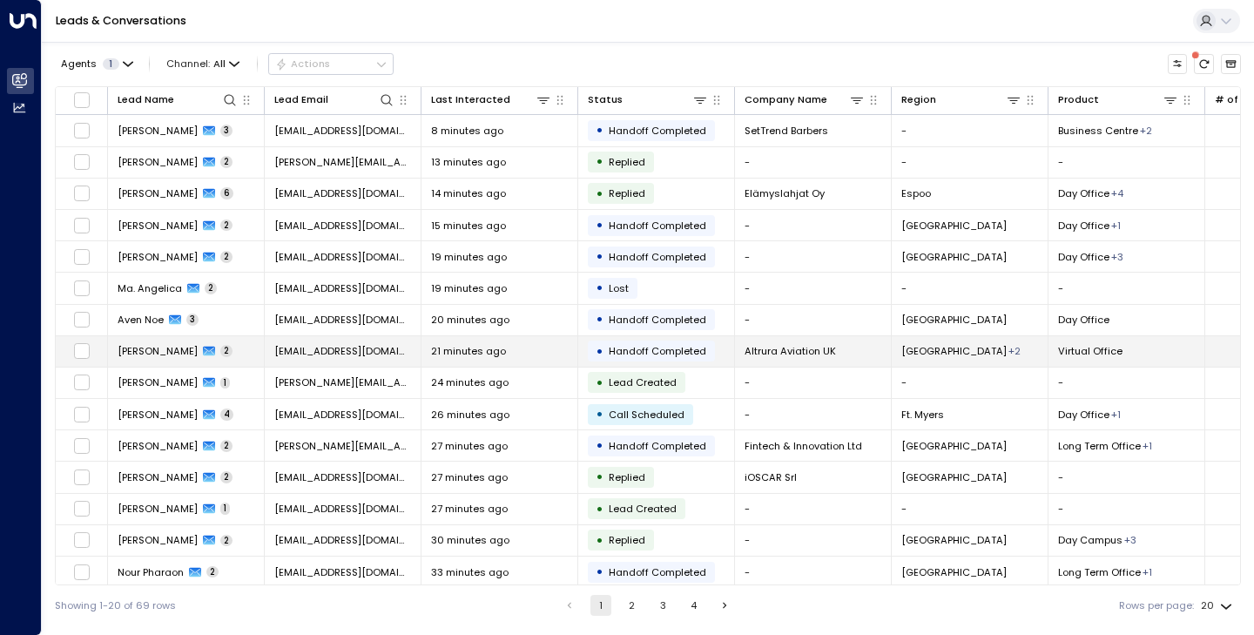
click at [150, 353] on span "[PERSON_NAME]" at bounding box center [158, 351] width 80 height 14
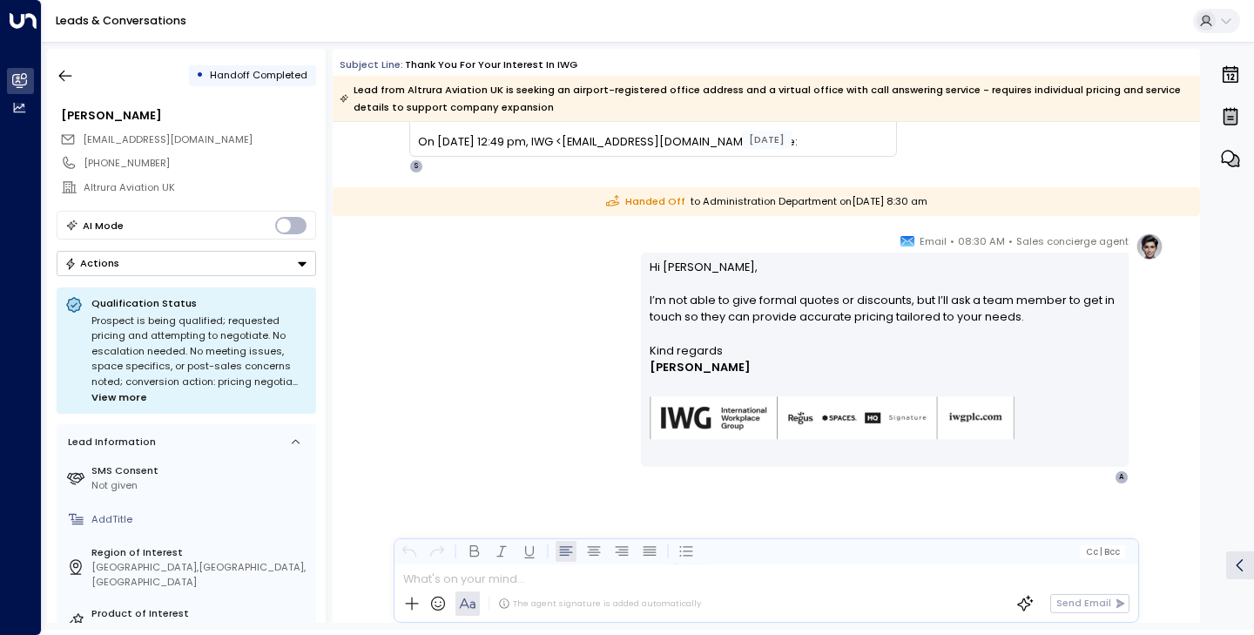
scroll to position [548, 0]
click at [67, 64] on button "button" at bounding box center [65, 75] width 31 height 31
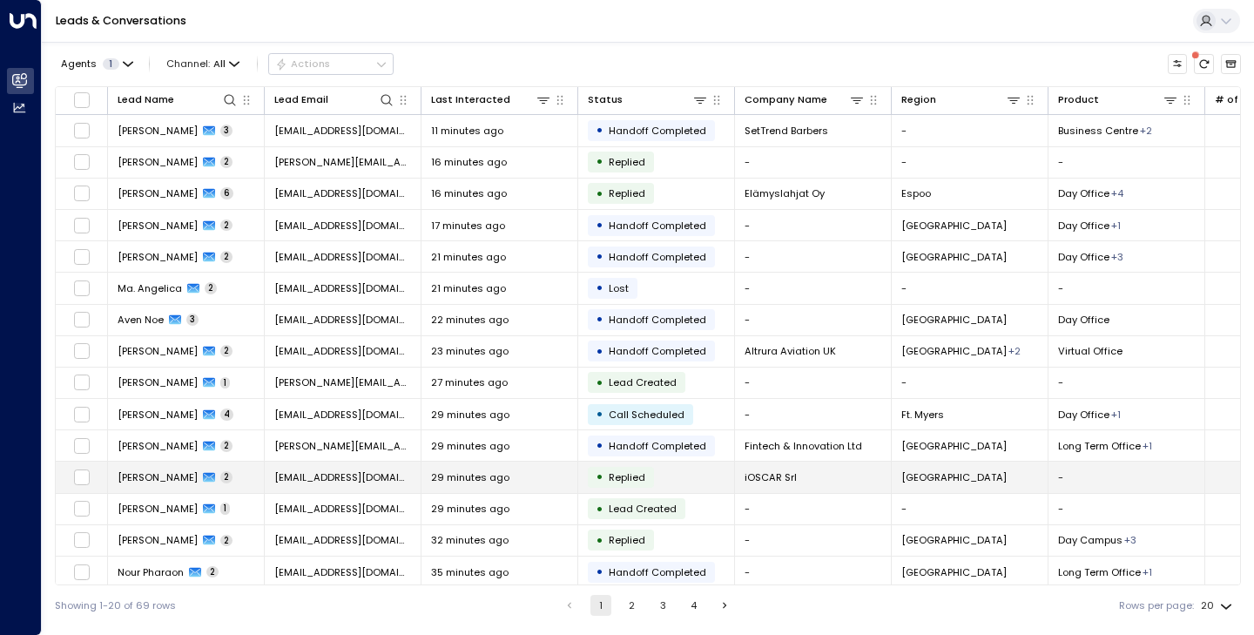
click at [163, 486] on td "Luiza Maria Nita 2" at bounding box center [186, 477] width 157 height 30
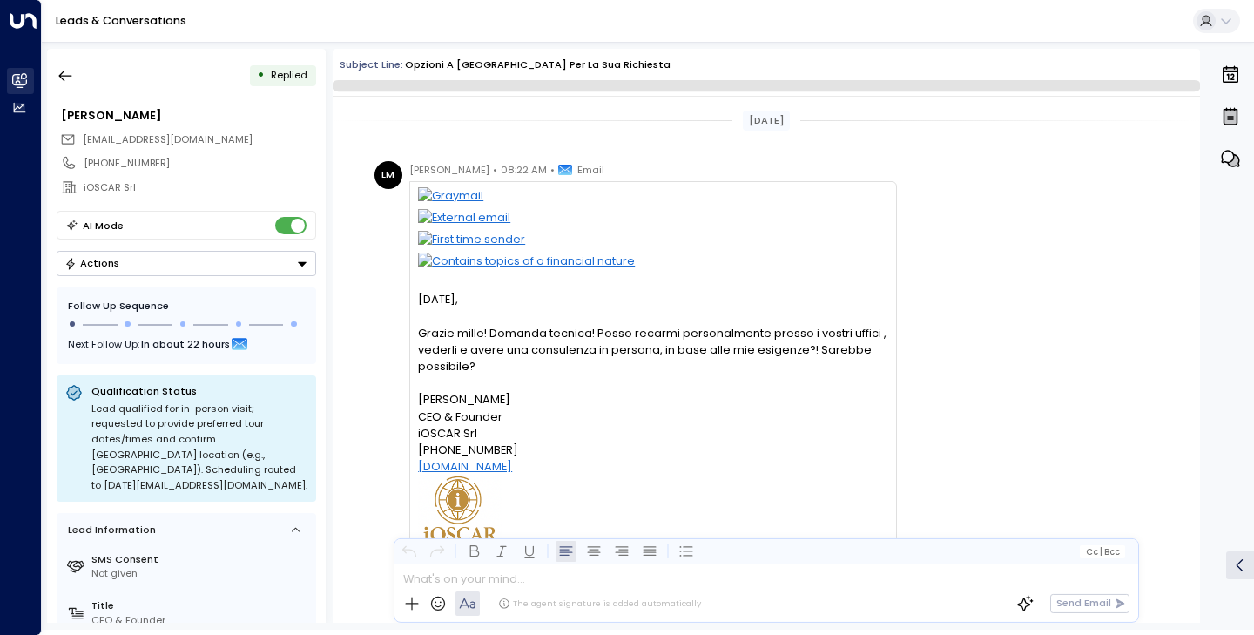
scroll to position [607, 0]
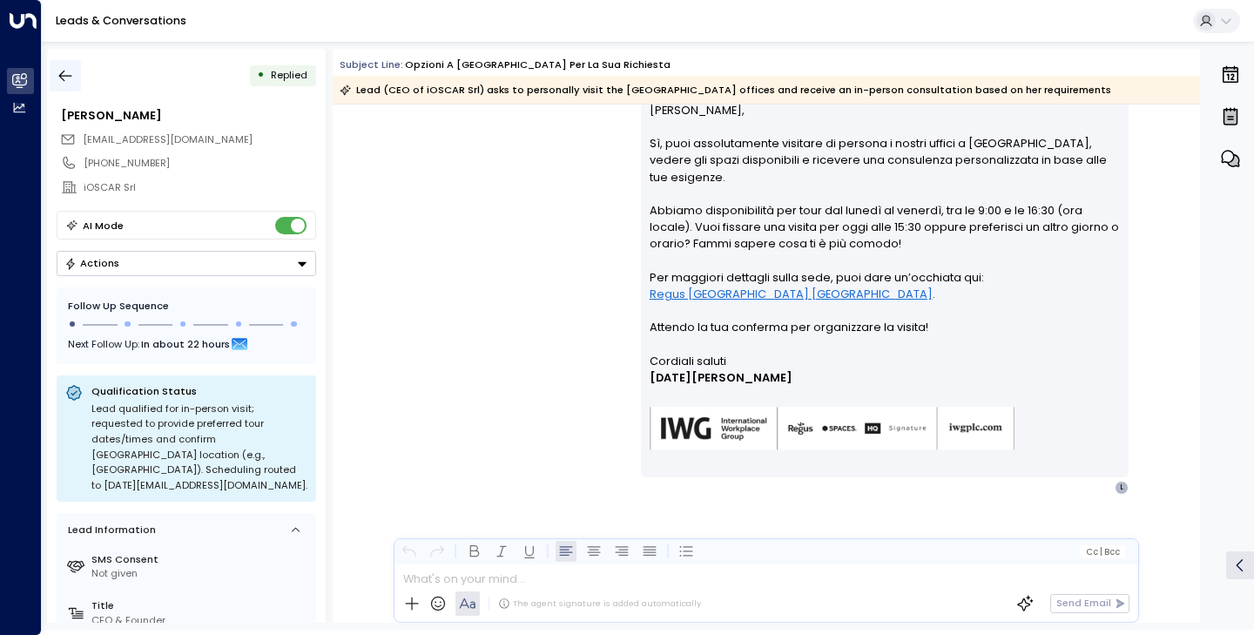
click at [77, 79] on button "button" at bounding box center [65, 75] width 31 height 31
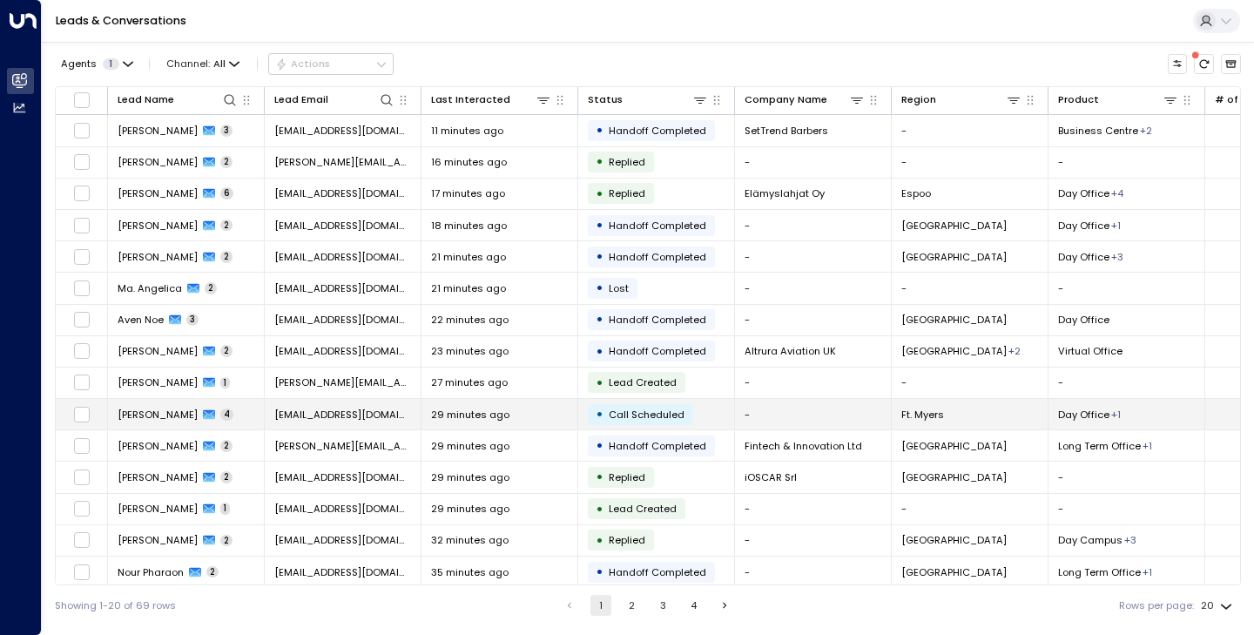
click at [186, 400] on td "[PERSON_NAME] 4" at bounding box center [186, 414] width 157 height 30
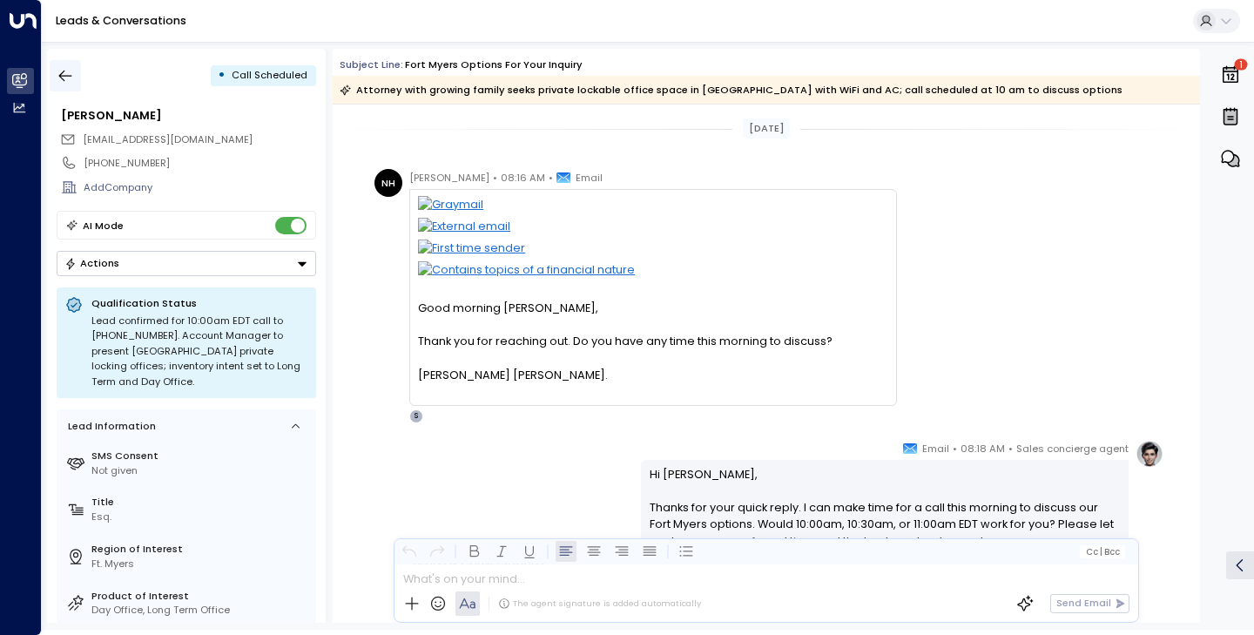
click at [64, 82] on icon "button" at bounding box center [65, 75] width 17 height 17
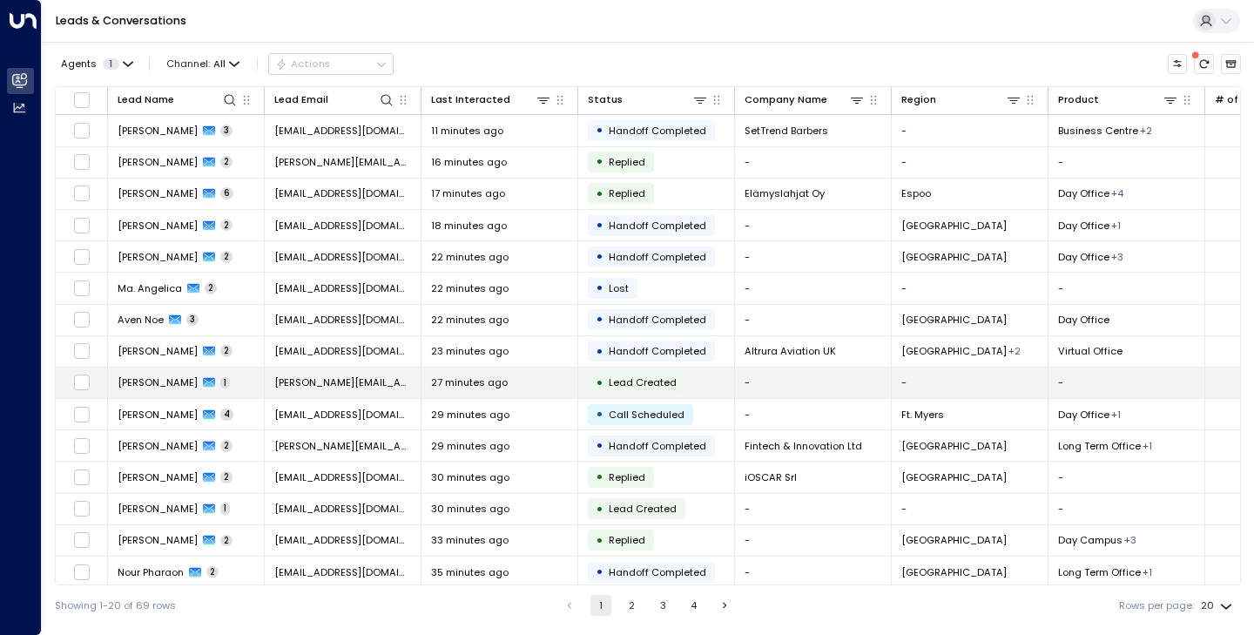
click at [158, 385] on span "[PERSON_NAME]" at bounding box center [158, 382] width 80 height 14
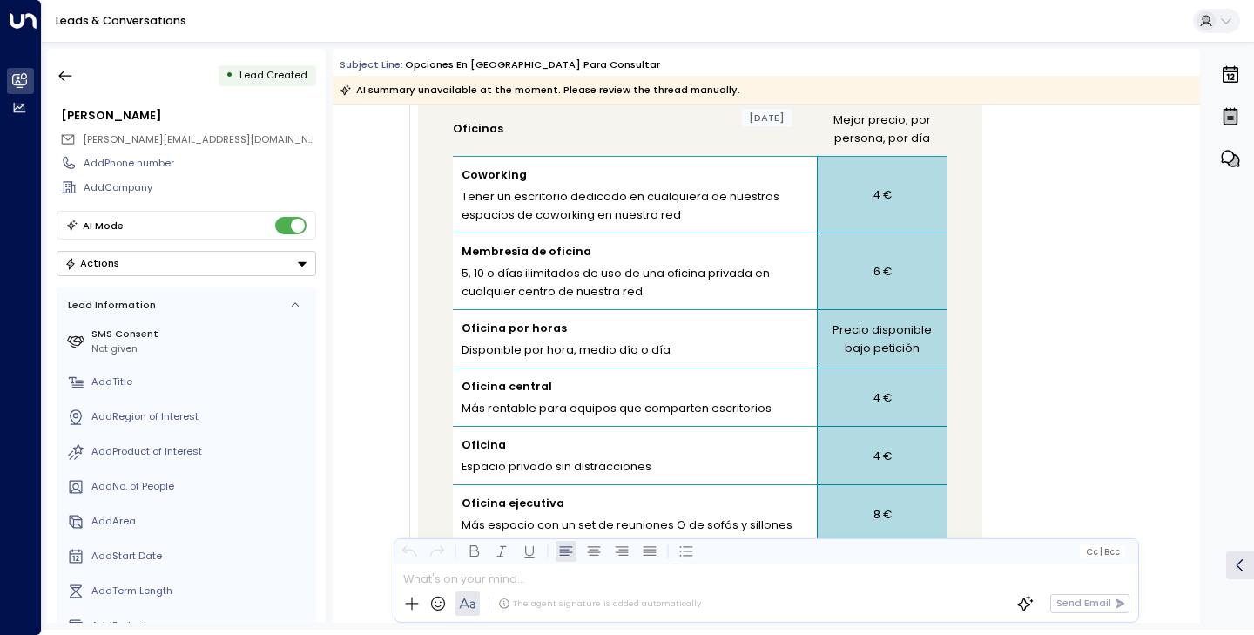
scroll to position [1960, 0]
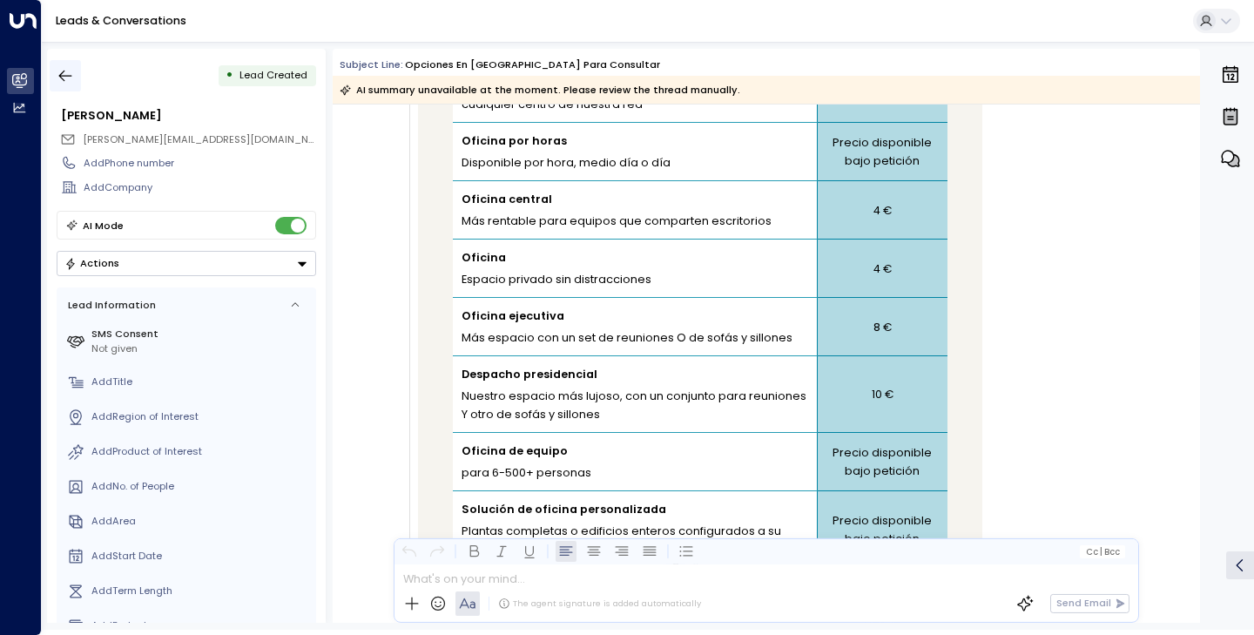
click at [60, 84] on icon "button" at bounding box center [65, 75] width 17 height 17
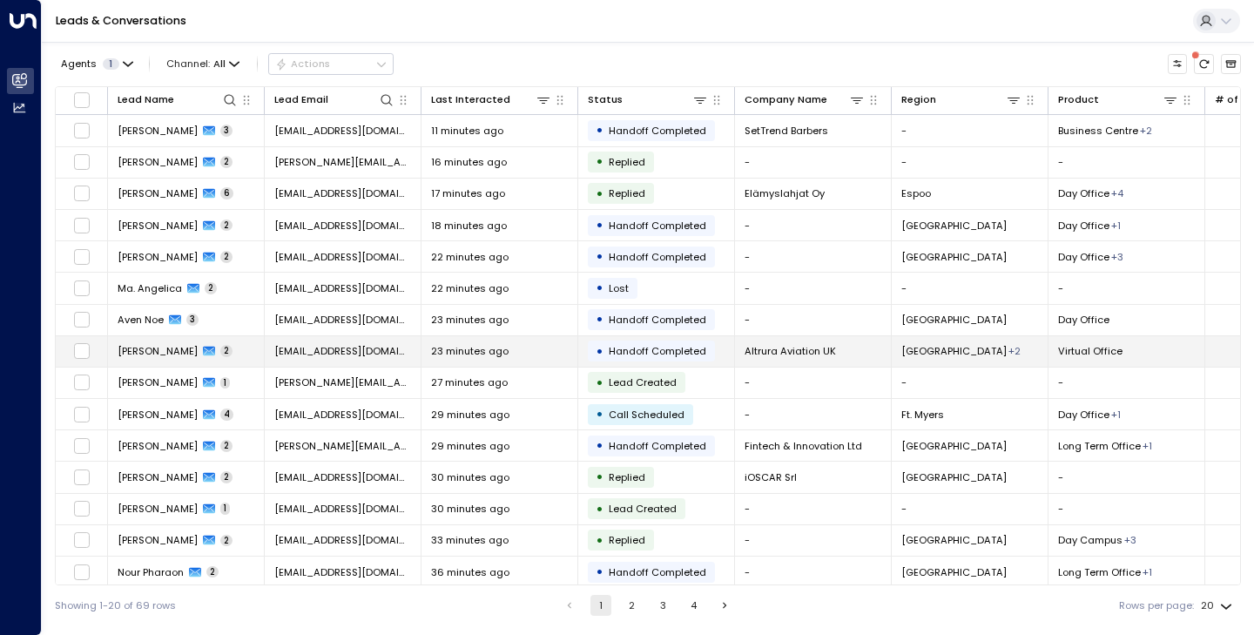
click at [157, 353] on span "[PERSON_NAME]" at bounding box center [158, 351] width 80 height 14
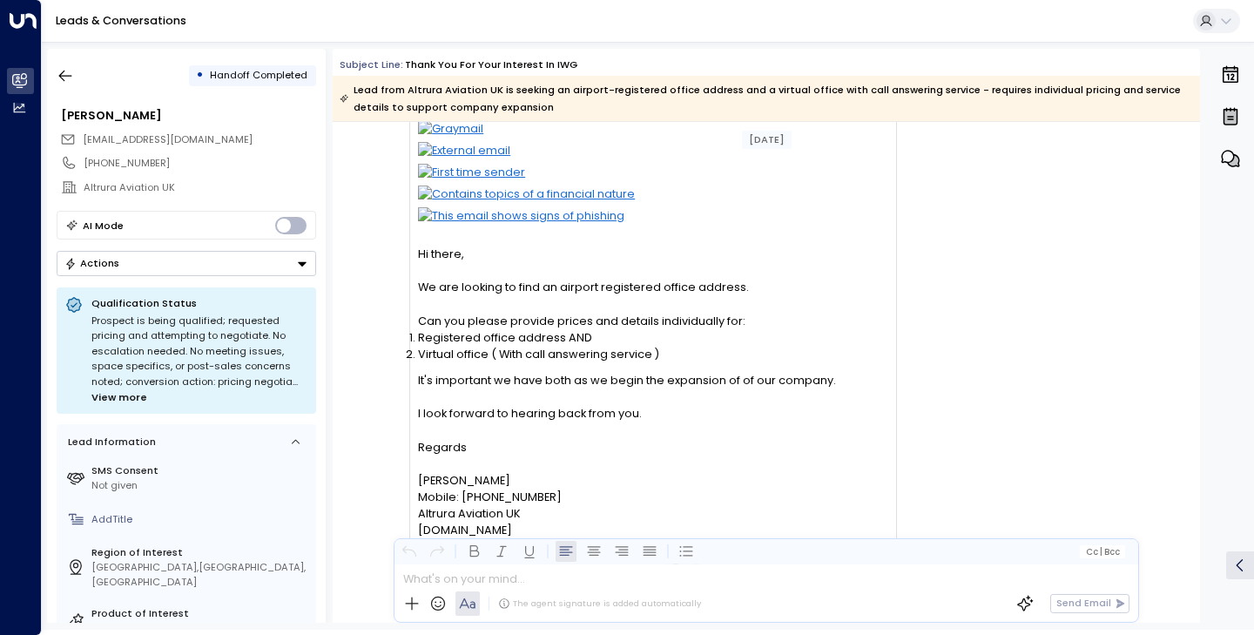
scroll to position [94, 0]
click at [64, 85] on button "button" at bounding box center [65, 75] width 31 height 31
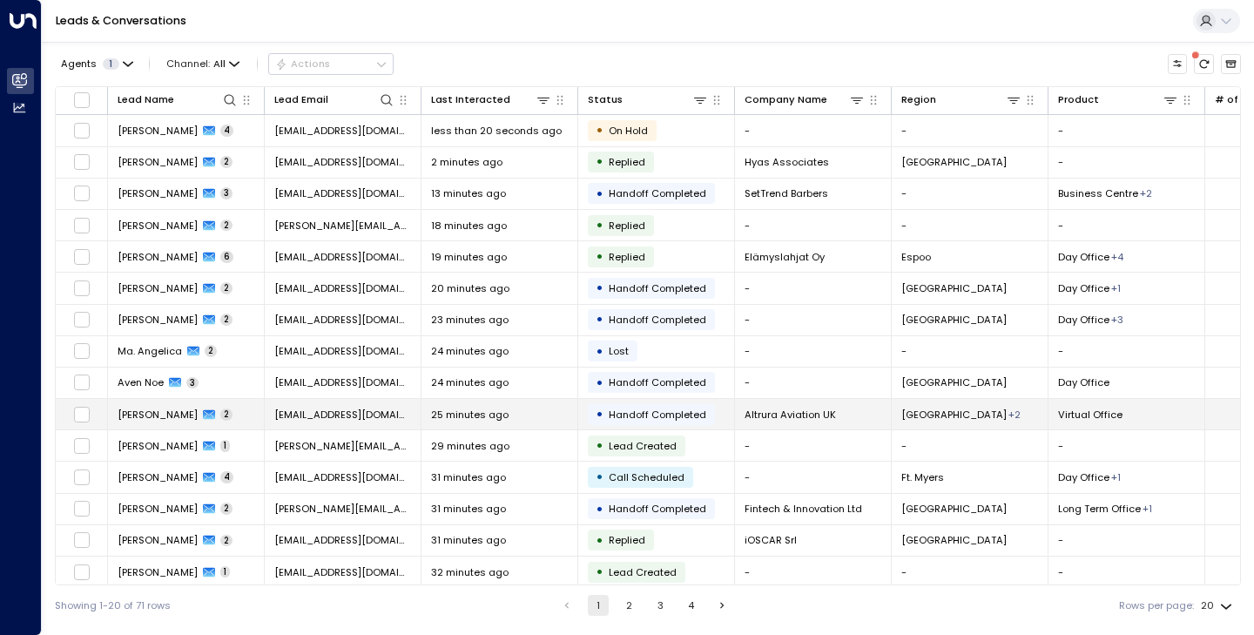
click at [161, 407] on td "Gary Fring 2" at bounding box center [186, 414] width 157 height 30
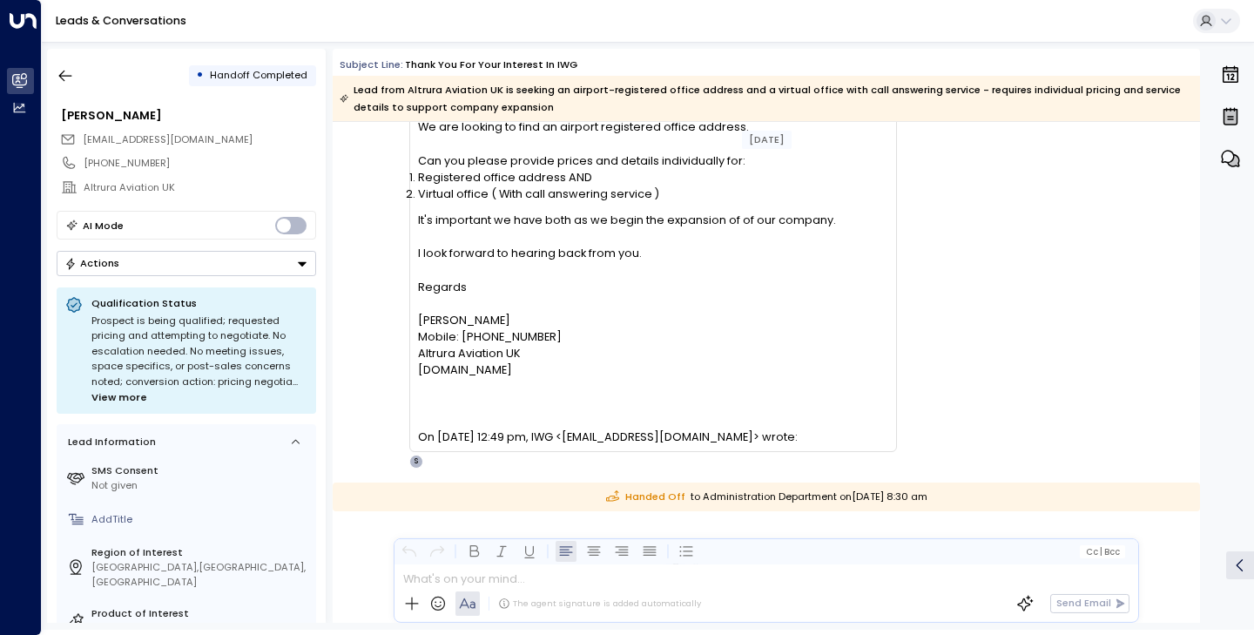
scroll to position [49, 0]
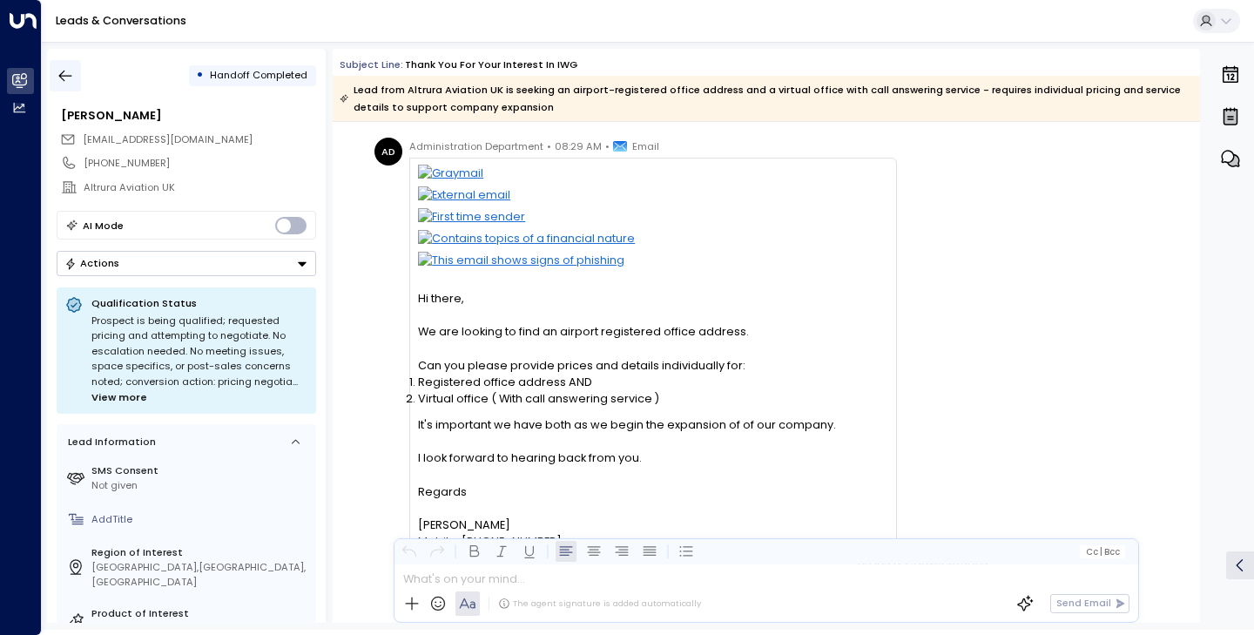
click at [64, 79] on icon "button" at bounding box center [65, 76] width 13 height 11
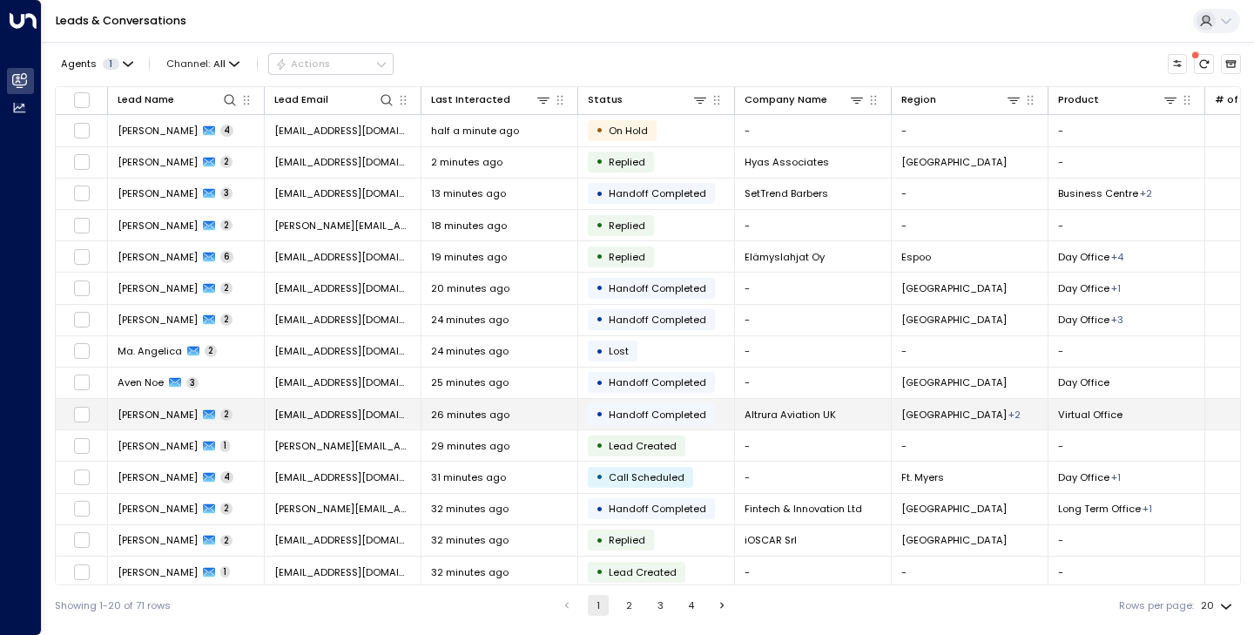
click at [152, 405] on td "Gary Fring 2" at bounding box center [186, 414] width 157 height 30
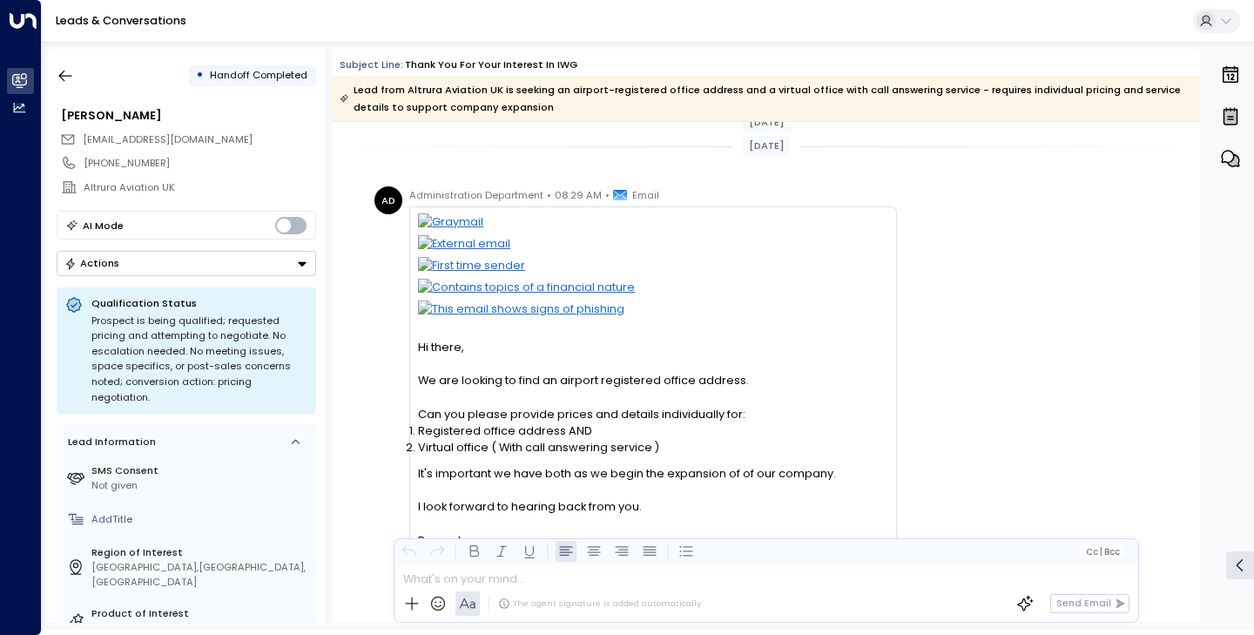
scroll to position [548, 0]
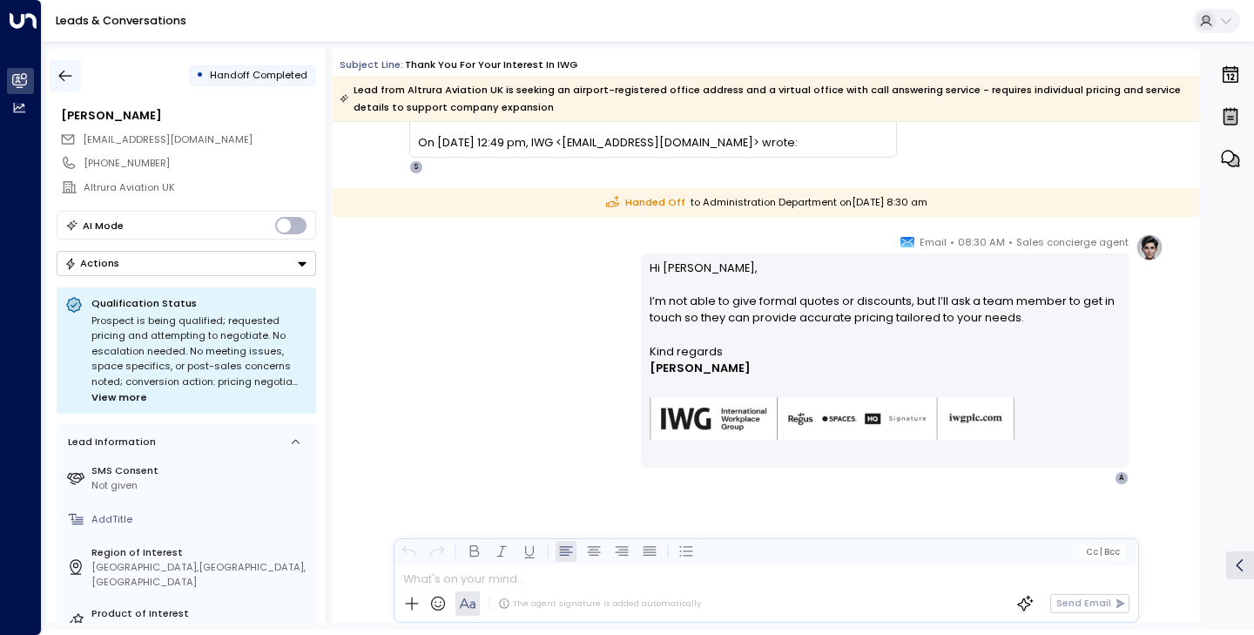
click at [71, 84] on icon "button" at bounding box center [65, 75] width 17 height 17
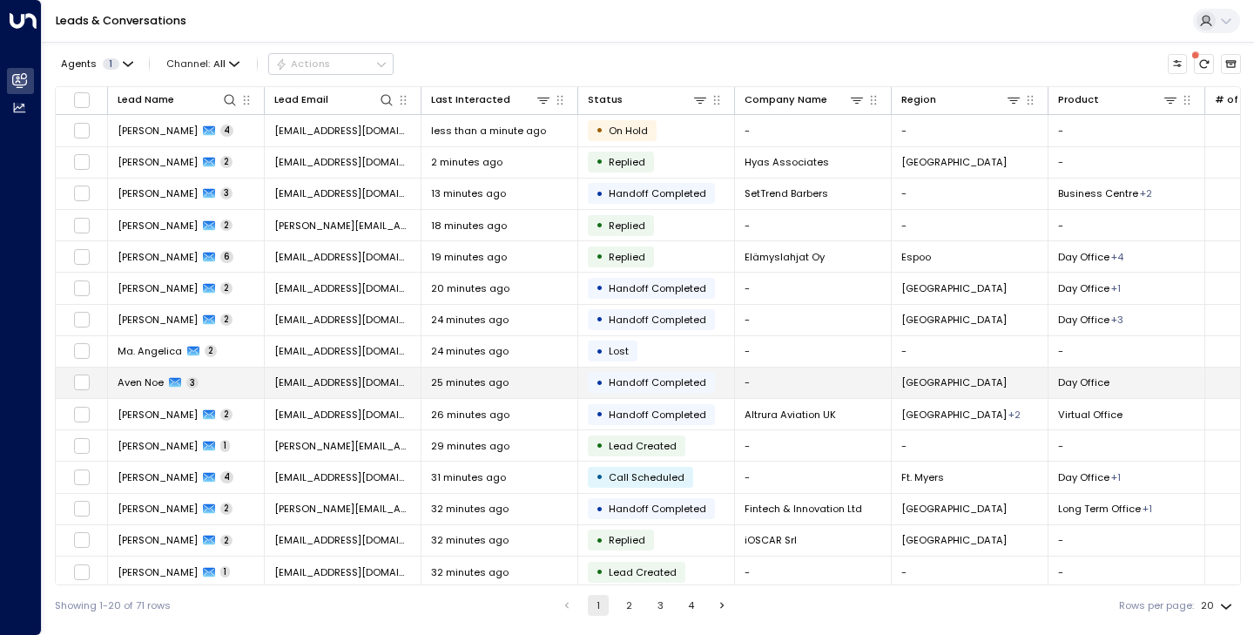
click at [151, 393] on td "Aven Noe 3" at bounding box center [186, 383] width 157 height 30
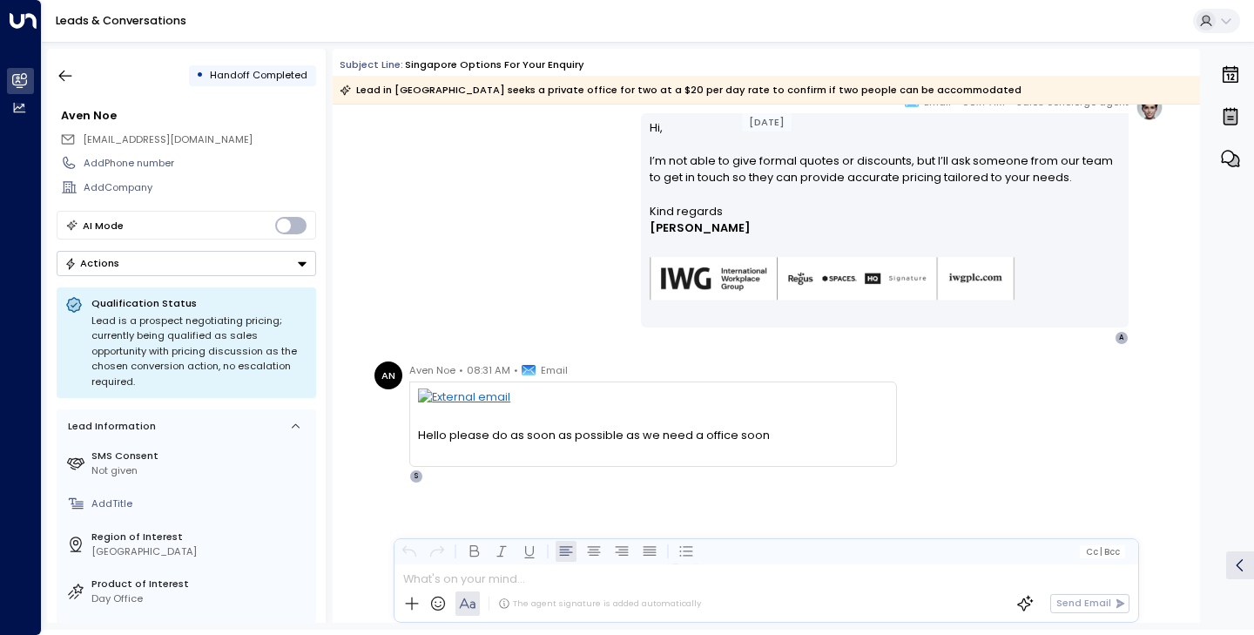
scroll to position [341, 0]
click at [60, 65] on button "button" at bounding box center [65, 75] width 31 height 31
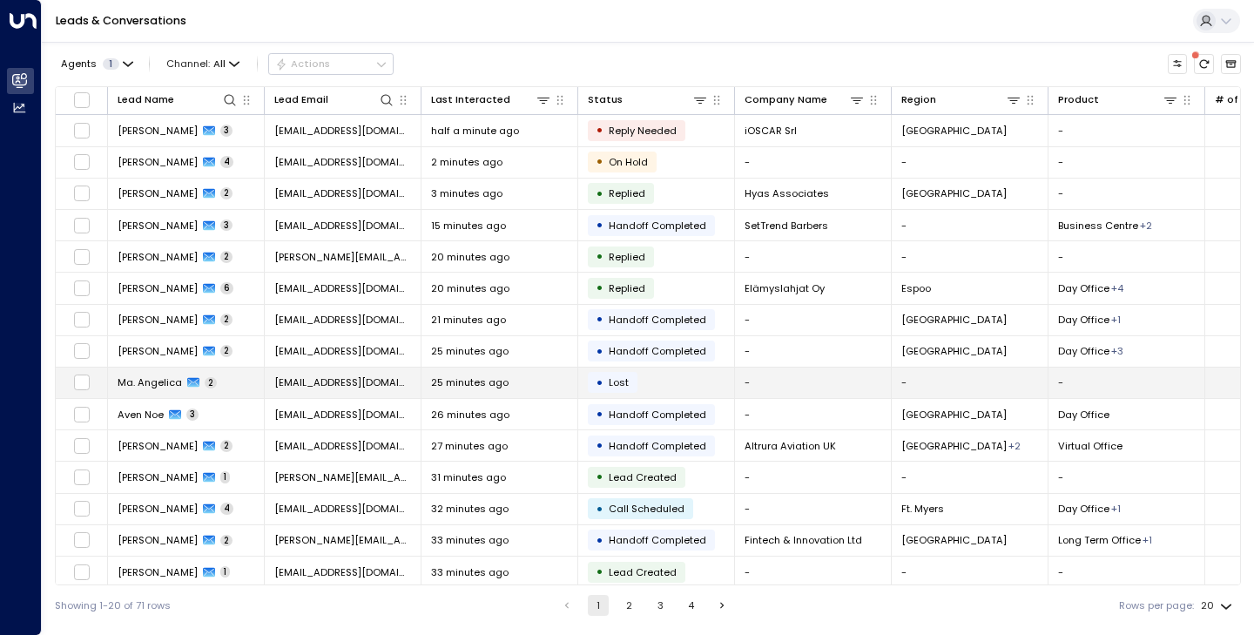
click at [155, 387] on span "Ma. Angelica" at bounding box center [150, 382] width 64 height 14
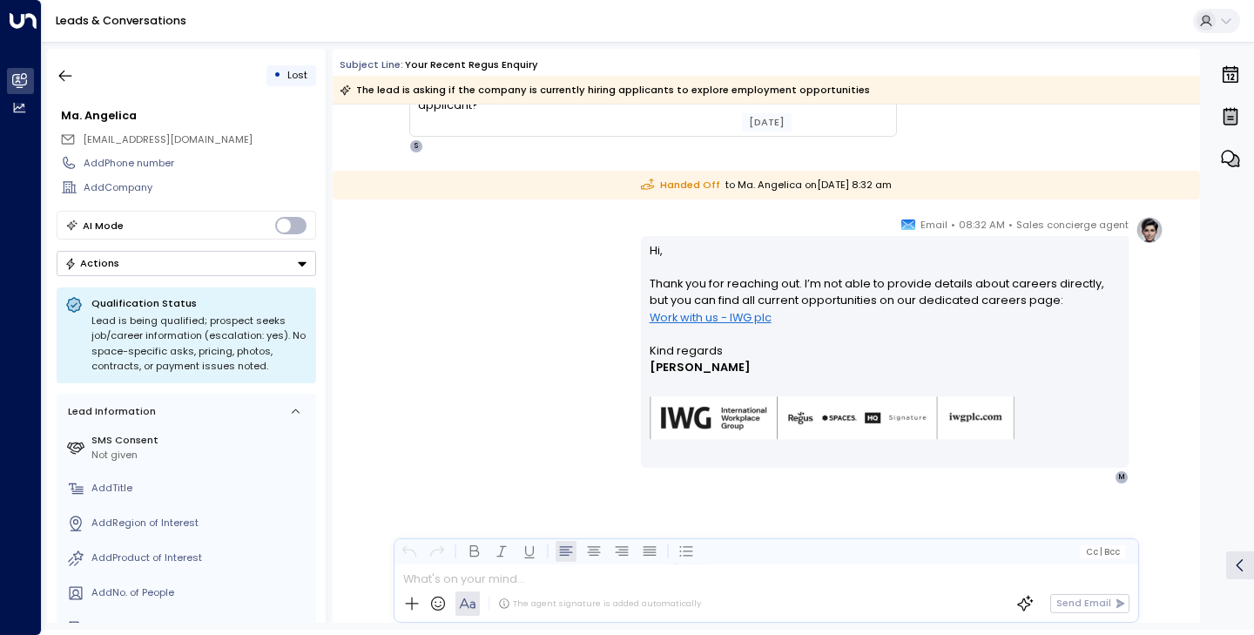
scroll to position [197, 0]
click at [64, 65] on button "button" at bounding box center [65, 75] width 31 height 31
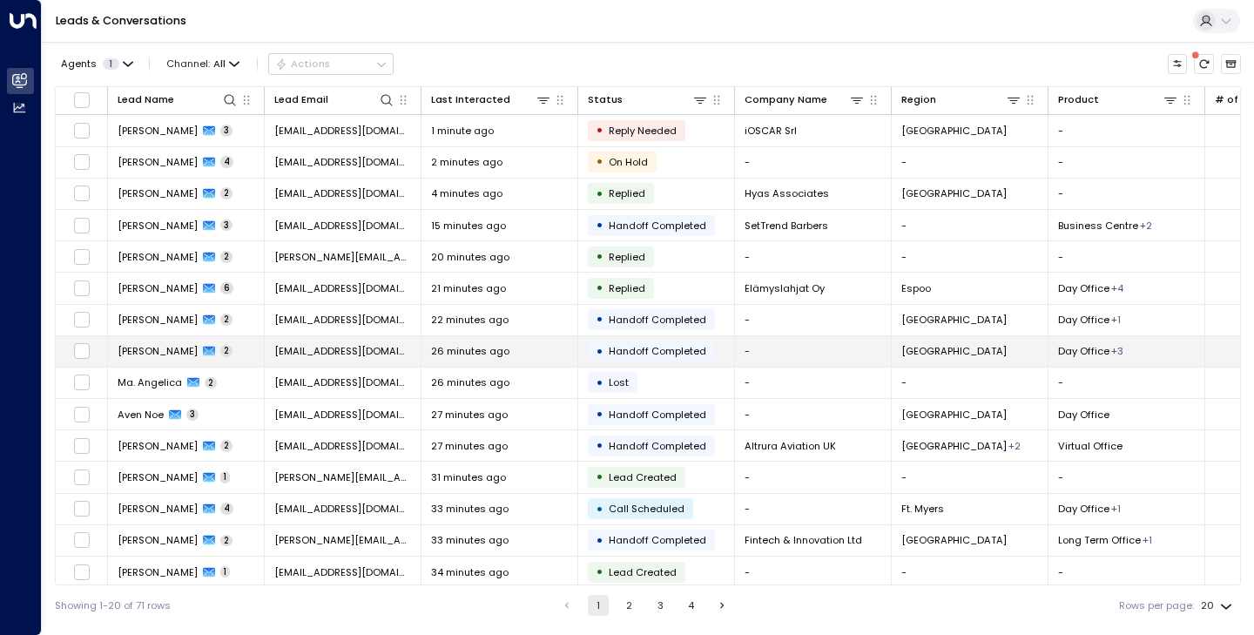
click at [150, 348] on span "[PERSON_NAME]" at bounding box center [158, 351] width 80 height 14
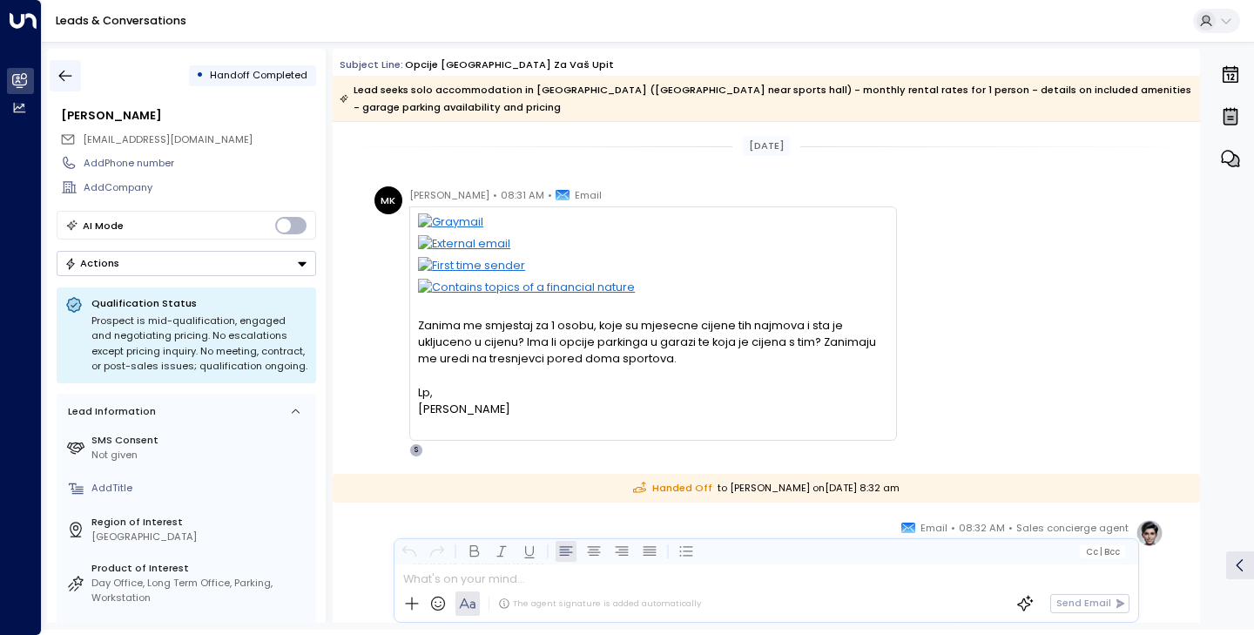
click at [64, 79] on icon "button" at bounding box center [65, 75] width 17 height 17
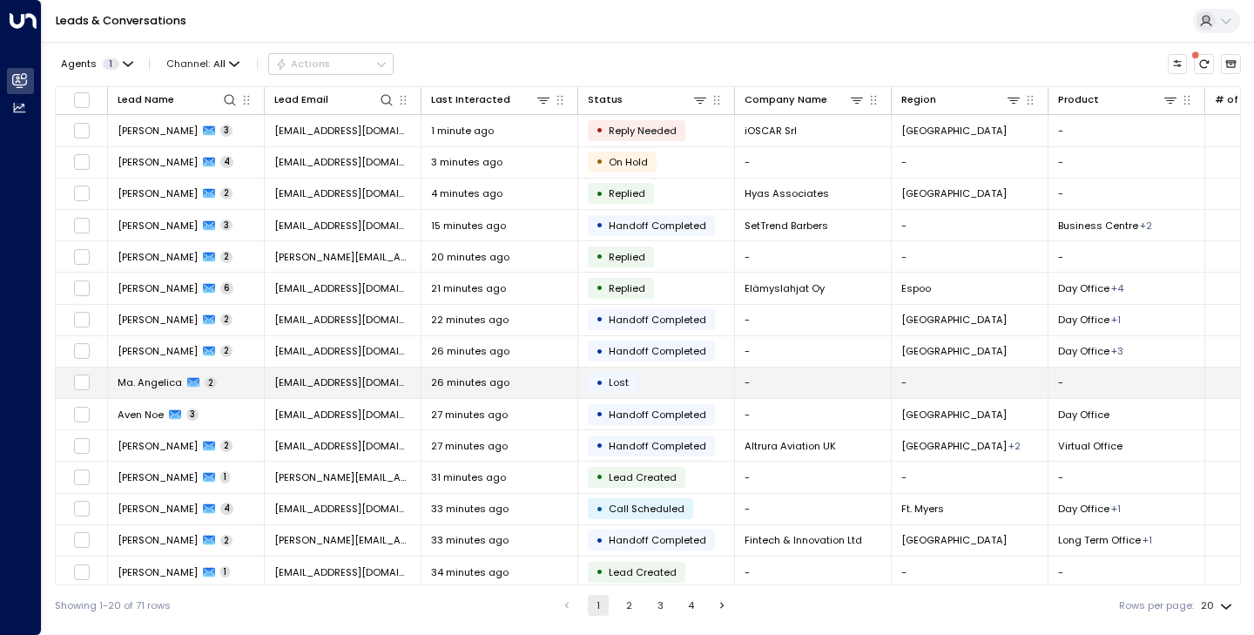
click at [149, 375] on td "Ma. Angelica 2" at bounding box center [186, 383] width 157 height 30
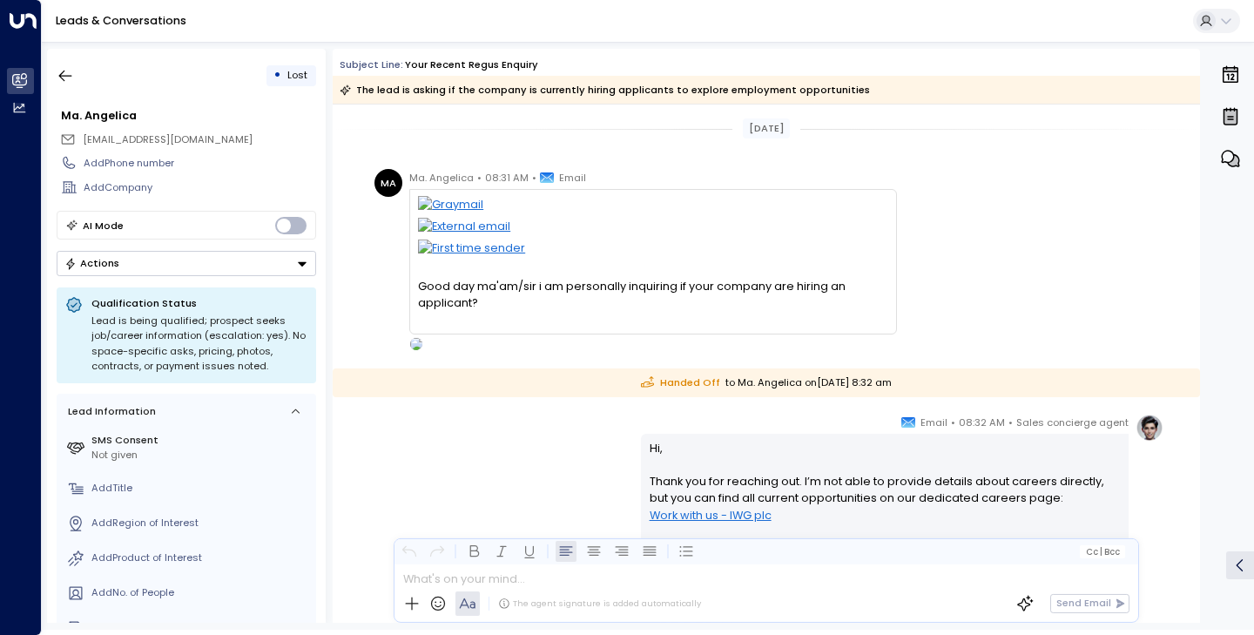
scroll to position [197, 0]
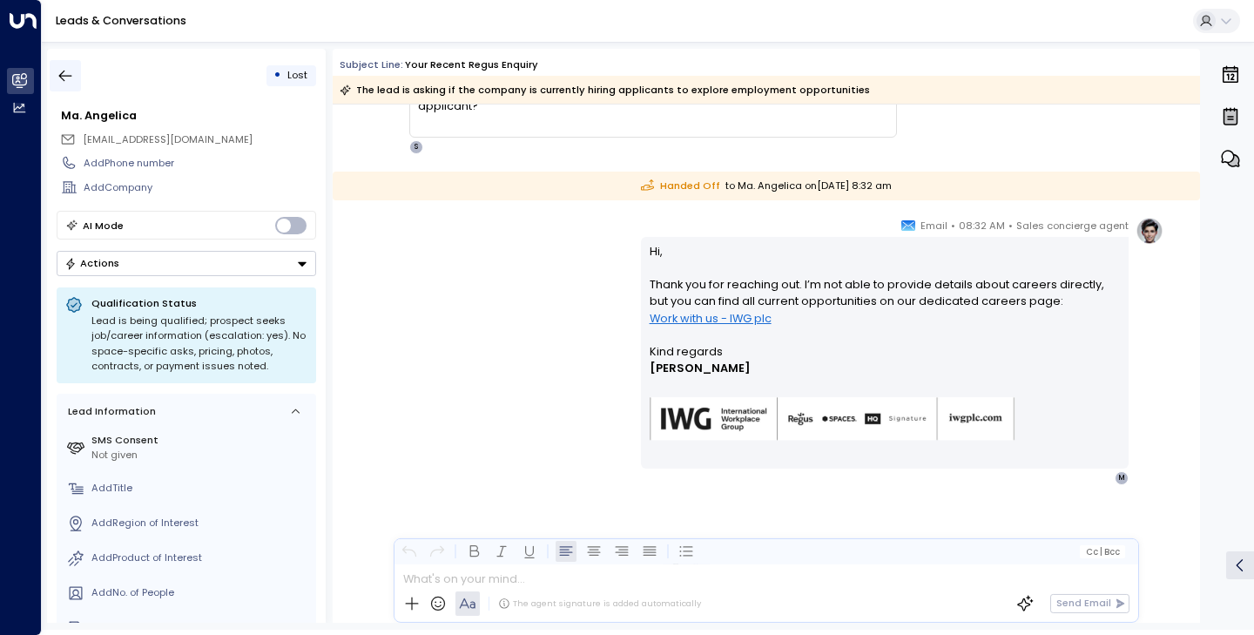
click at [65, 64] on button "button" at bounding box center [65, 75] width 31 height 31
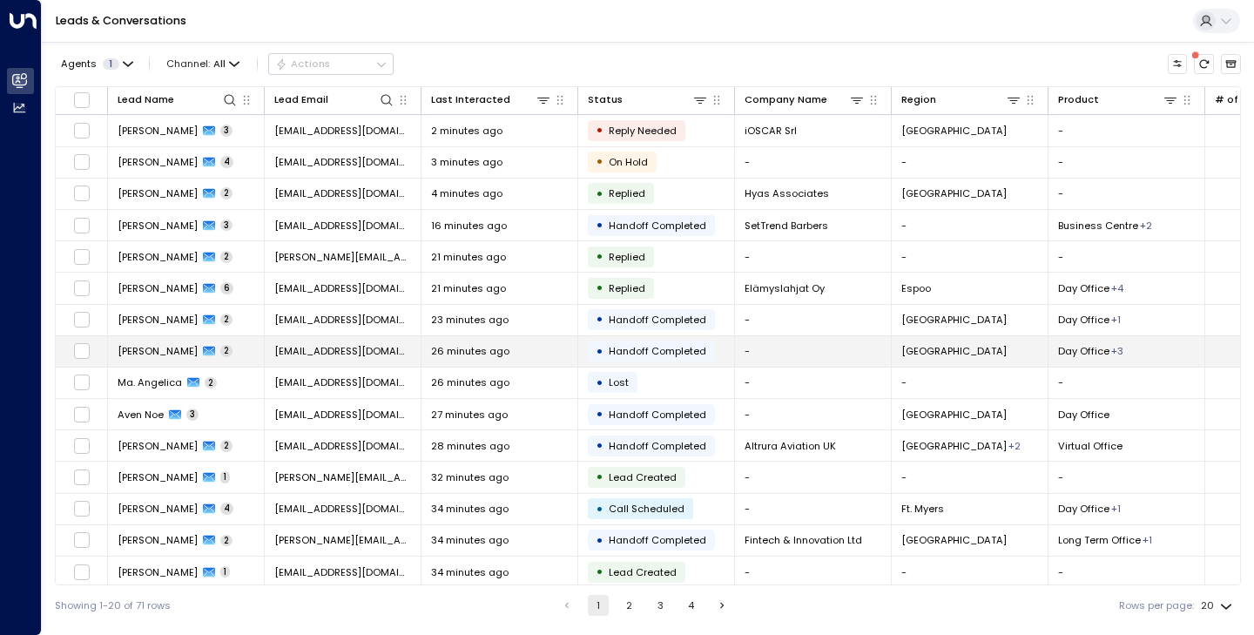
click at [175, 348] on span "[PERSON_NAME]" at bounding box center [158, 351] width 80 height 14
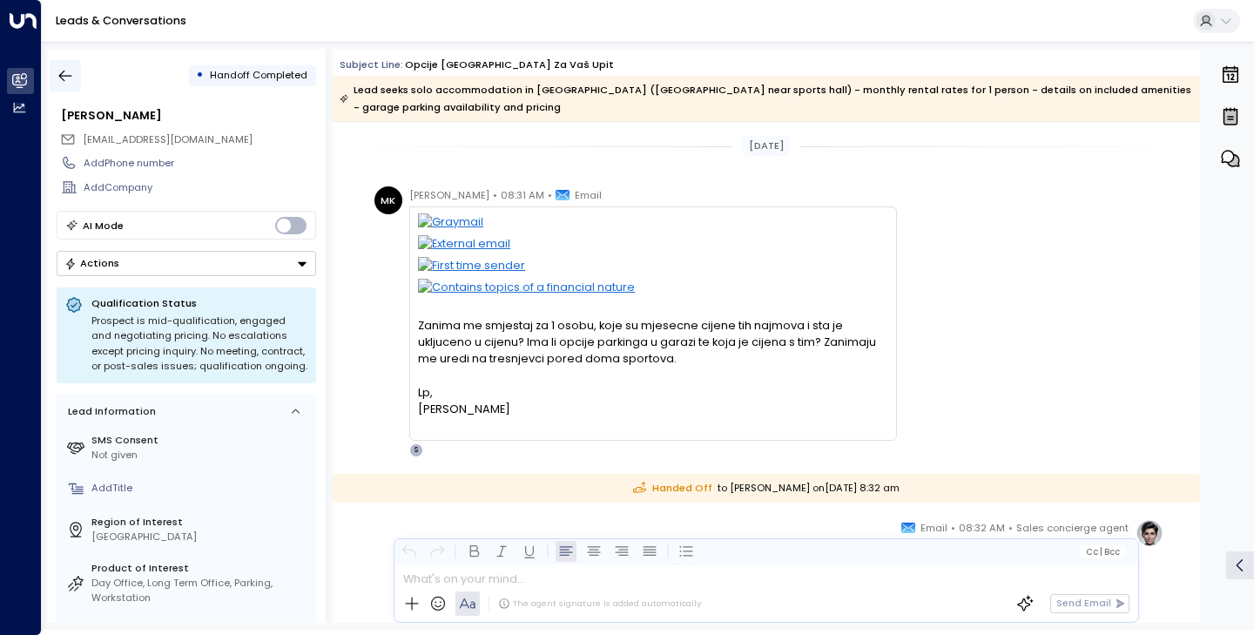
click at [61, 74] on icon "button" at bounding box center [65, 76] width 13 height 11
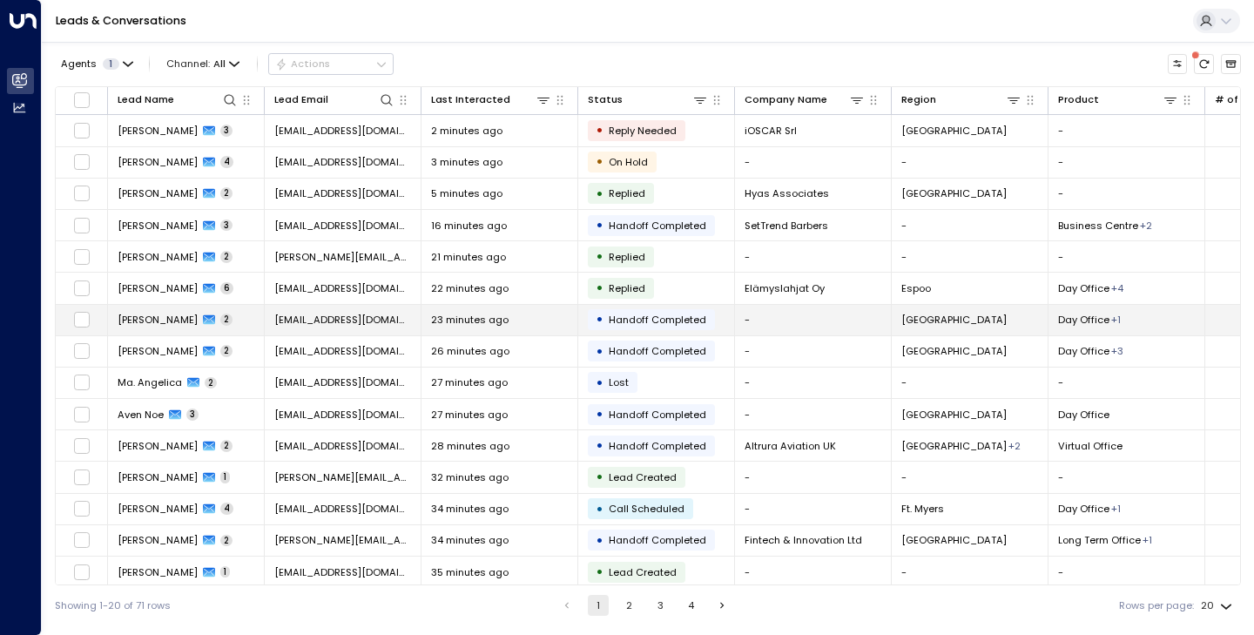
click at [165, 311] on td "Isabella D Abolrous 2" at bounding box center [186, 320] width 157 height 30
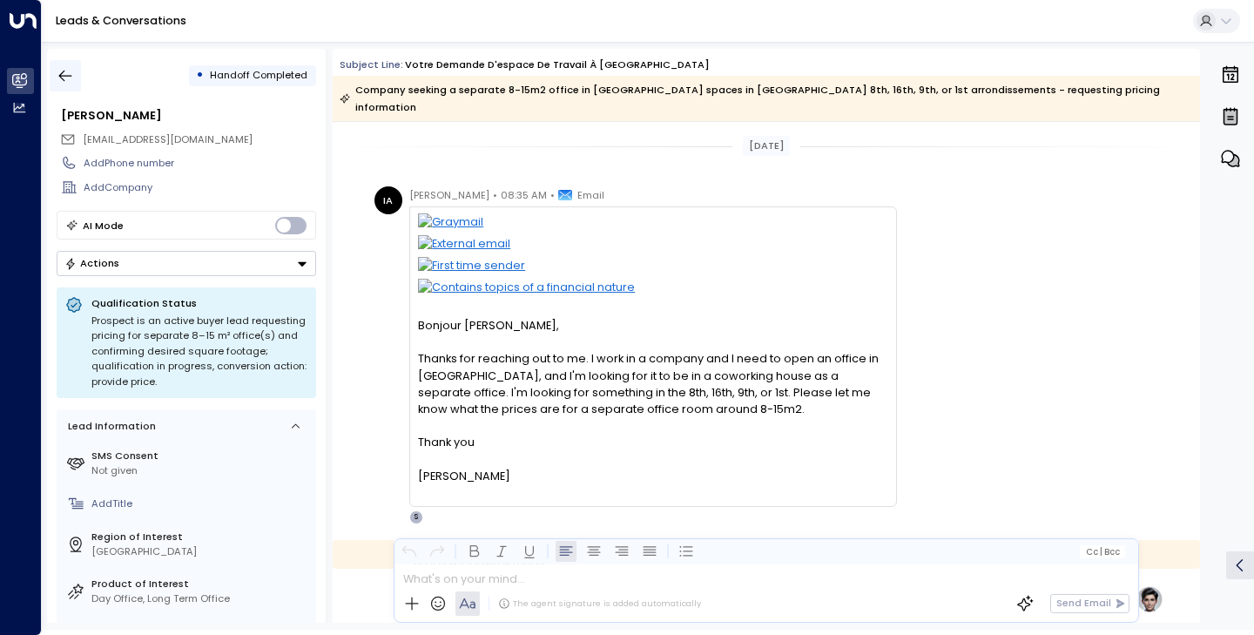
click at [69, 84] on button "button" at bounding box center [65, 75] width 31 height 31
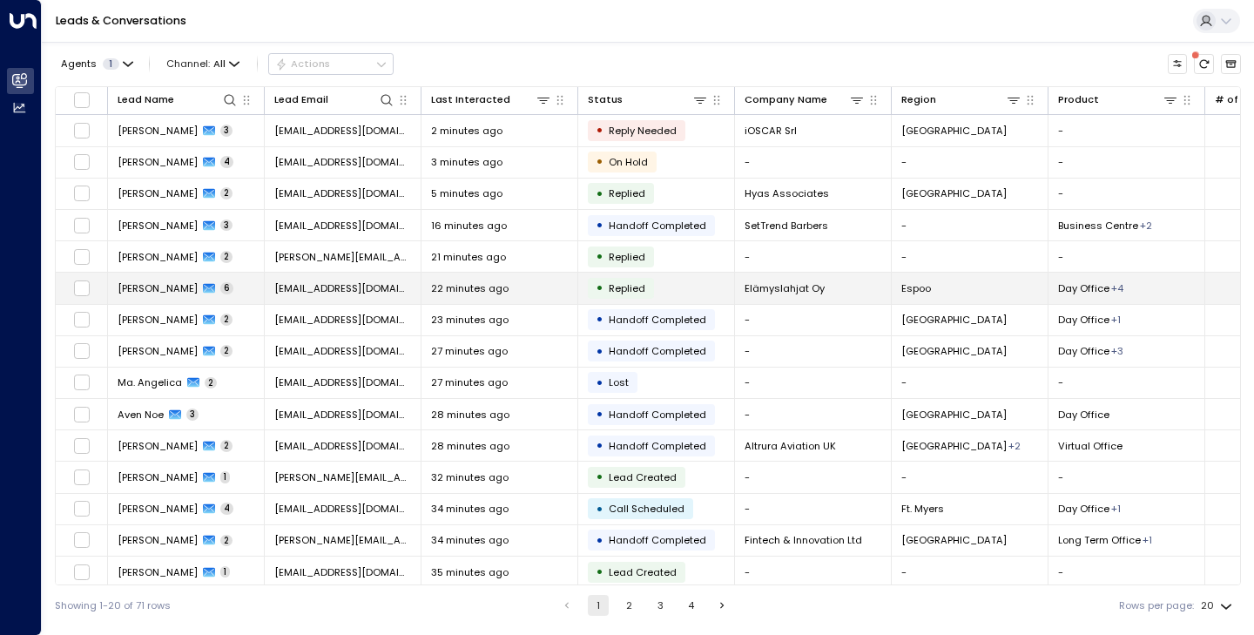
click at [141, 283] on span "[PERSON_NAME]" at bounding box center [158, 288] width 80 height 14
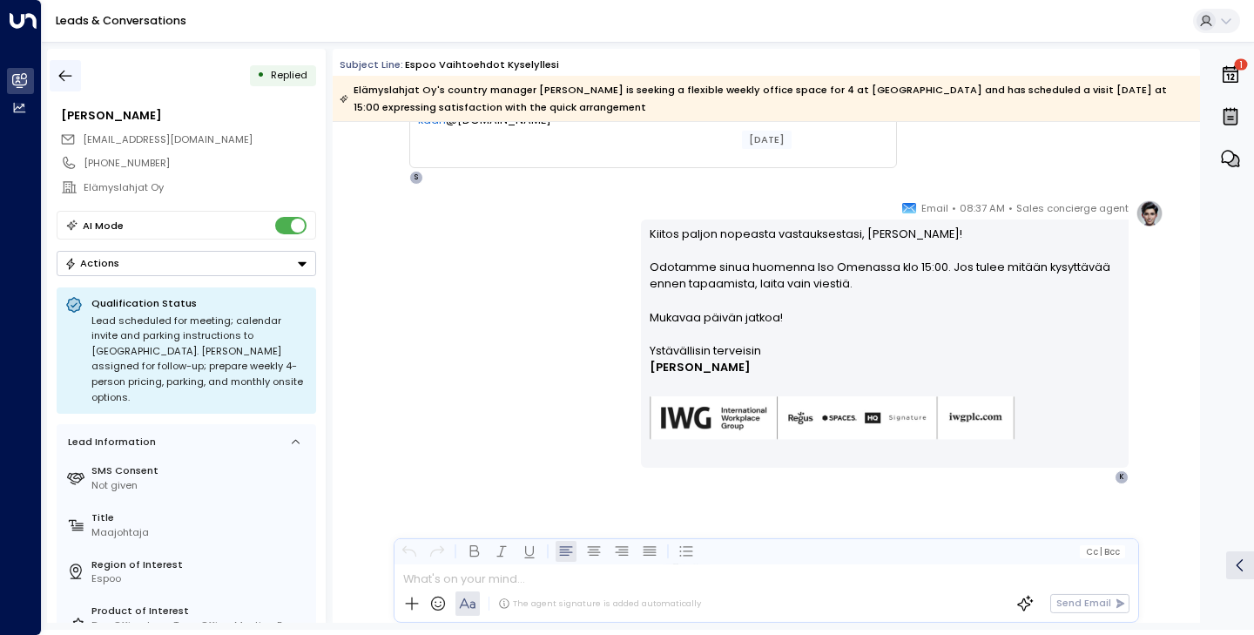
scroll to position [2155, 0]
click at [64, 74] on icon "button" at bounding box center [65, 75] width 17 height 17
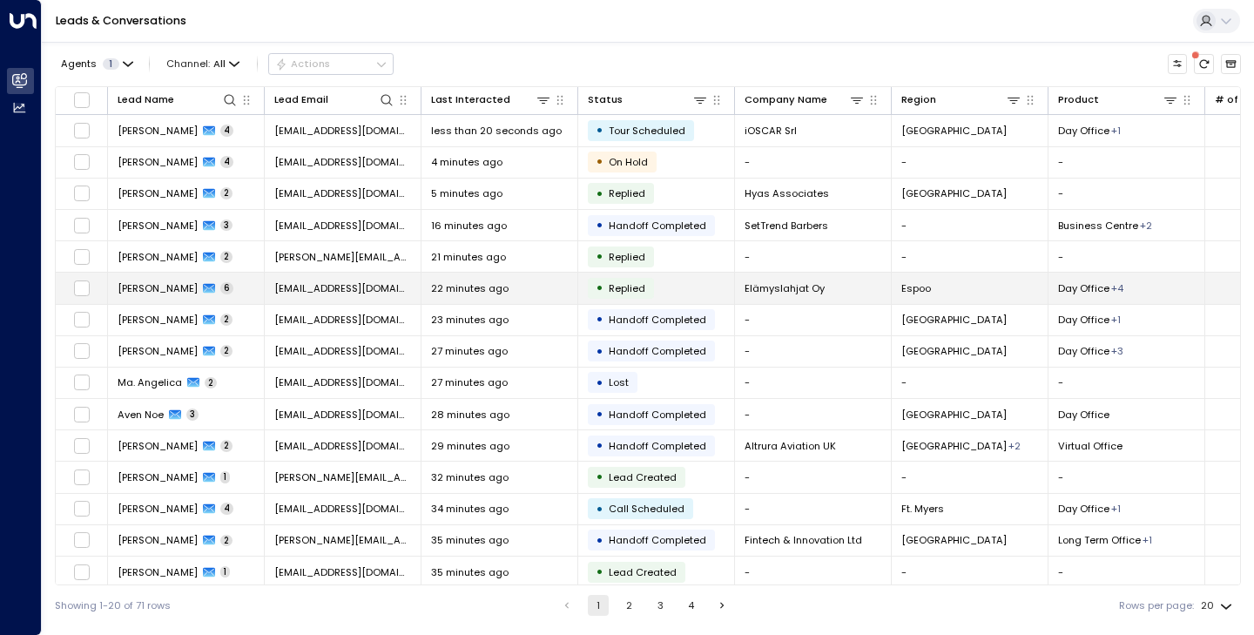
click at [159, 293] on span "[PERSON_NAME]" at bounding box center [158, 288] width 80 height 14
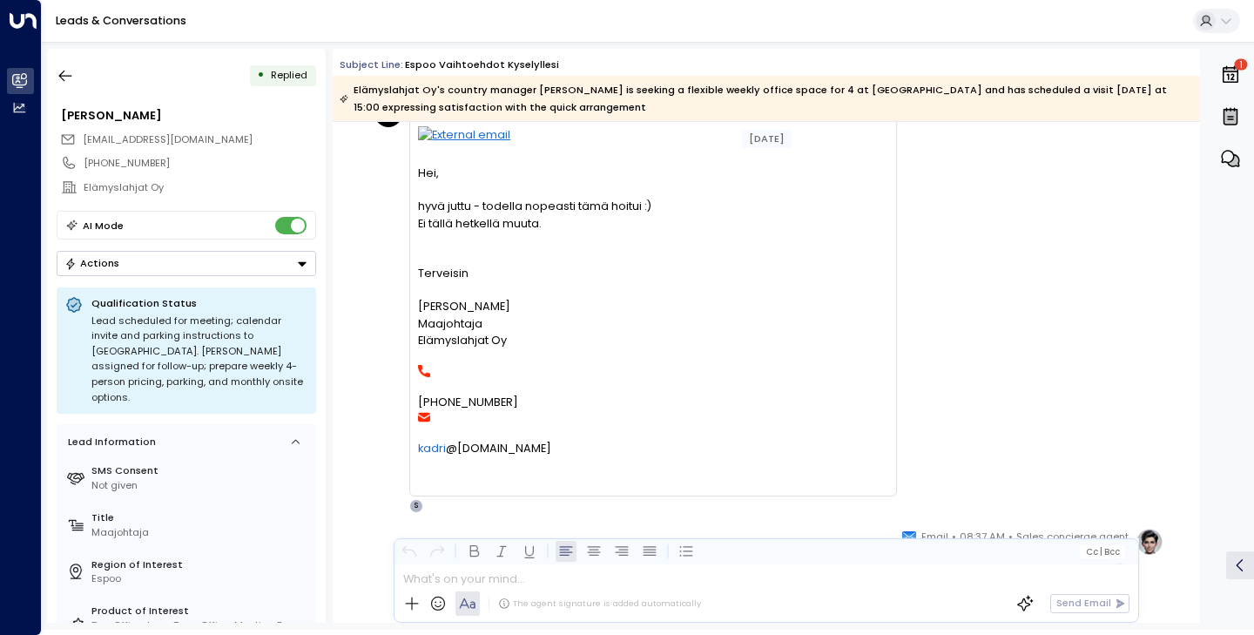
scroll to position [1842, 0]
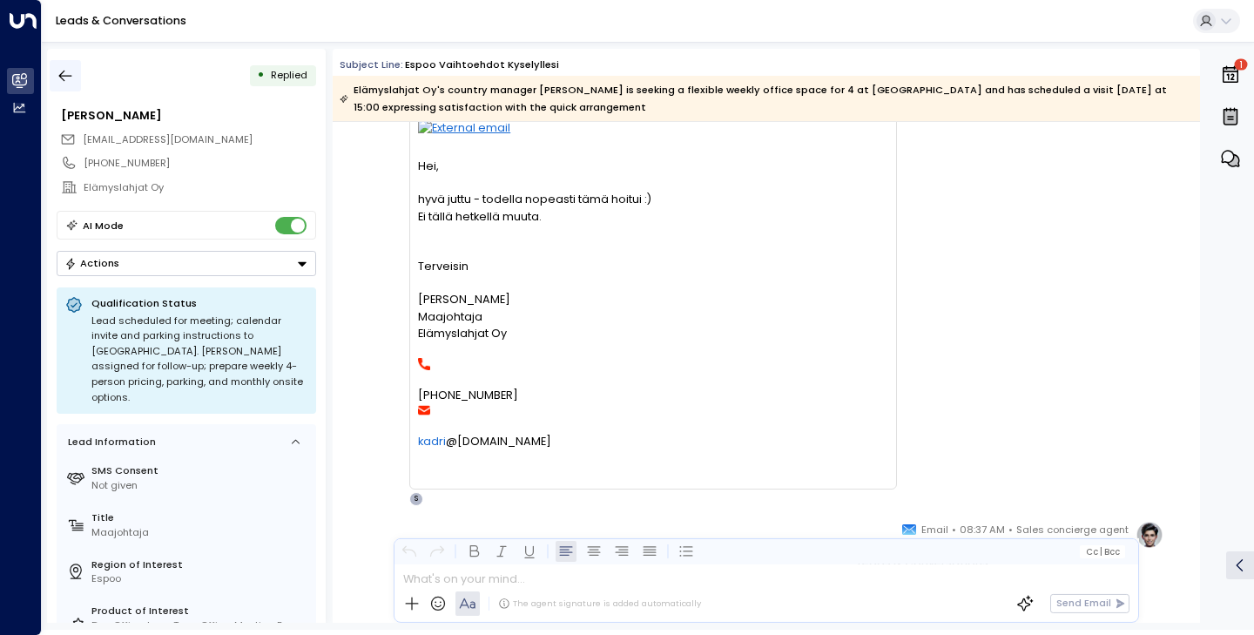
click at [59, 62] on button "button" at bounding box center [65, 75] width 31 height 31
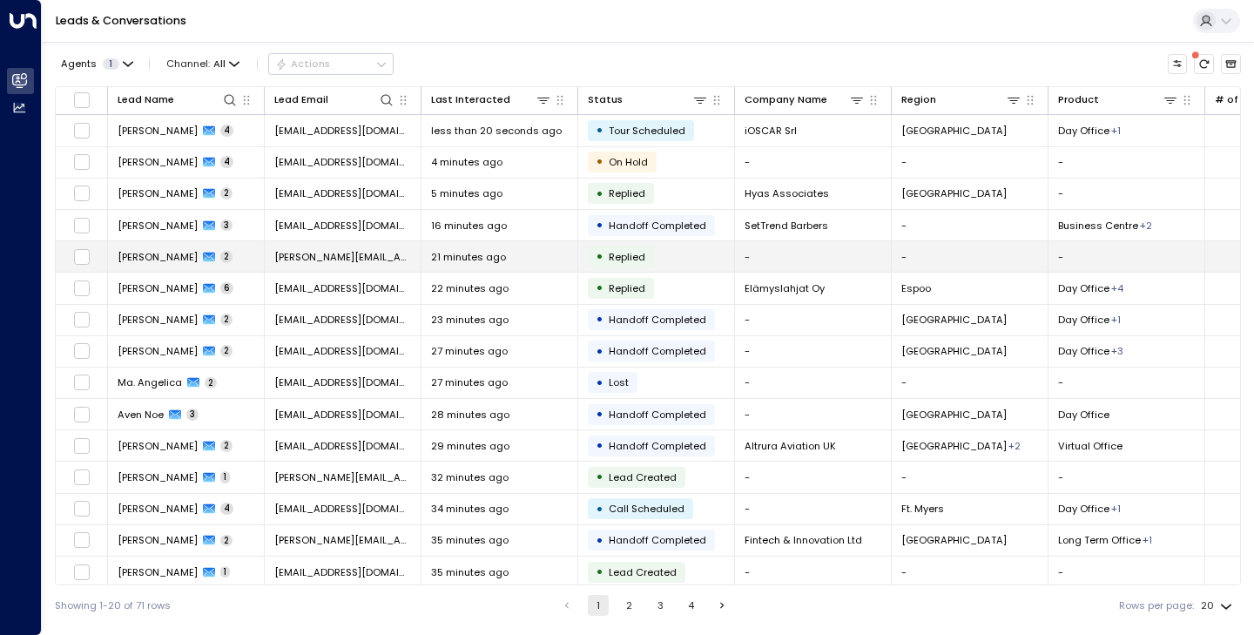
click at [163, 248] on td "Tim Kearney 2" at bounding box center [186, 256] width 157 height 30
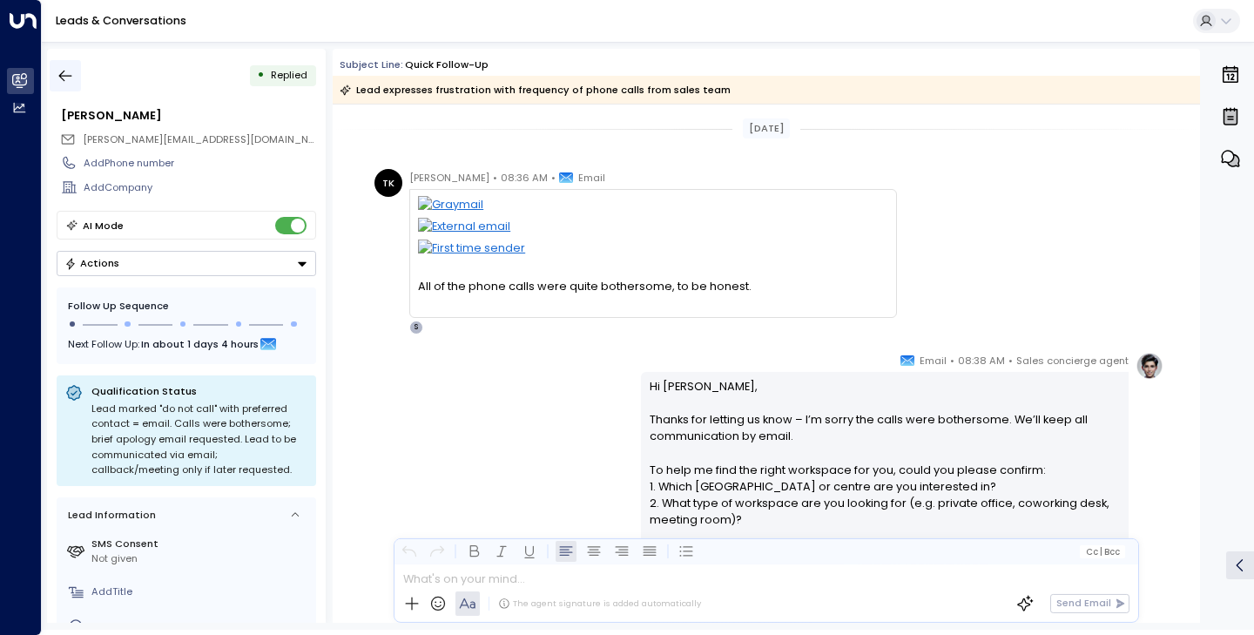
click at [71, 67] on icon "button" at bounding box center [65, 75] width 17 height 17
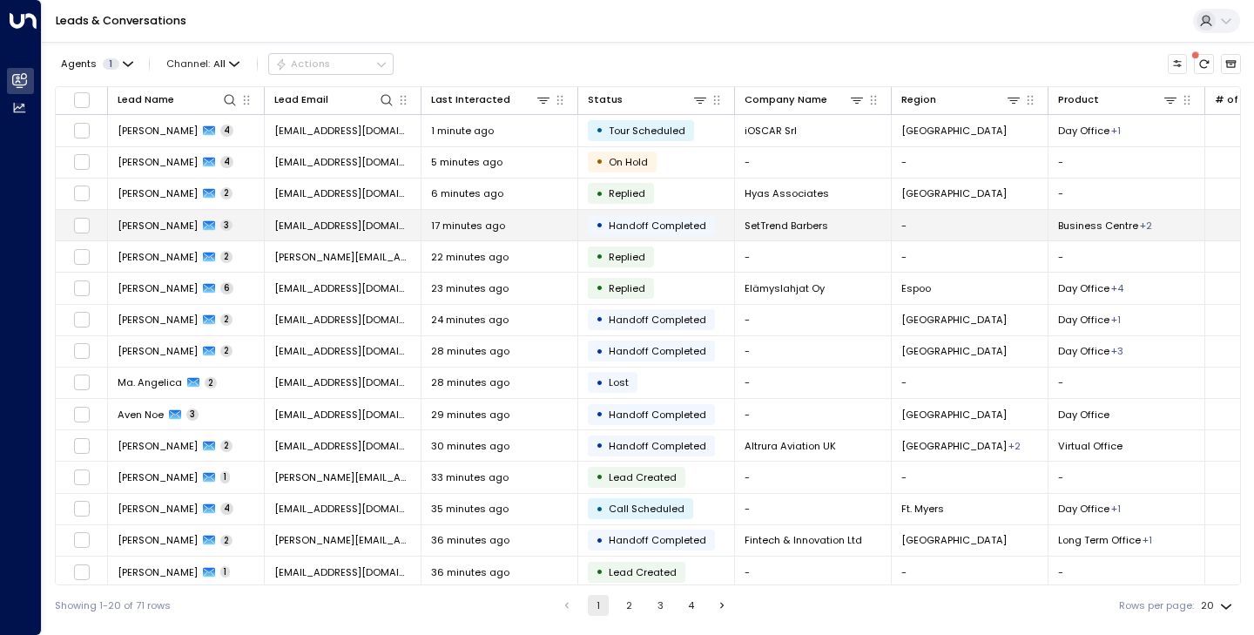
click at [158, 217] on td "Mohammed Jalil 3" at bounding box center [186, 225] width 157 height 30
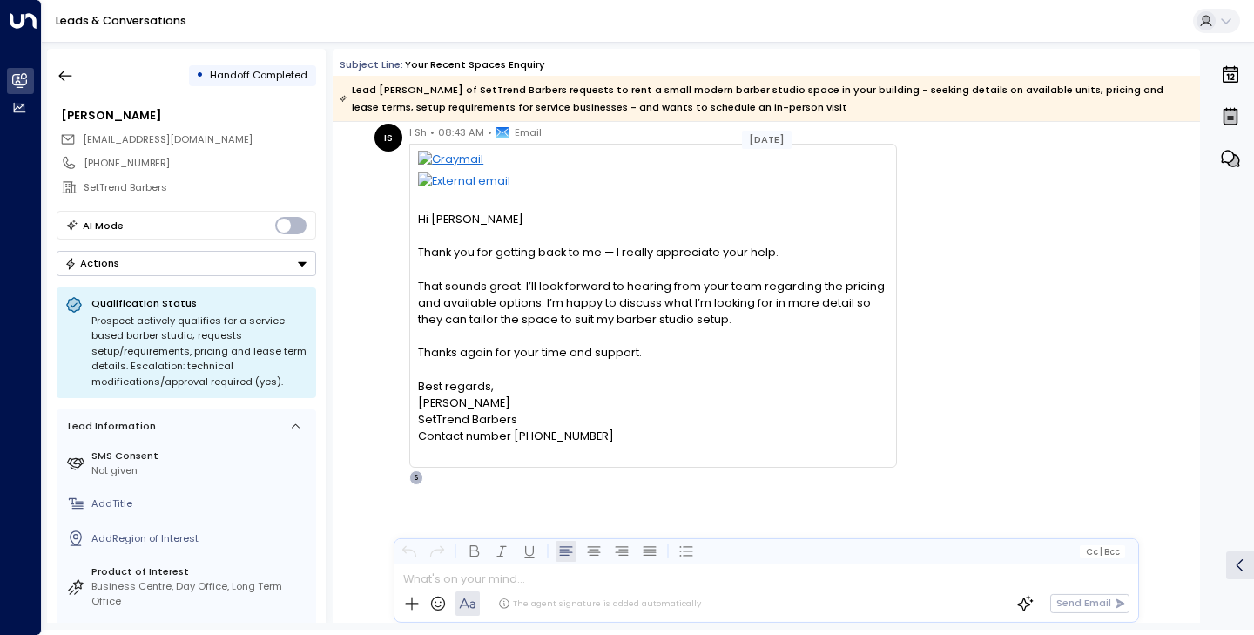
scroll to position [938, 0]
click at [61, 76] on icon "button" at bounding box center [65, 76] width 13 height 11
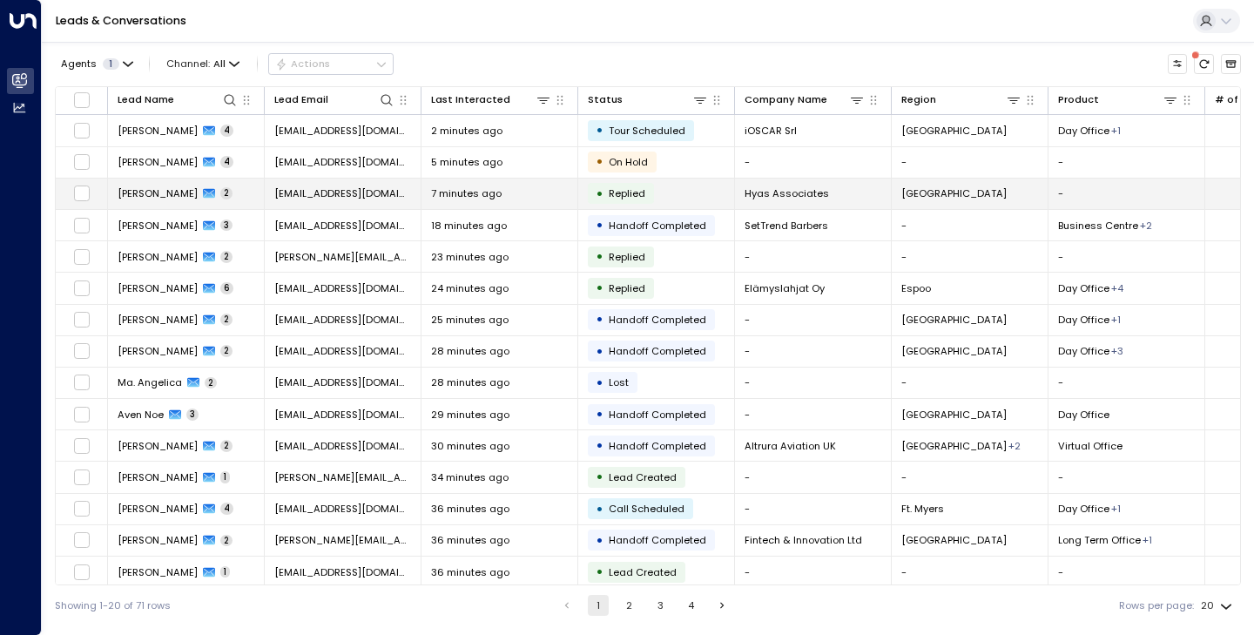
click at [151, 199] on span "Matt Bowers" at bounding box center [158, 193] width 80 height 14
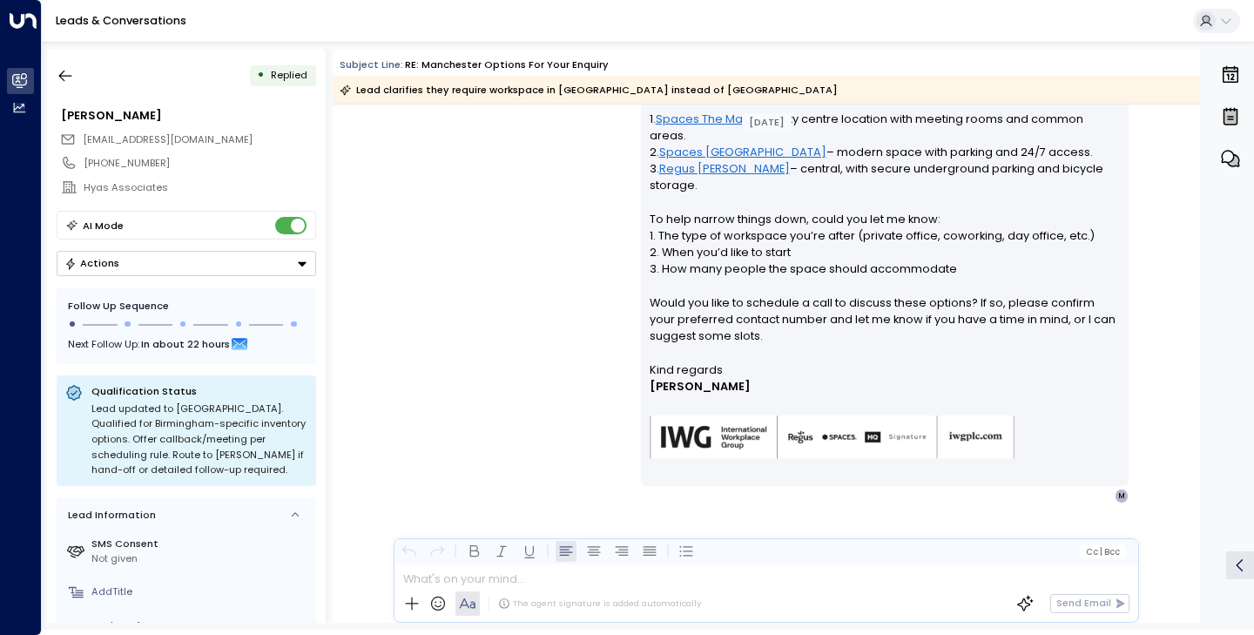
scroll to position [504, 0]
click at [61, 64] on button "button" at bounding box center [65, 75] width 31 height 31
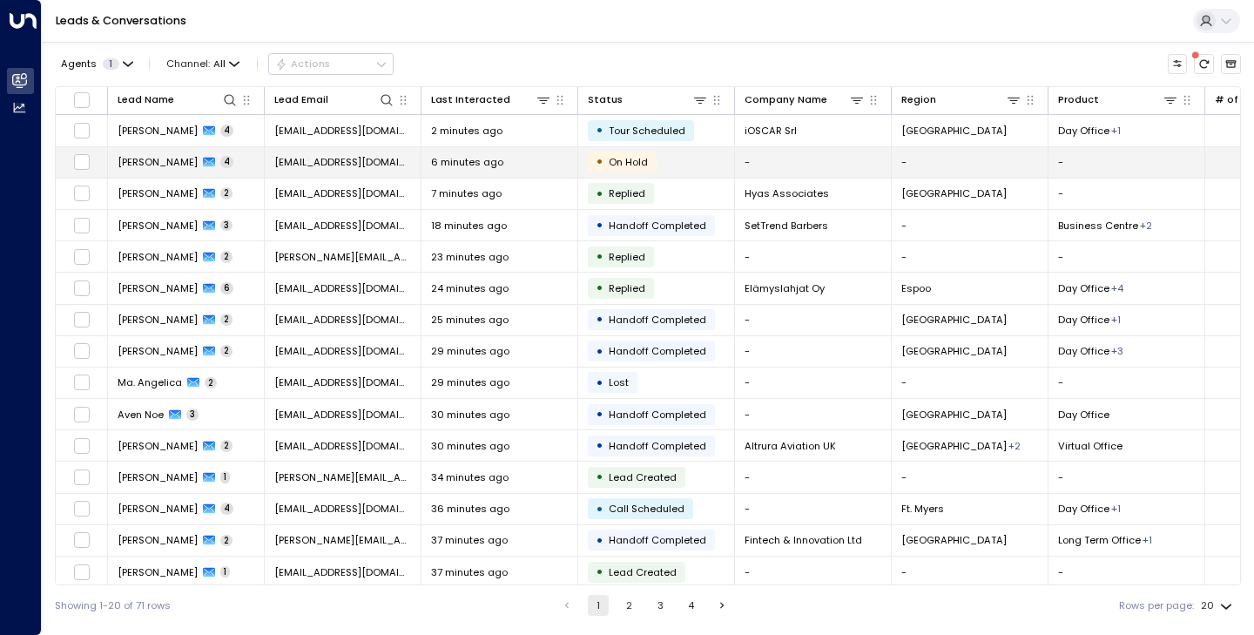
click at [152, 161] on span "Евгений" at bounding box center [158, 162] width 80 height 14
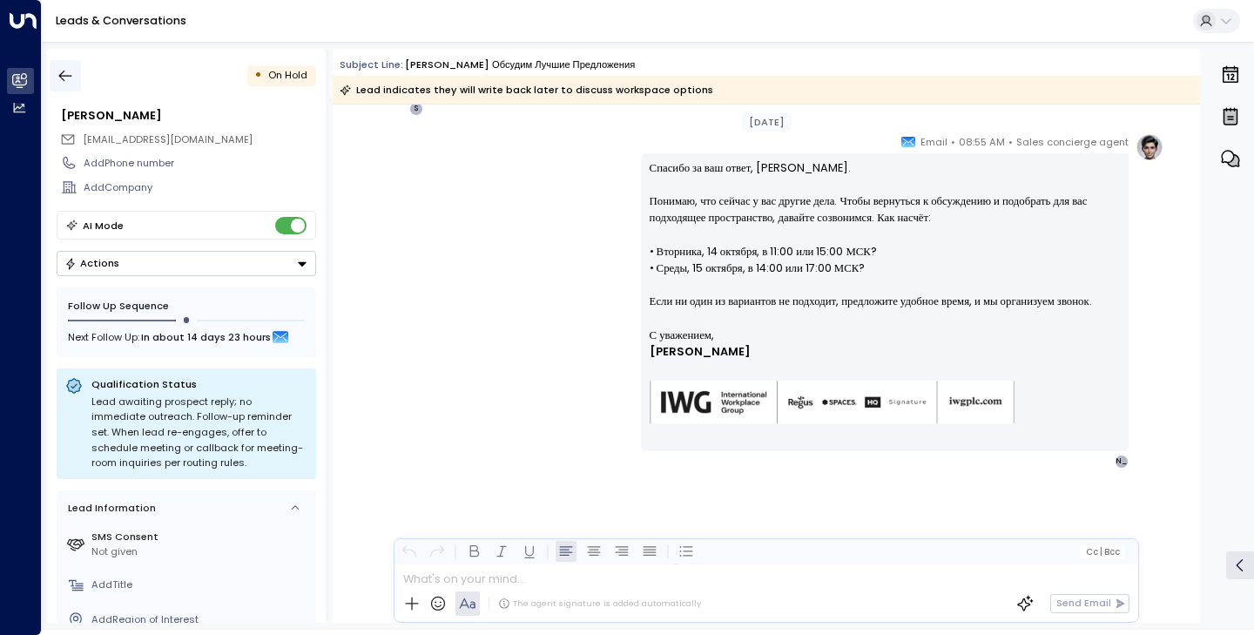
scroll to position [769, 0]
click at [61, 78] on icon "button" at bounding box center [65, 76] width 13 height 11
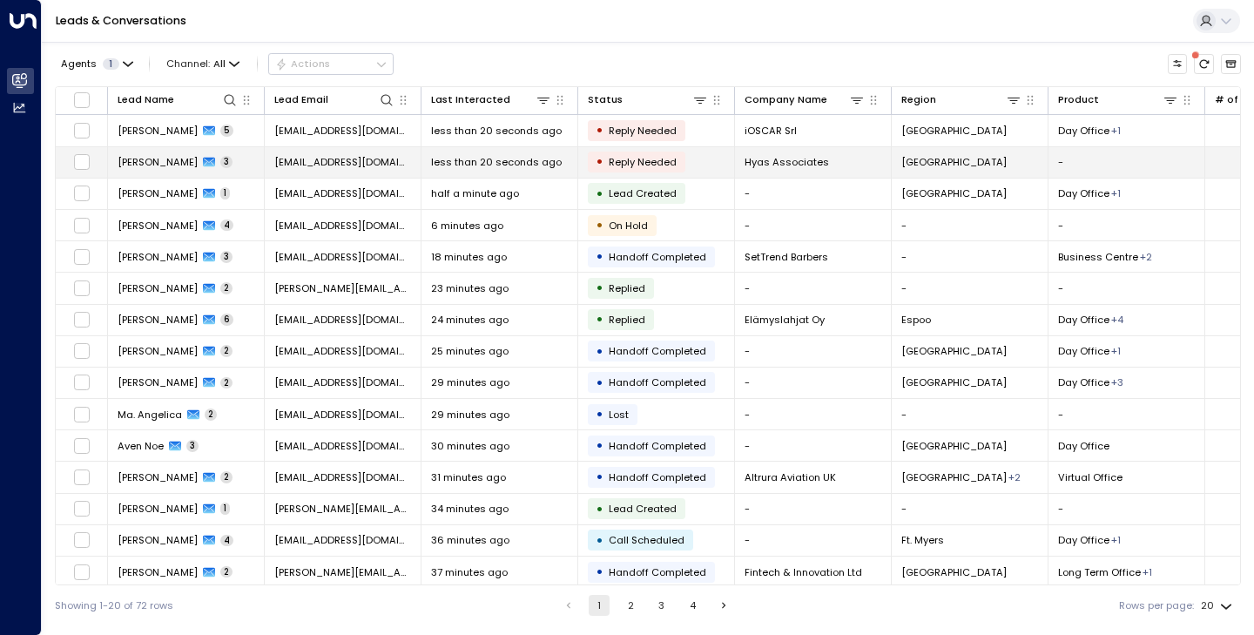
click at [196, 153] on td "Matt Bowers 3" at bounding box center [186, 162] width 157 height 30
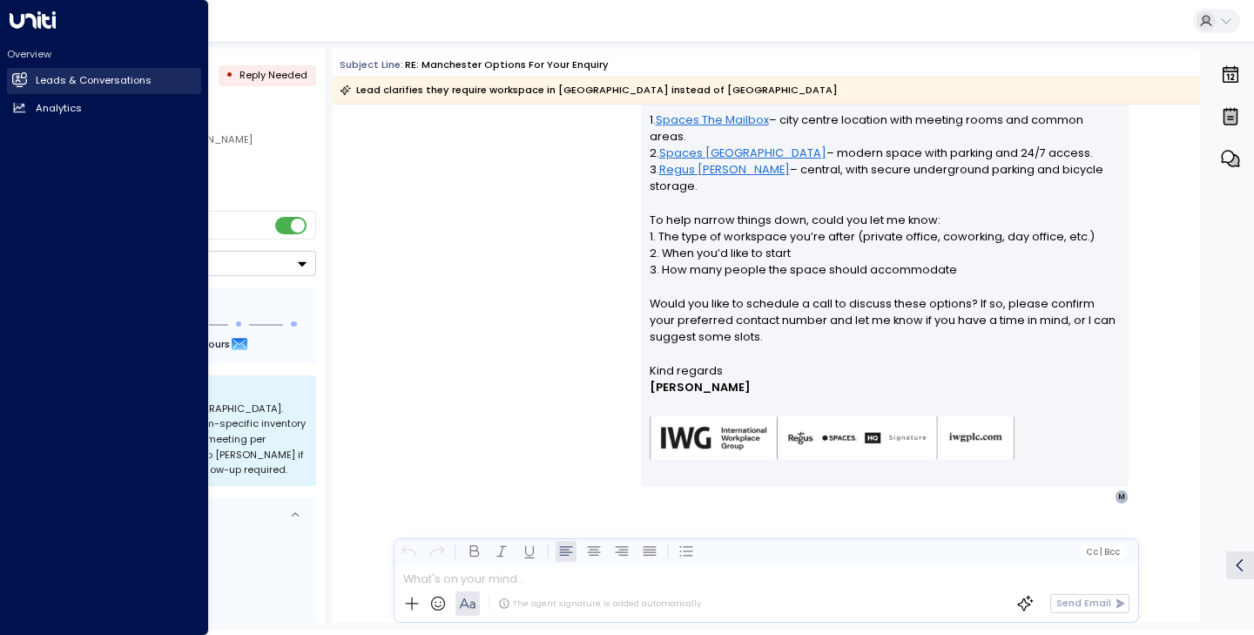
scroll to position [886, 0]
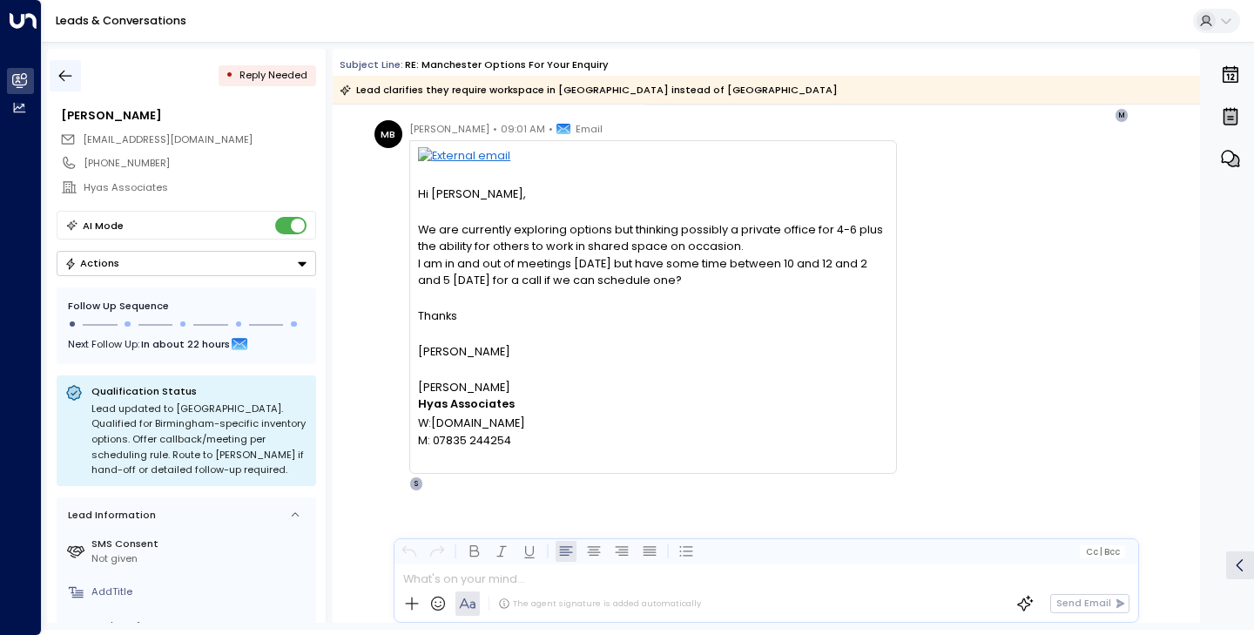
click at [68, 75] on icon "button" at bounding box center [65, 75] width 17 height 17
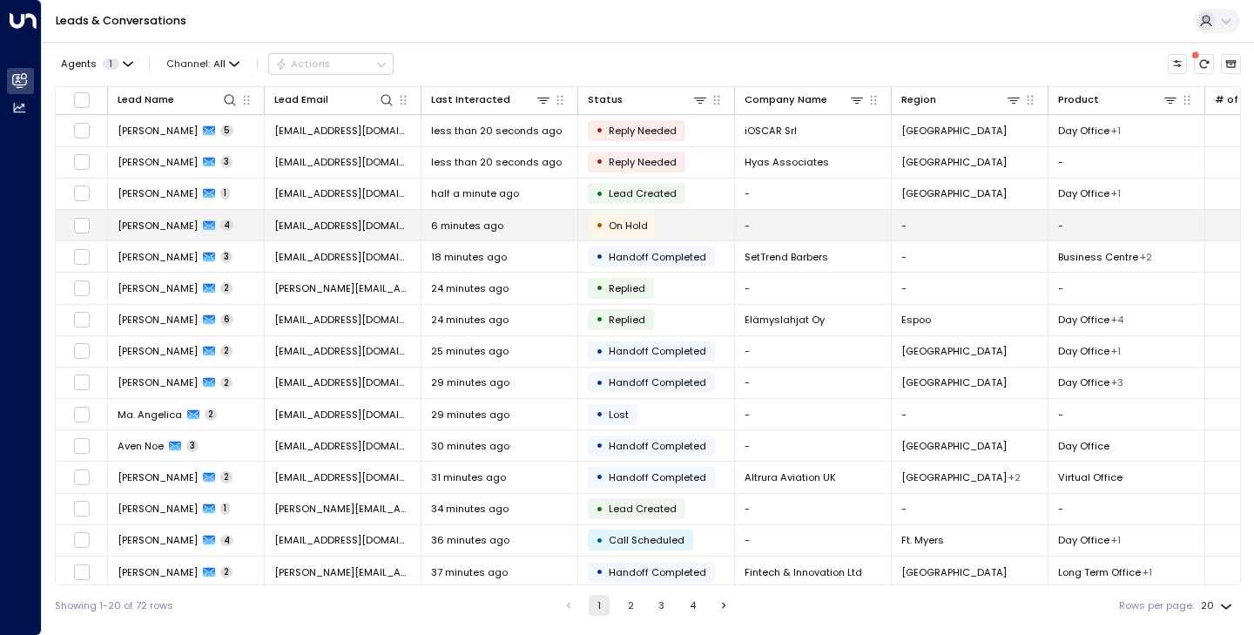
click at [136, 232] on span "Евгений" at bounding box center [158, 226] width 80 height 14
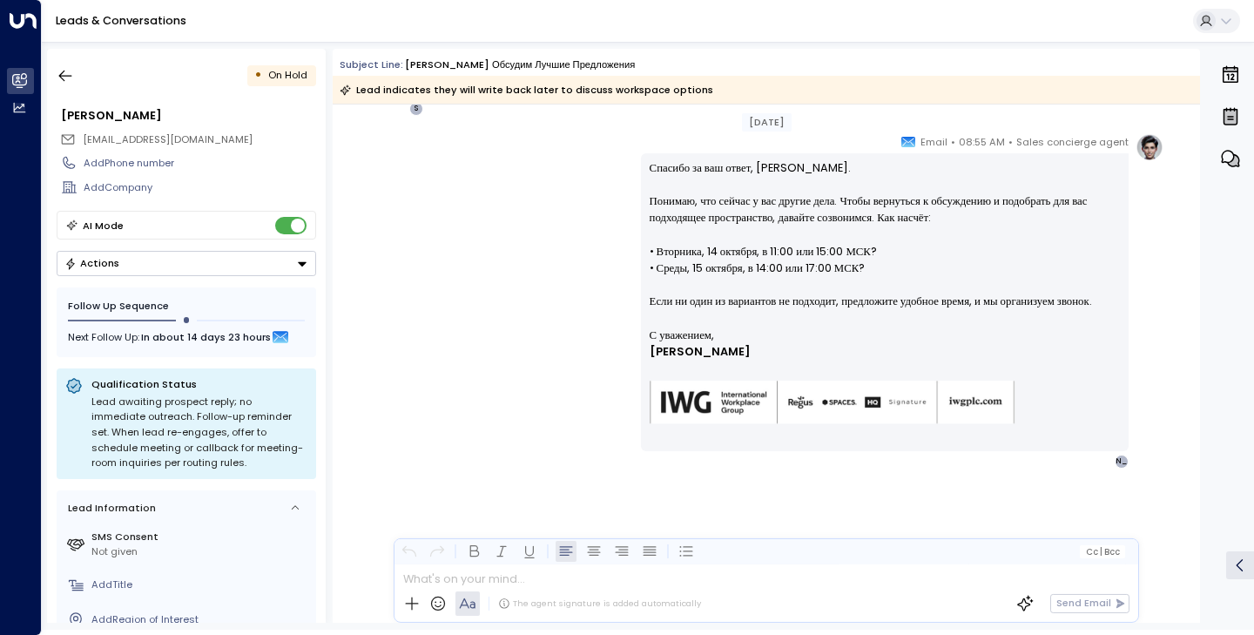
scroll to position [769, 0]
click at [71, 73] on icon "button" at bounding box center [65, 75] width 17 height 17
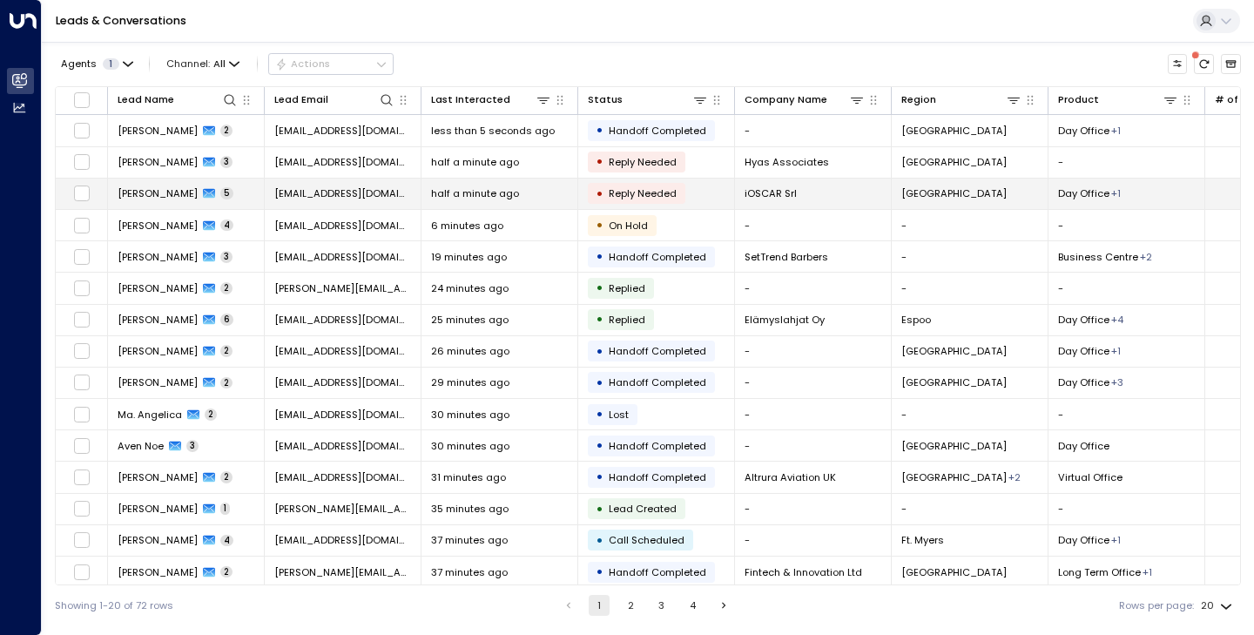
click at [158, 193] on span "[PERSON_NAME]" at bounding box center [158, 193] width 80 height 14
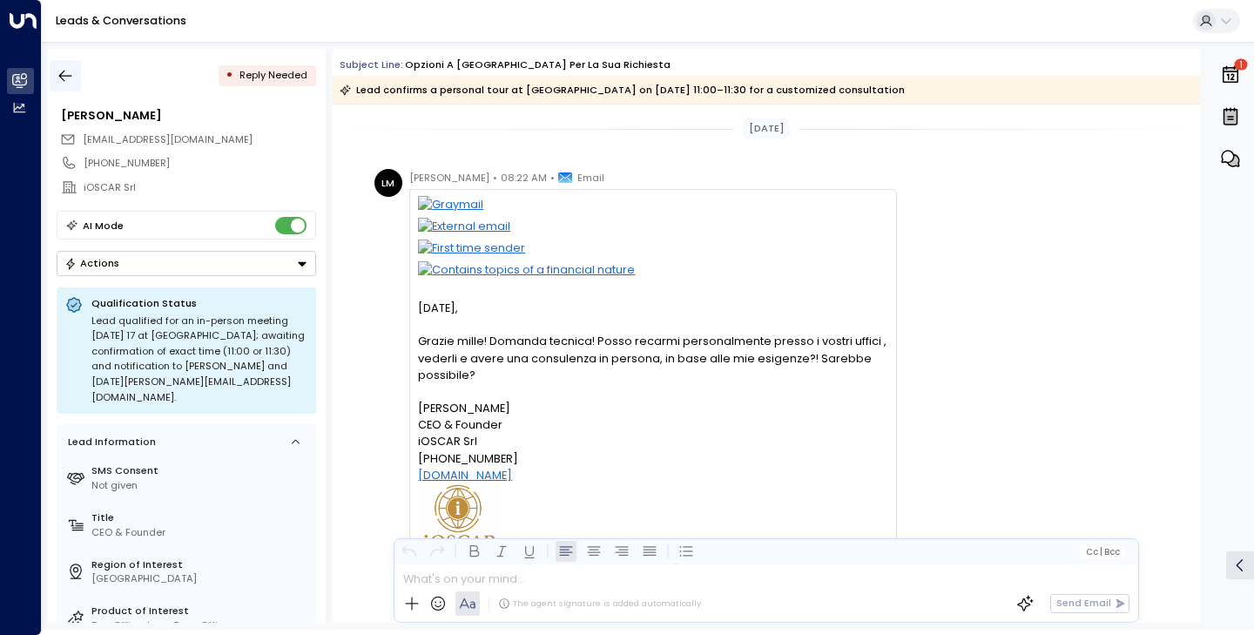
click at [80, 78] on button "button" at bounding box center [65, 75] width 31 height 31
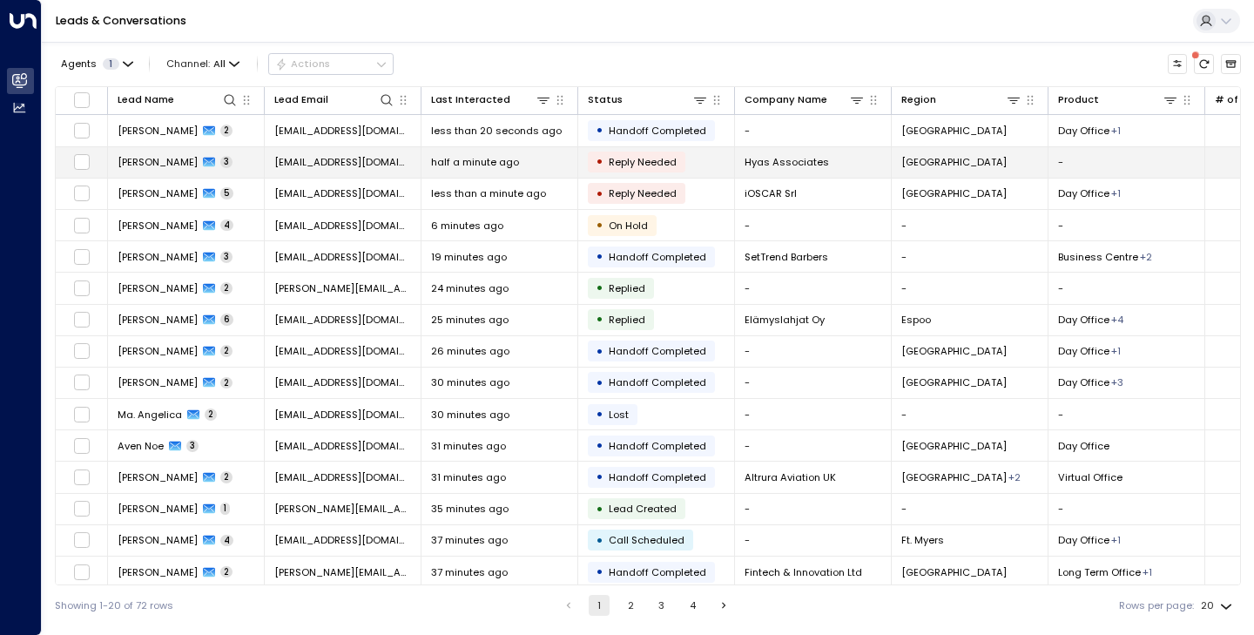
click at [375, 161] on span "matt.bowers@hyas.co.uk" at bounding box center [342, 162] width 137 height 14
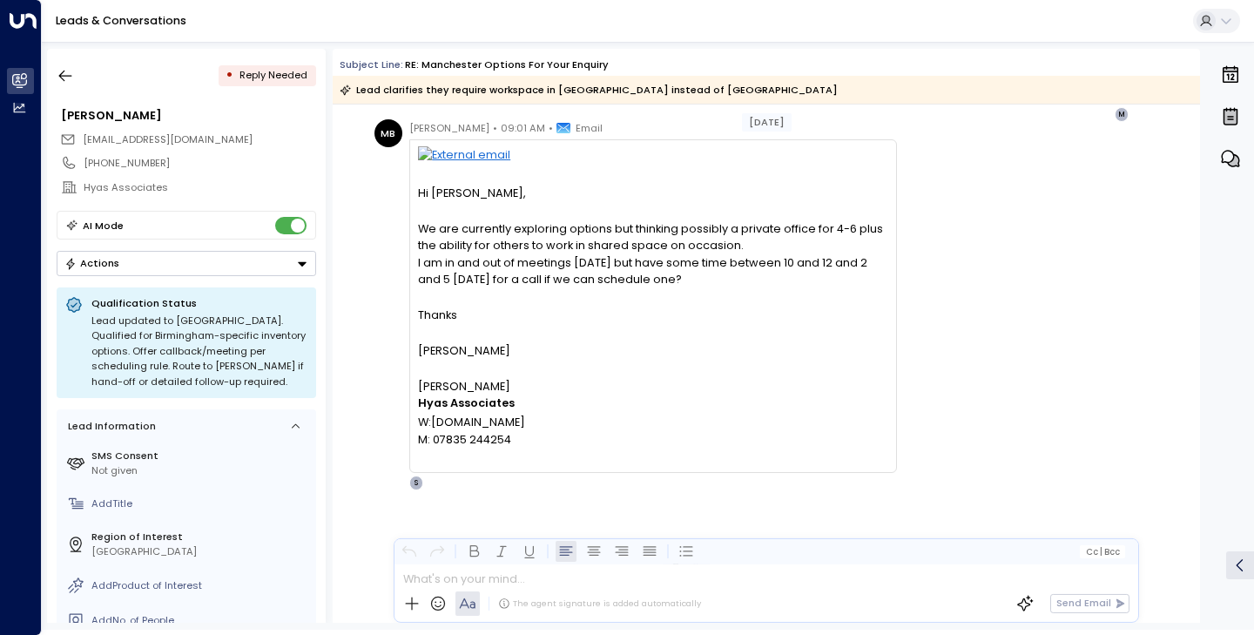
scroll to position [886, 0]
click at [70, 84] on button "button" at bounding box center [65, 75] width 31 height 31
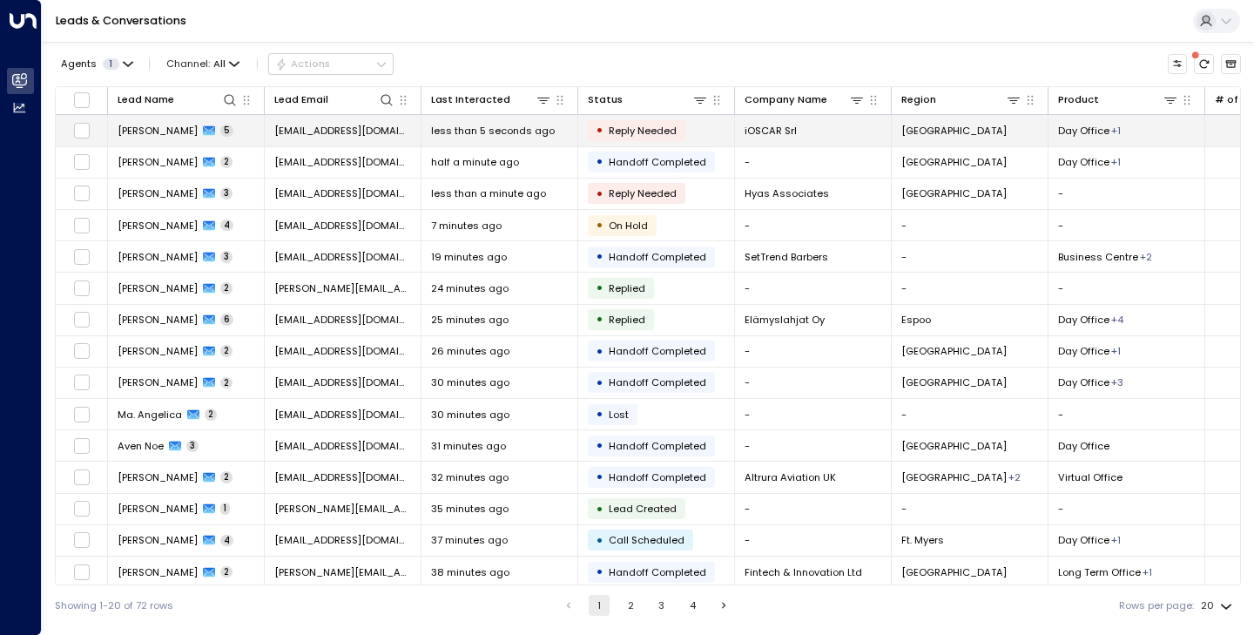
click at [343, 126] on span "[EMAIL_ADDRESS][DOMAIN_NAME]" at bounding box center [342, 131] width 137 height 14
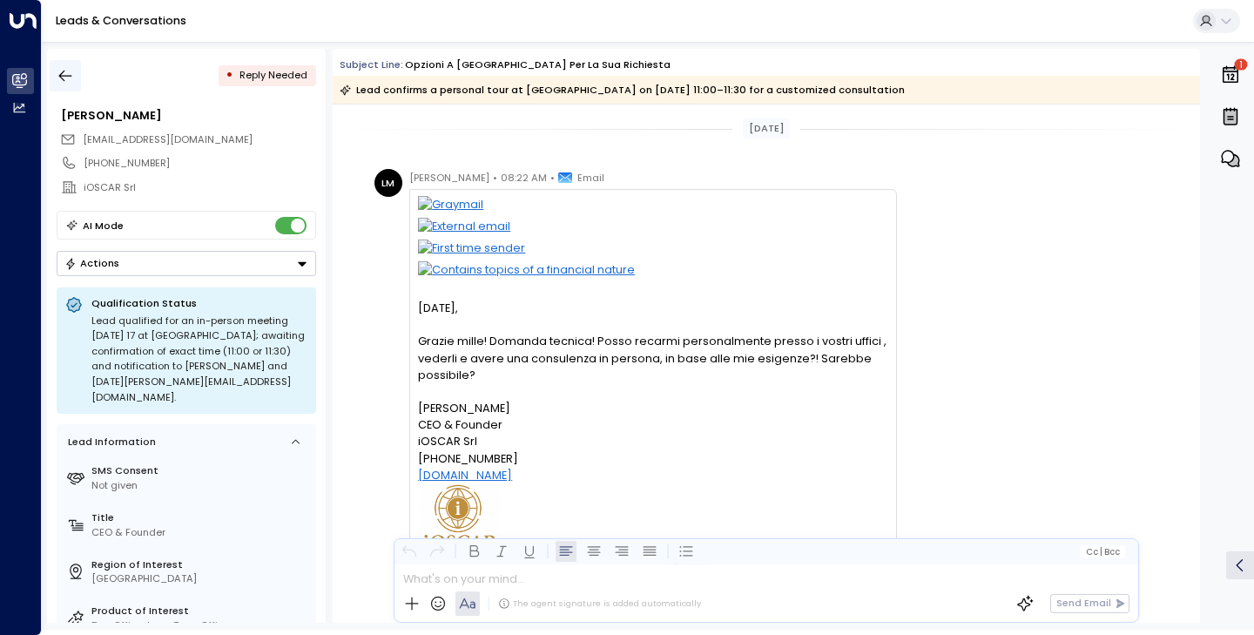
click at [63, 75] on icon "button" at bounding box center [65, 75] width 17 height 17
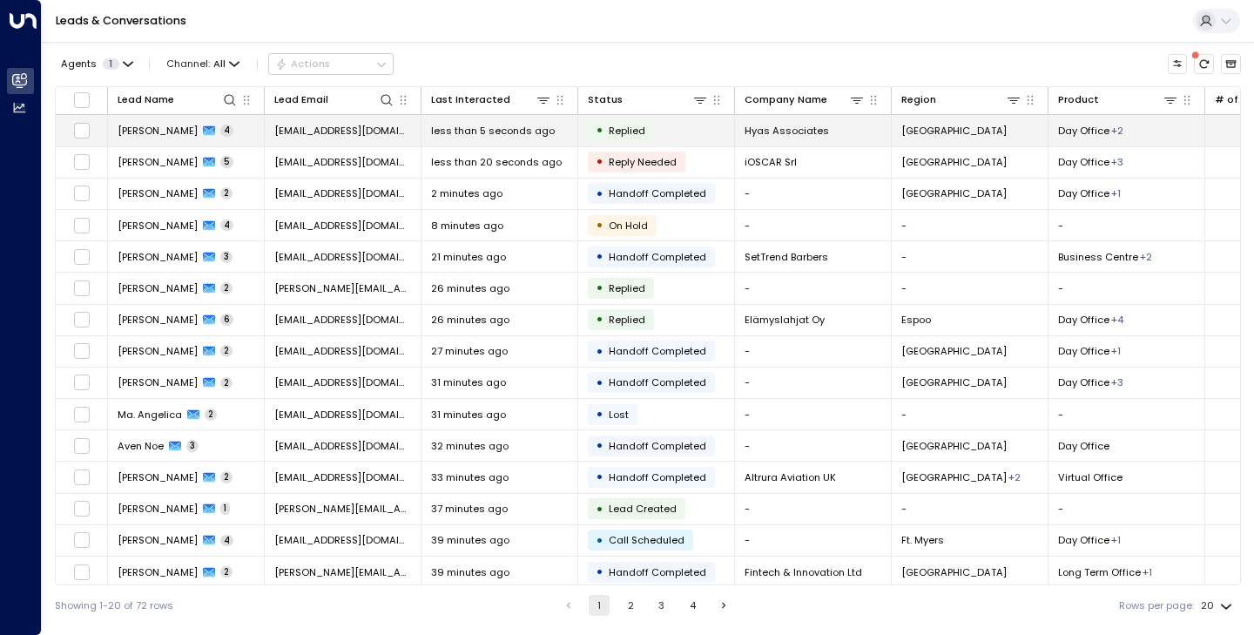
click at [155, 132] on span "Matt Bowers" at bounding box center [158, 131] width 80 height 14
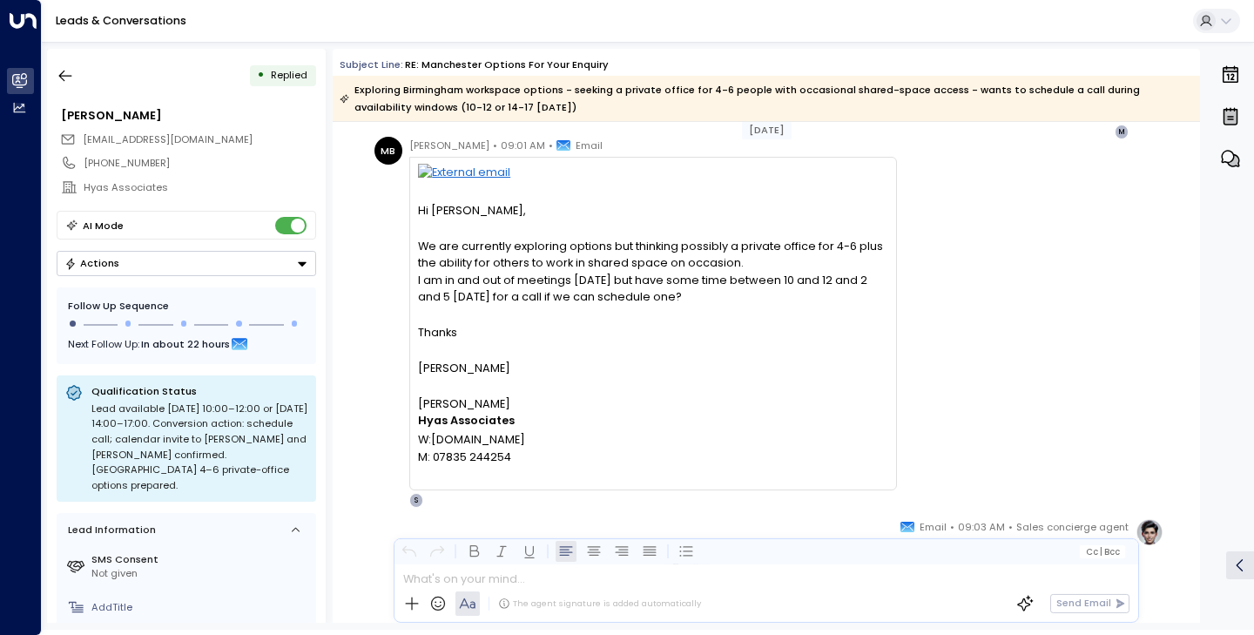
scroll to position [1295, 0]
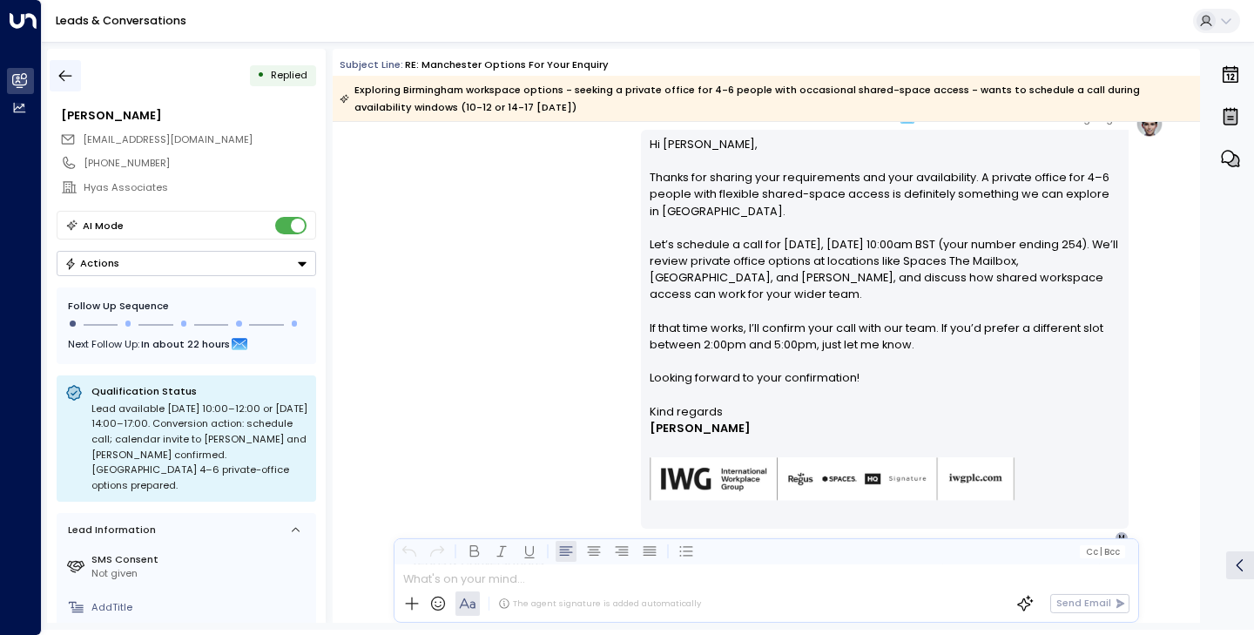
click at [69, 75] on icon "button" at bounding box center [65, 75] width 17 height 17
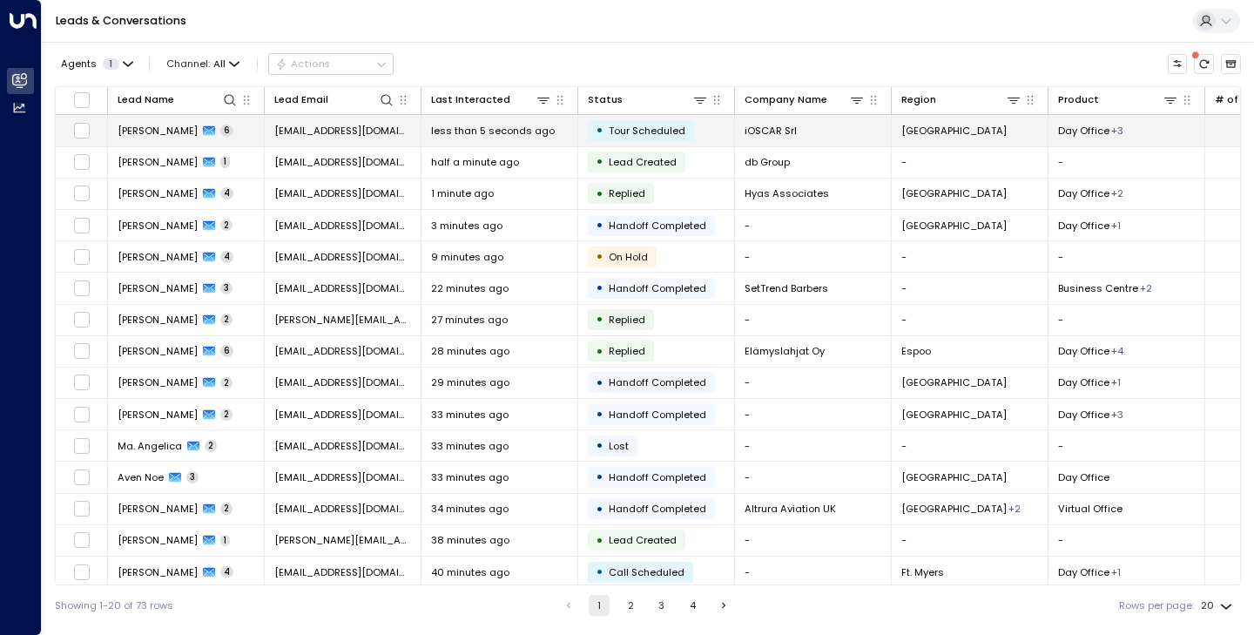
click at [160, 130] on span "[PERSON_NAME]" at bounding box center [158, 131] width 80 height 14
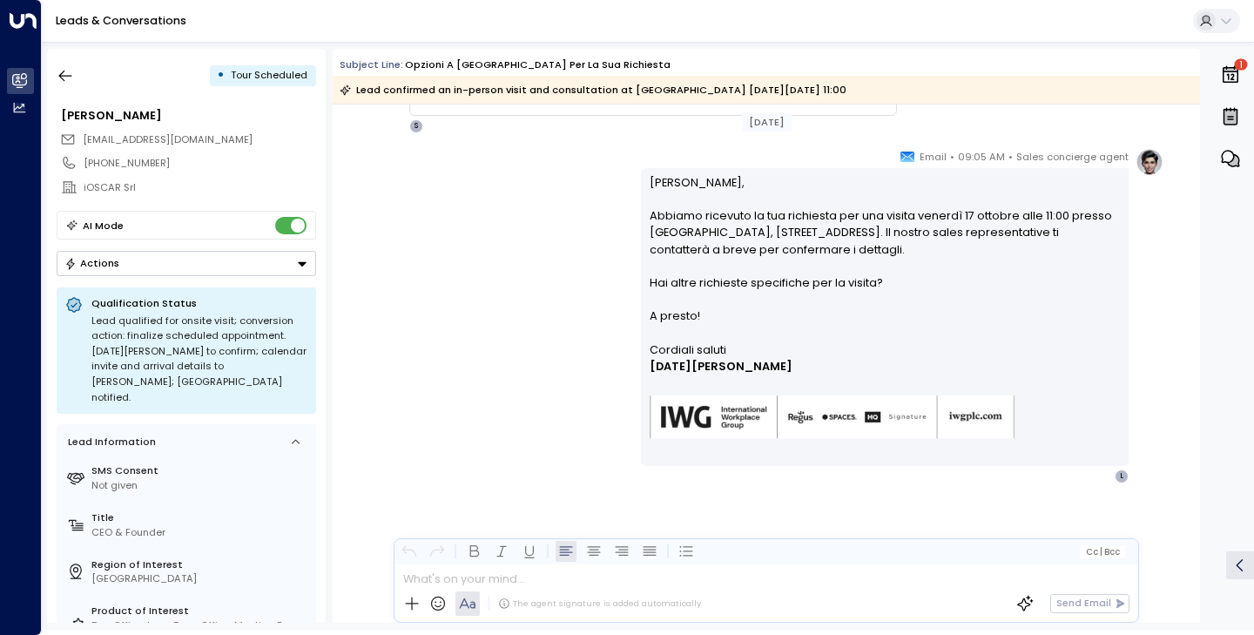
scroll to position [2181, 0]
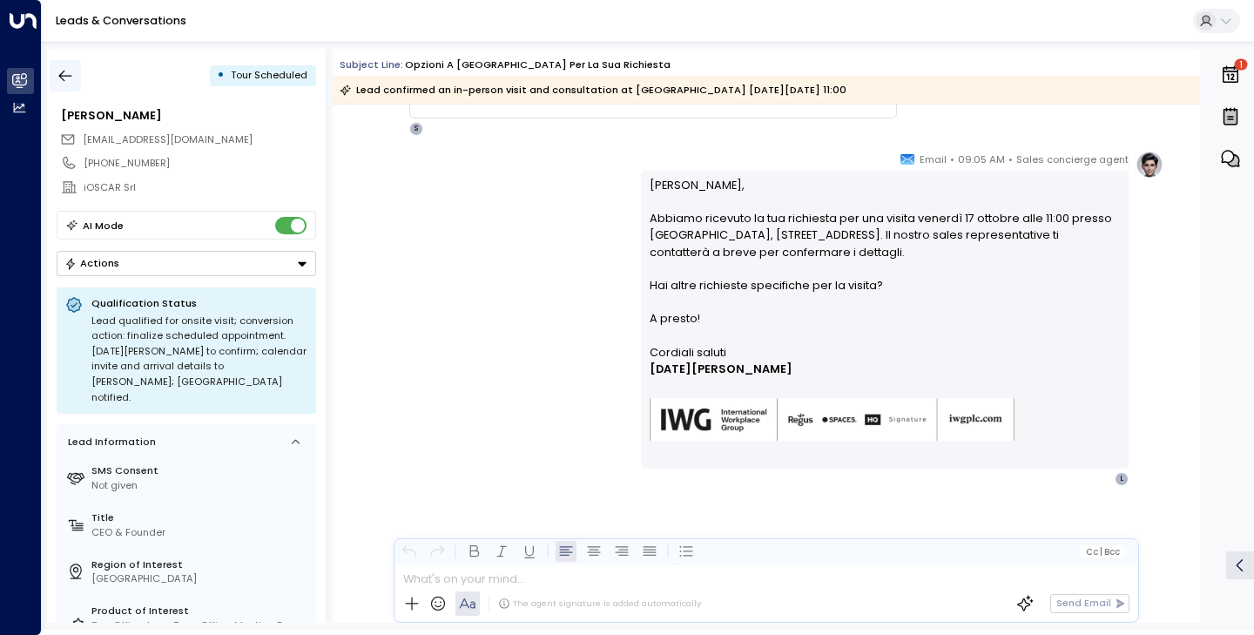
click at [67, 69] on icon "button" at bounding box center [65, 75] width 17 height 17
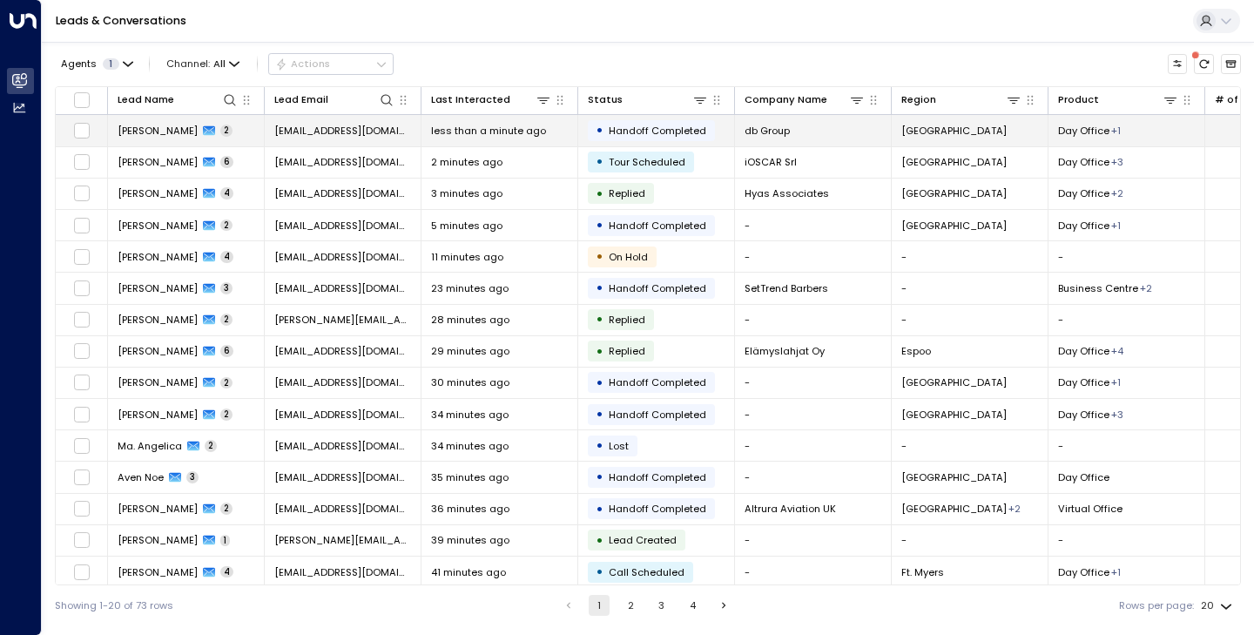
click at [145, 134] on span "Alessia Troisi" at bounding box center [158, 131] width 80 height 14
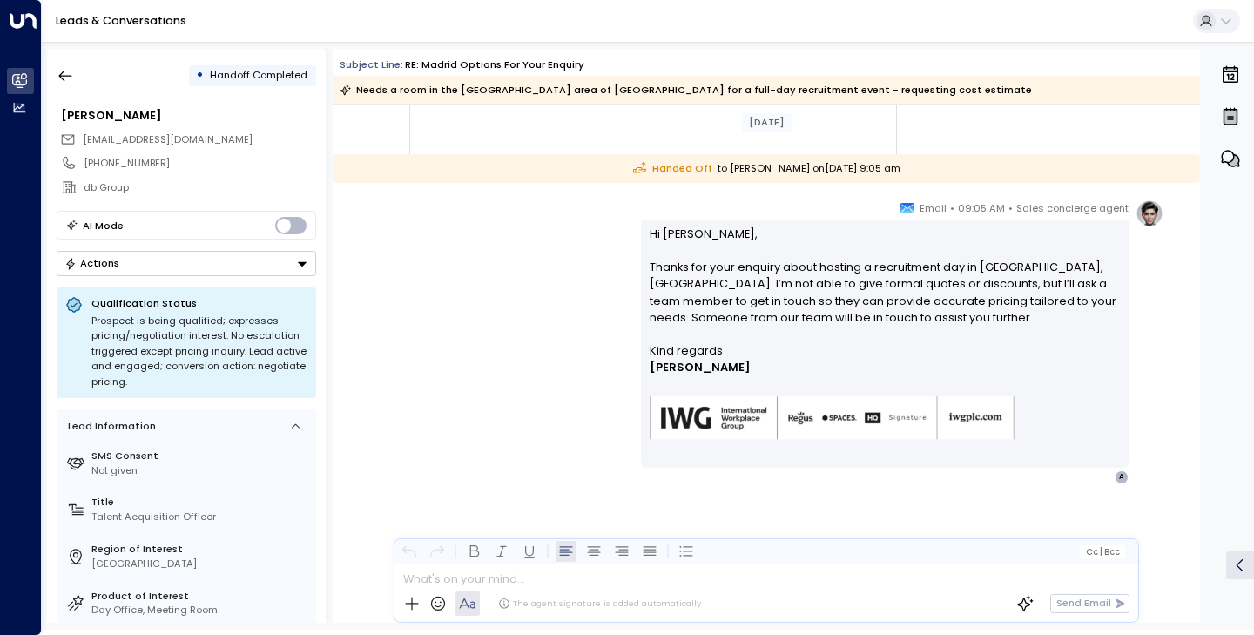
scroll to position [752, 0]
